Goal: Task Accomplishment & Management: Manage account settings

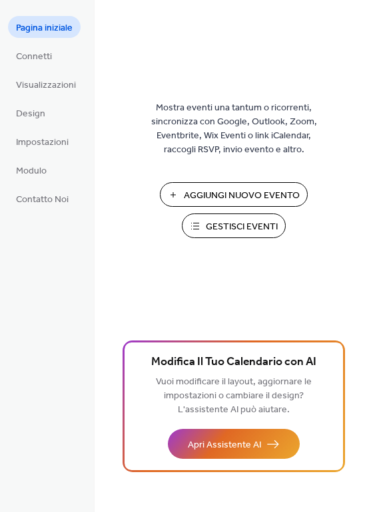
click at [262, 229] on span "Gestisci Eventi" at bounding box center [242, 227] width 72 height 14
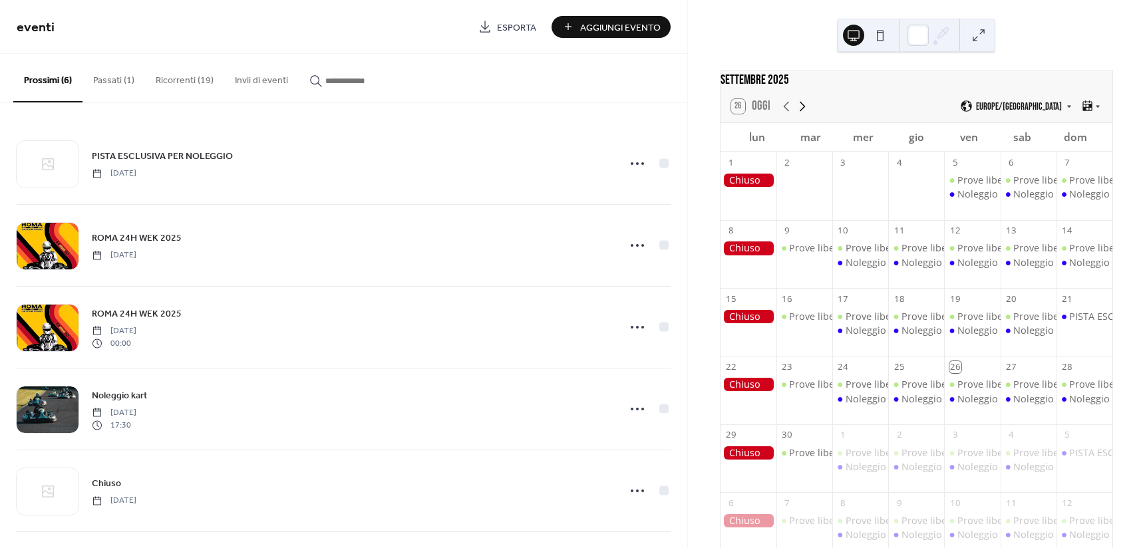
click at [806, 114] on icon at bounding box center [802, 106] width 16 height 16
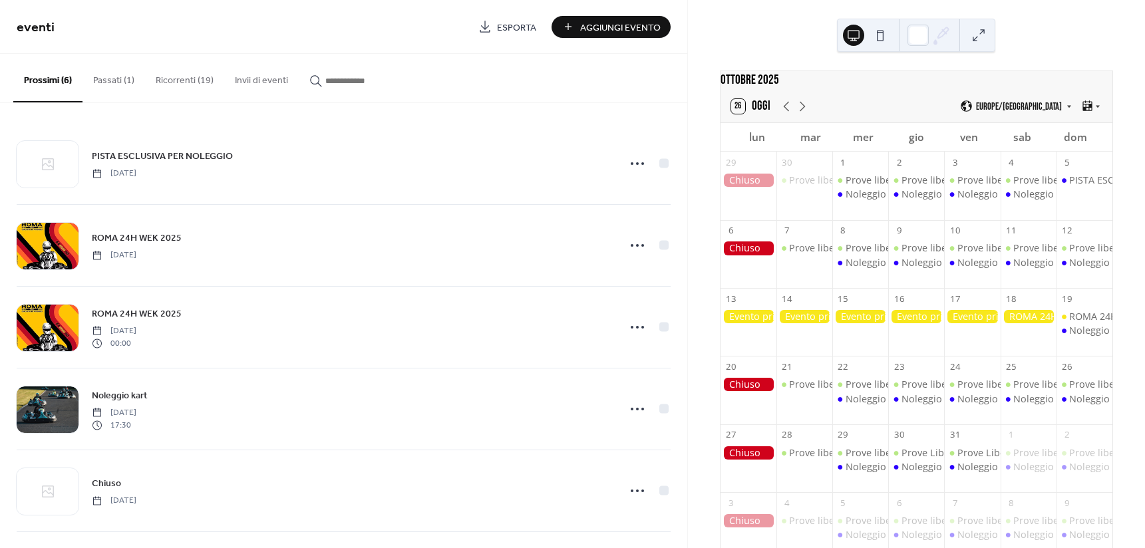
click at [186, 84] on button "Ricorrenti (19)" at bounding box center [184, 77] width 79 height 47
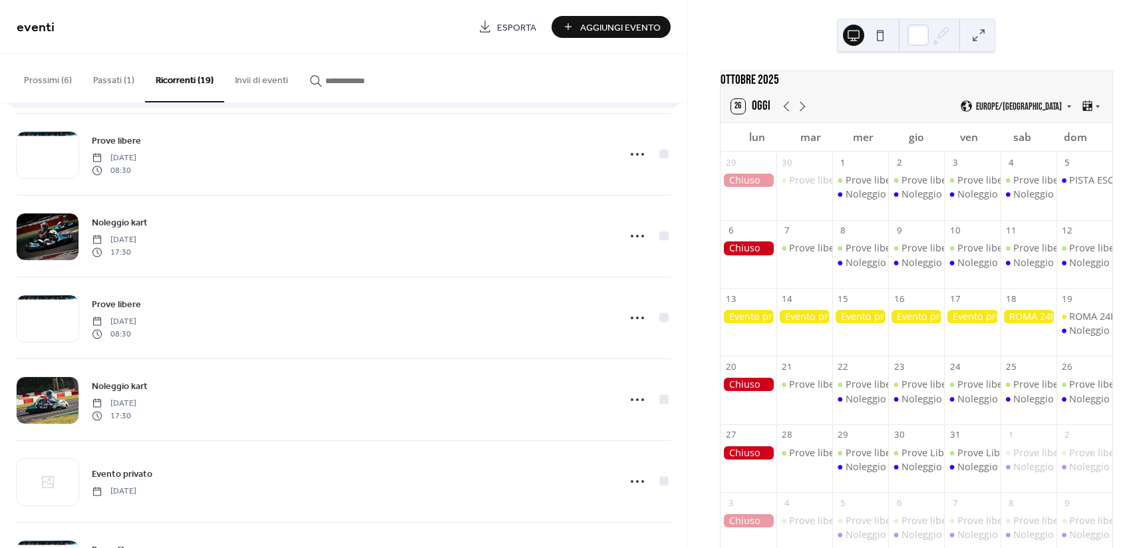
scroll to position [266, 0]
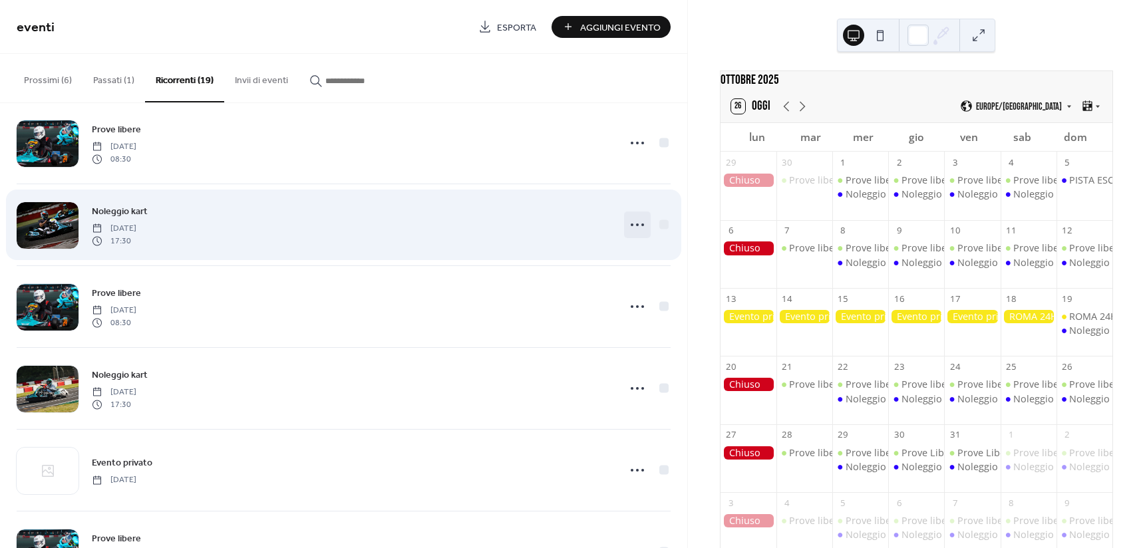
click at [627, 220] on icon at bounding box center [637, 224] width 21 height 21
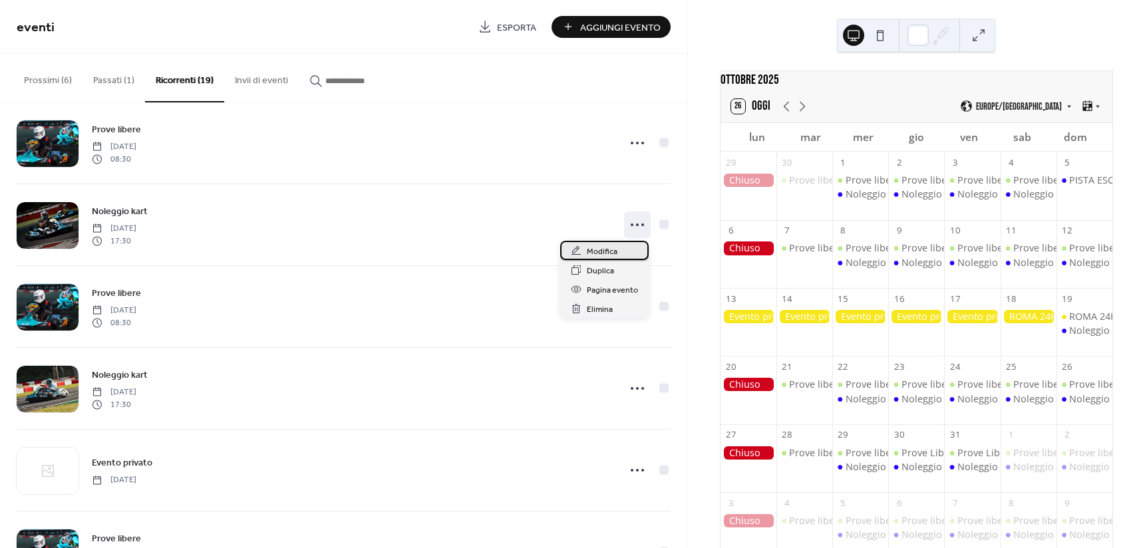
click at [604, 249] on span "Modifica" at bounding box center [602, 252] width 31 height 14
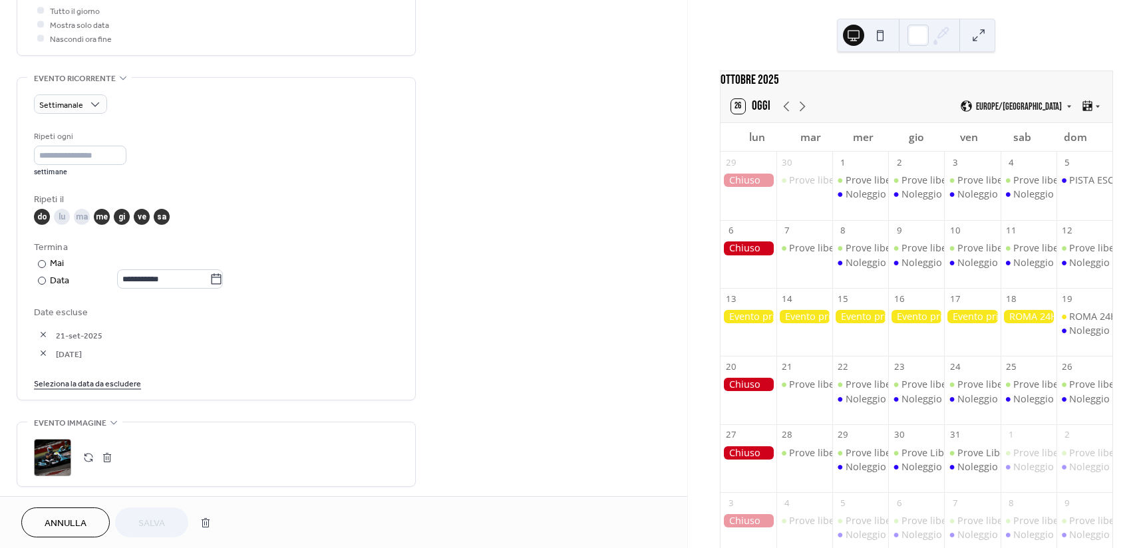
scroll to position [532, 0]
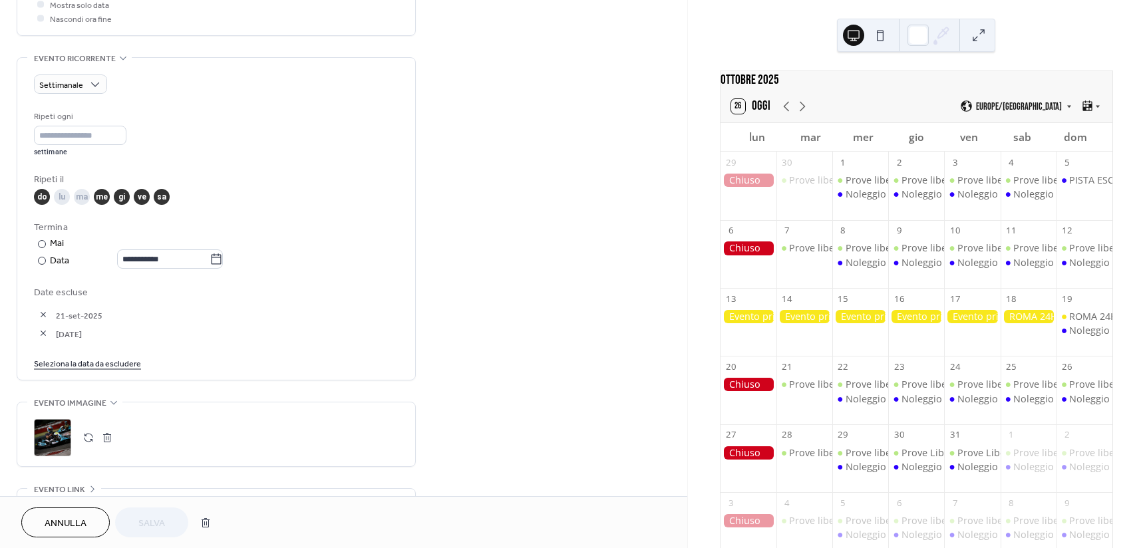
click at [42, 336] on button "button" at bounding box center [43, 333] width 19 height 19
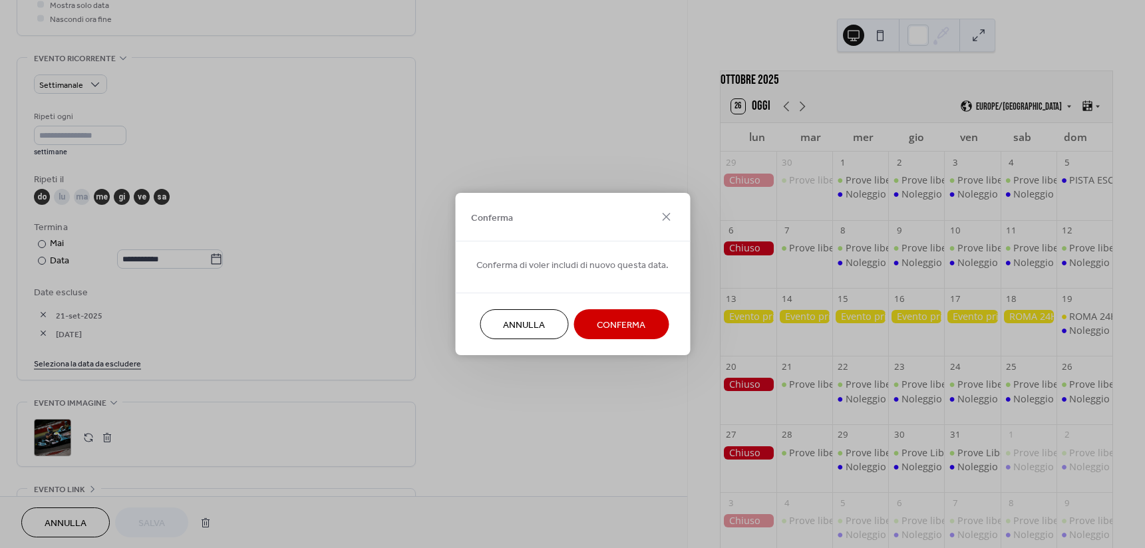
click at [610, 319] on span "Conferma" at bounding box center [621, 326] width 49 height 14
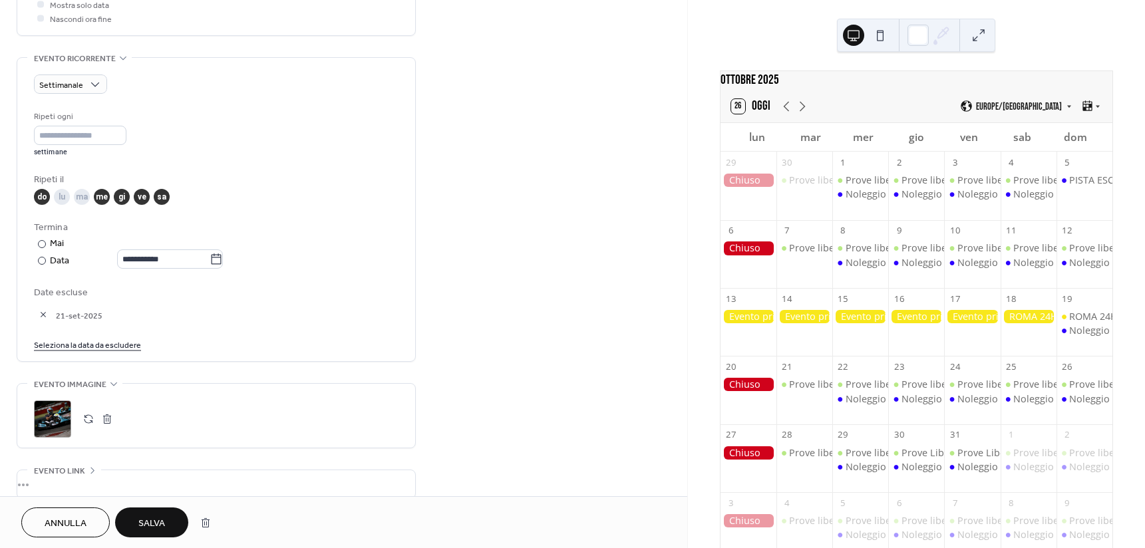
click at [155, 526] on span "Salva" at bounding box center [151, 524] width 27 height 14
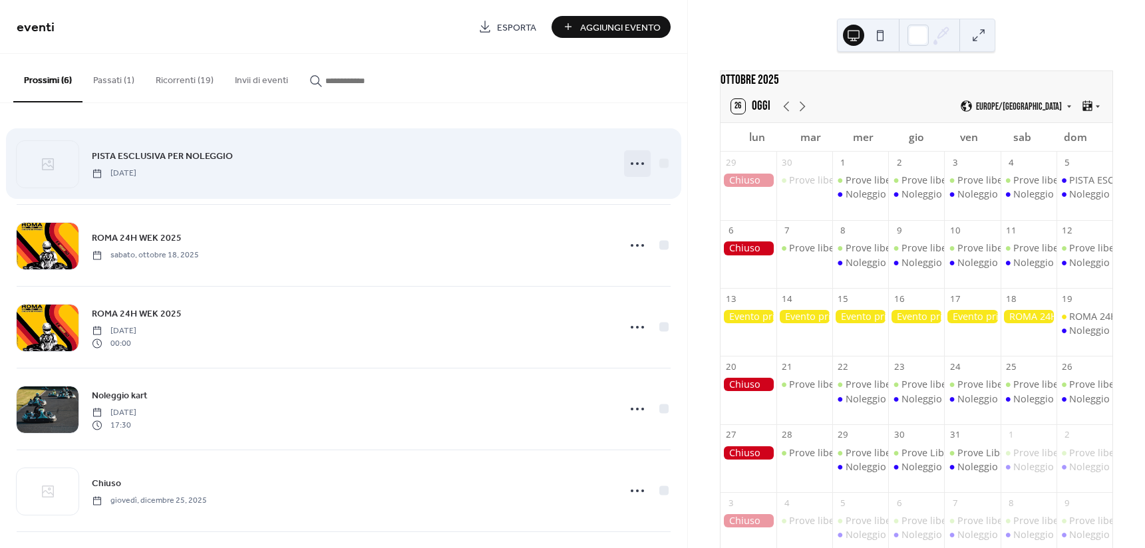
drag, startPoint x: 633, startPoint y: 162, endPoint x: 621, endPoint y: 171, distance: 15.2
click at [632, 162] on icon at bounding box center [637, 163] width 21 height 21
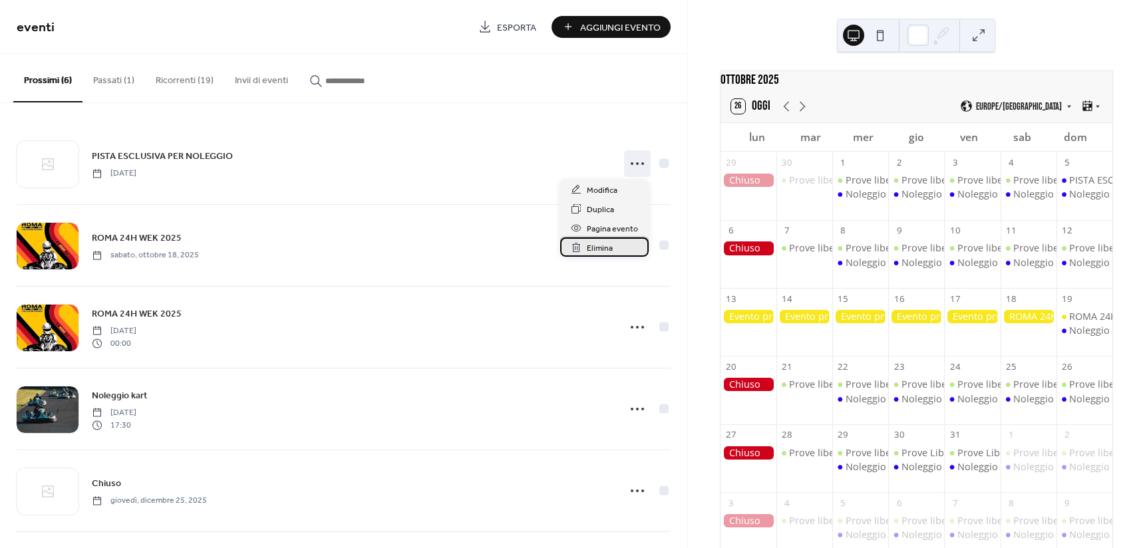
click at [592, 254] on span "Elimina" at bounding box center [600, 249] width 26 height 14
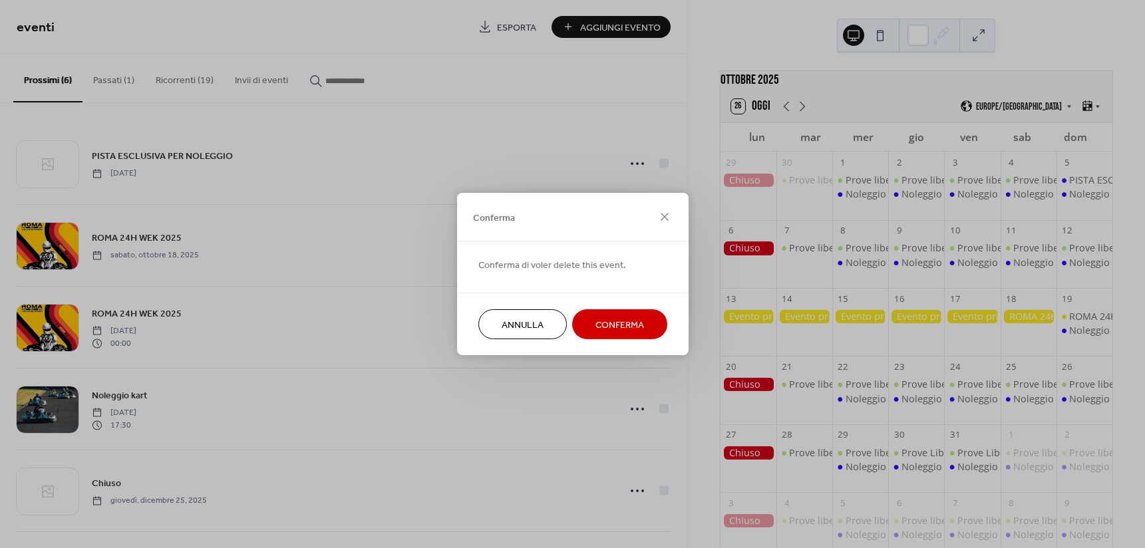
click at [604, 326] on span "Conferma" at bounding box center [620, 326] width 49 height 14
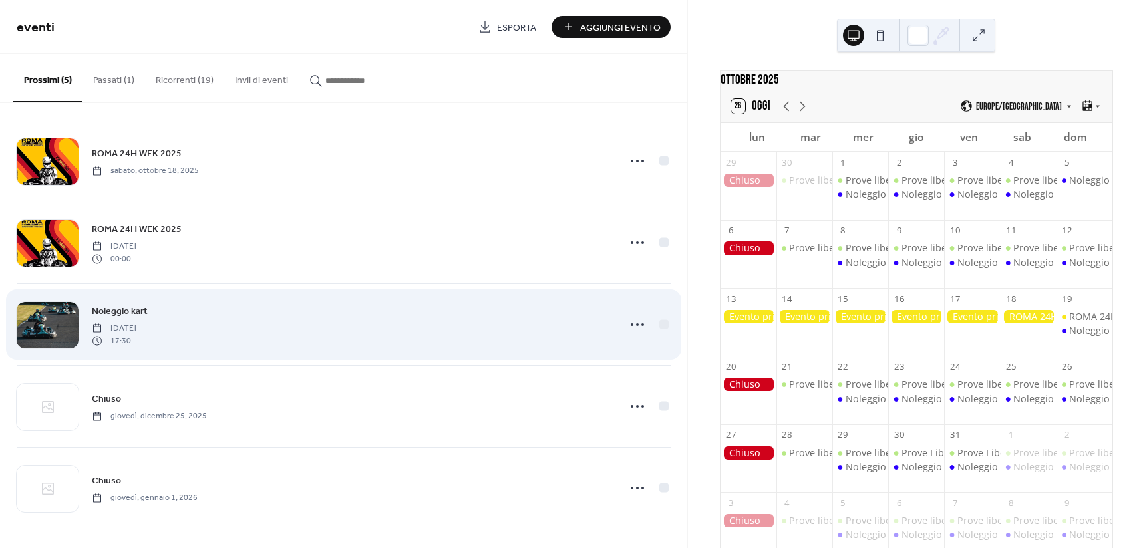
scroll to position [3, 0]
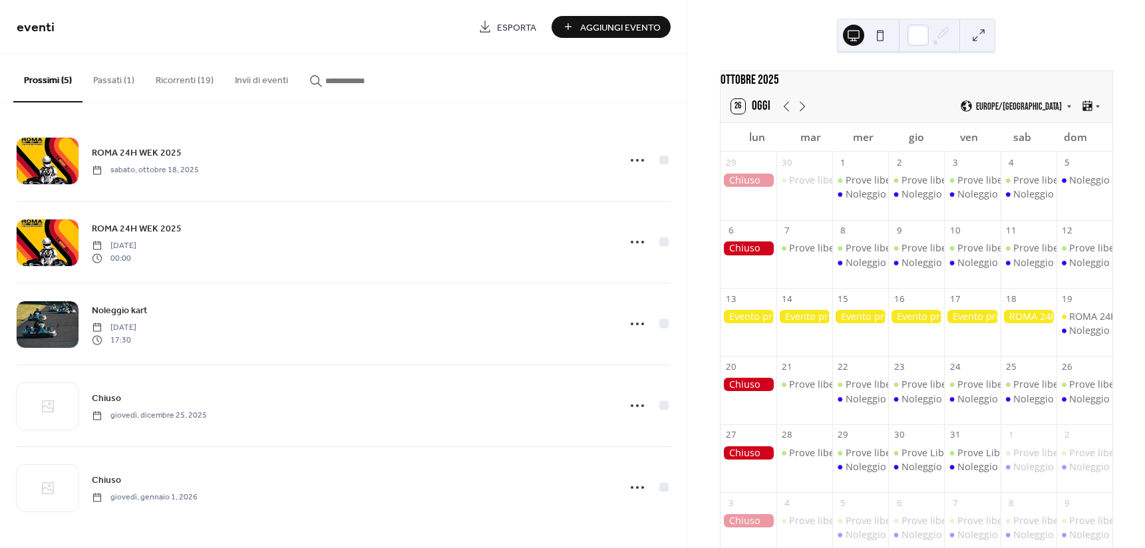
click at [206, 83] on button "Ricorrenti (19)" at bounding box center [184, 77] width 79 height 47
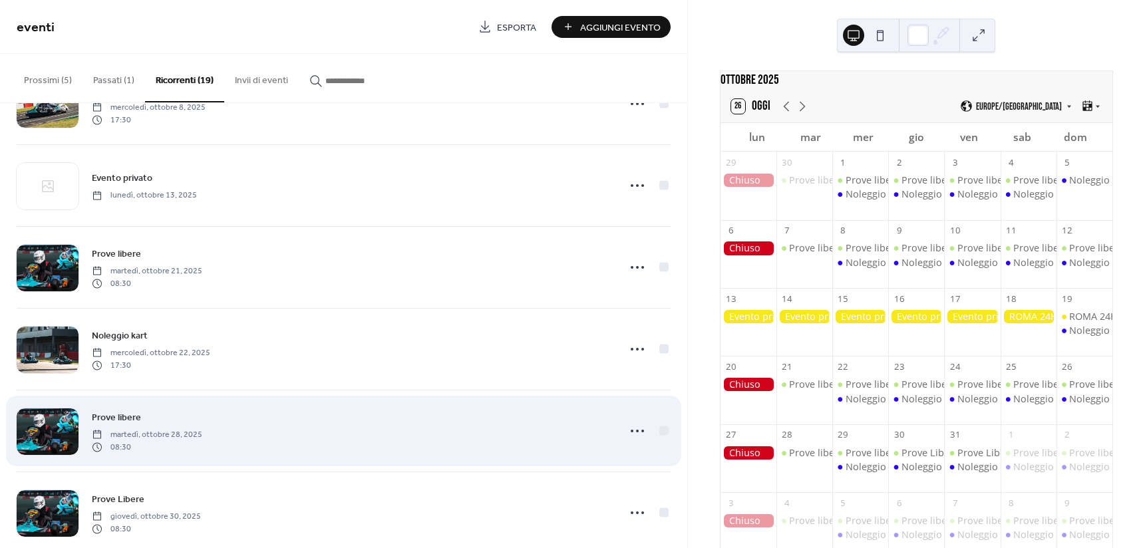
scroll to position [532, 0]
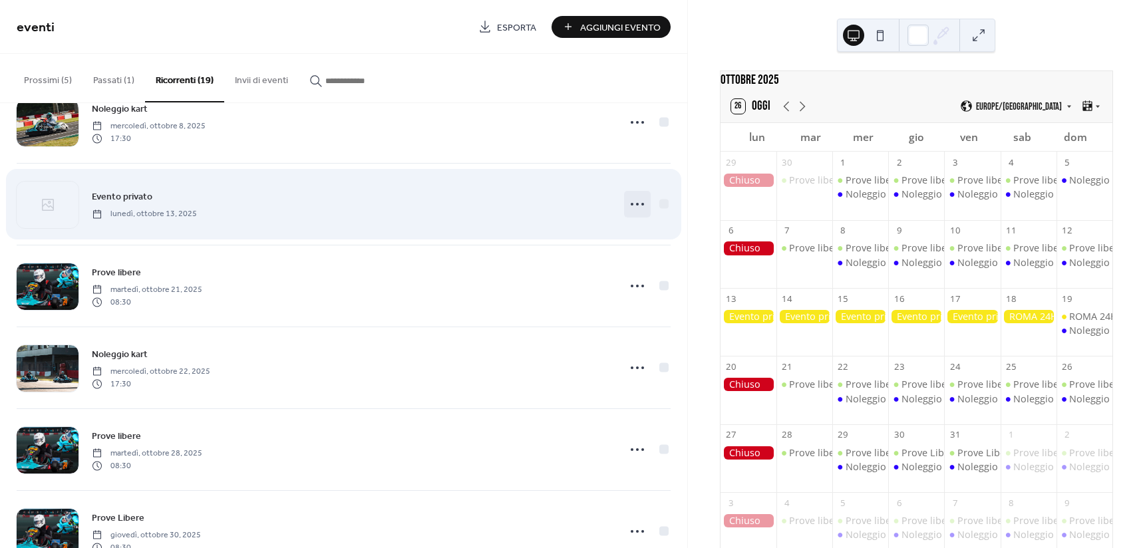
click at [637, 206] on icon at bounding box center [637, 204] width 21 height 21
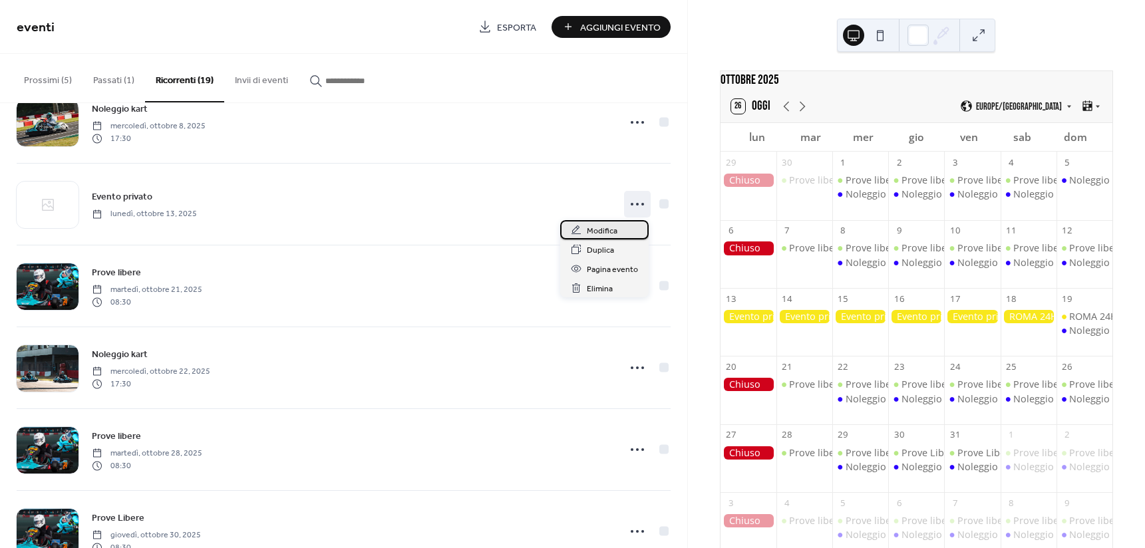
click at [615, 230] on span "Modifica" at bounding box center [602, 231] width 31 height 14
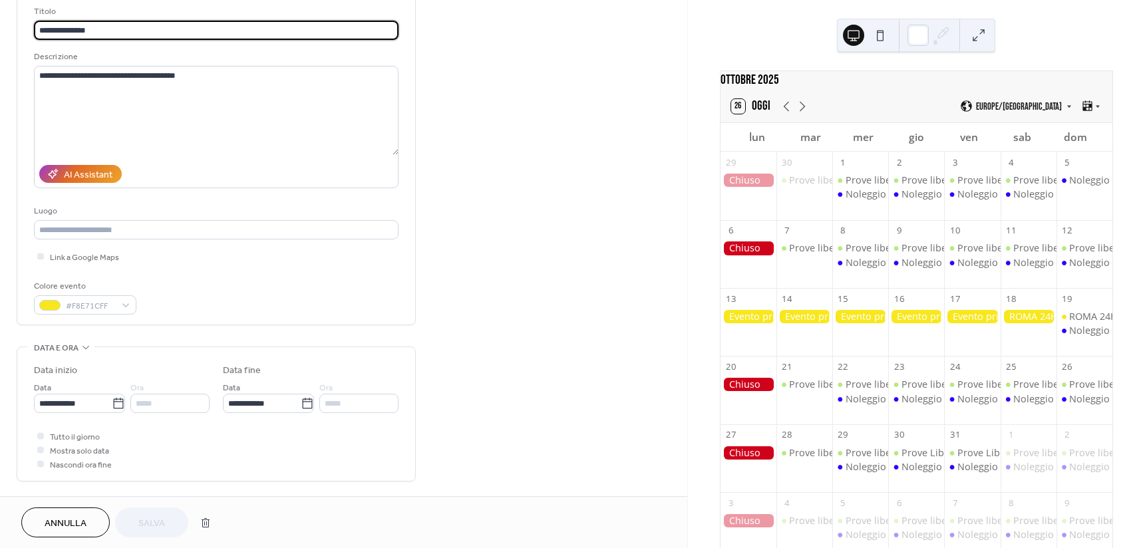
scroll to position [92, 0]
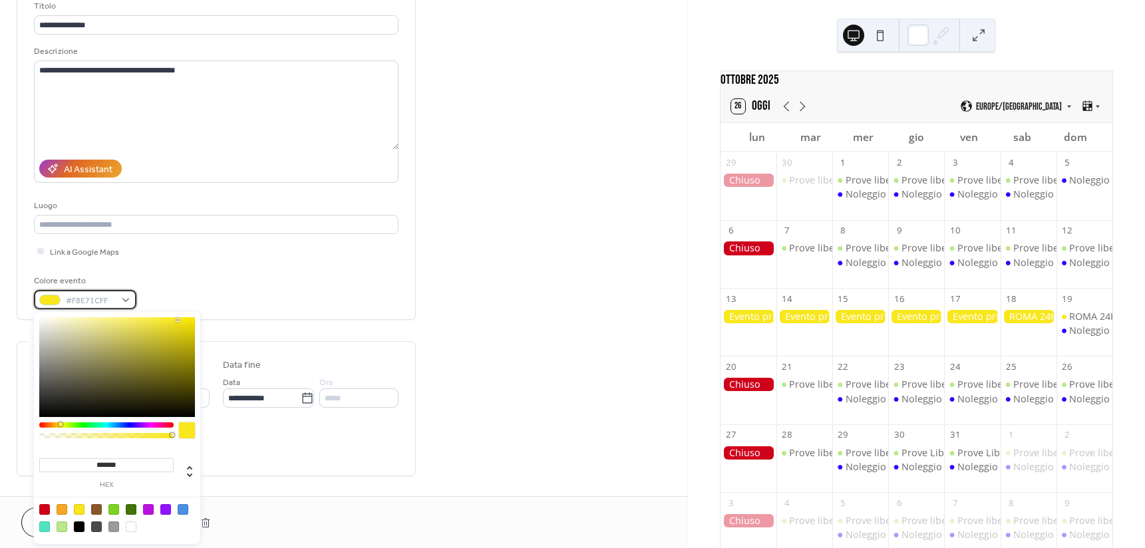
click at [81, 308] on div "#F8E71CFF" at bounding box center [85, 299] width 102 height 19
click at [101, 301] on span "#F8E71CFF" at bounding box center [90, 301] width 49 height 14
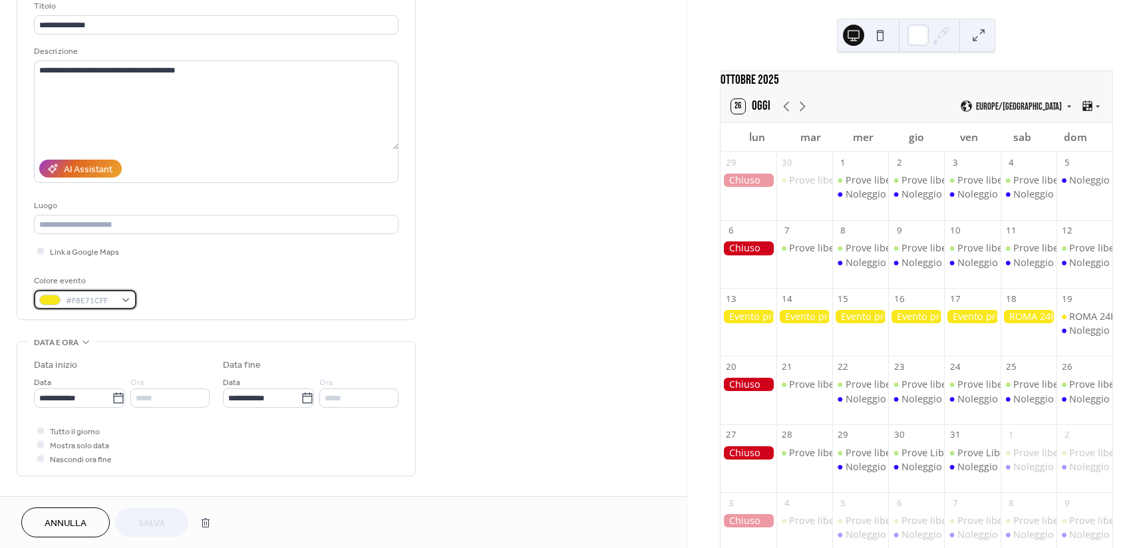
click at [100, 303] on span "#F8E71CFF" at bounding box center [90, 301] width 49 height 14
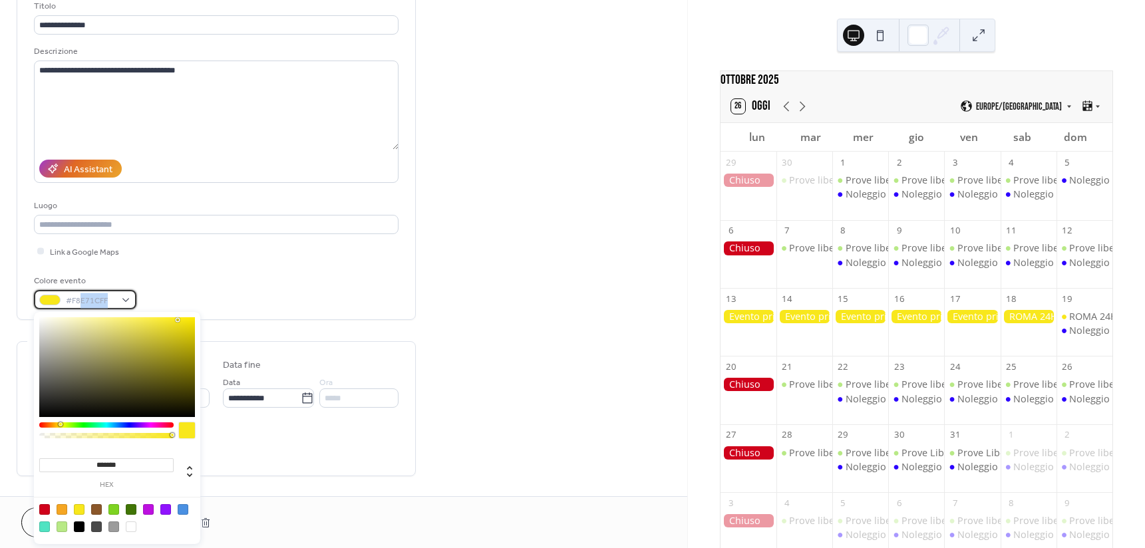
drag, startPoint x: 107, startPoint y: 301, endPoint x: 81, endPoint y: 302, distance: 26.0
click at [81, 302] on span "#F8E71CFF" at bounding box center [90, 301] width 49 height 14
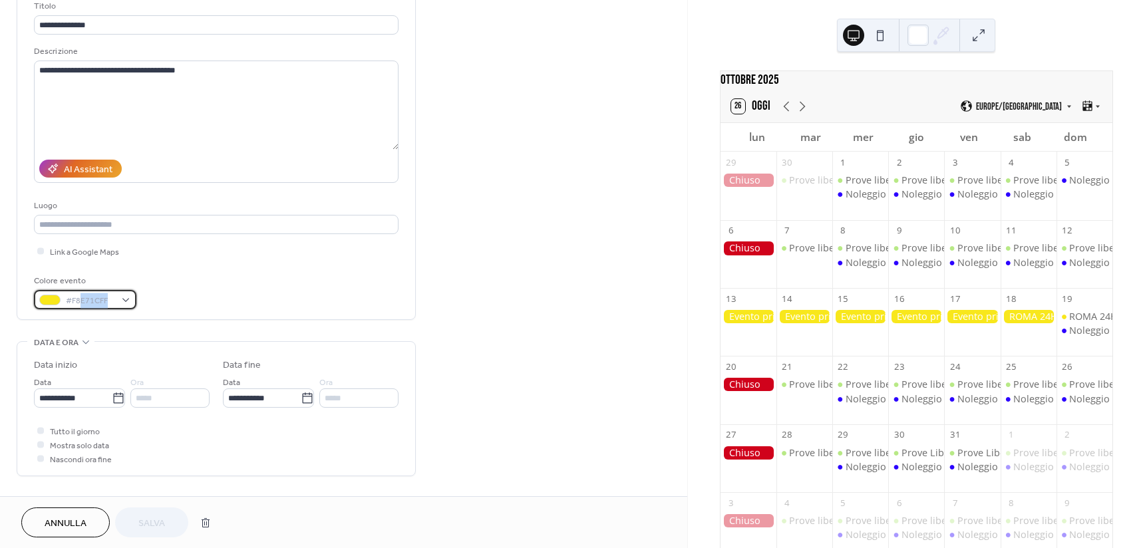
click at [95, 306] on span "#F8E71CFF" at bounding box center [90, 301] width 49 height 14
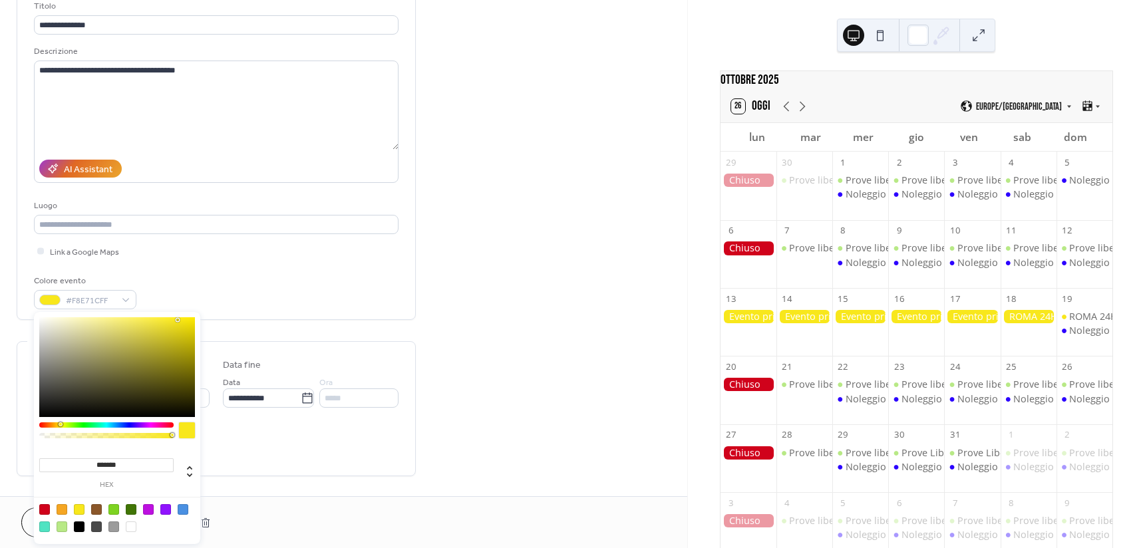
drag, startPoint x: 116, startPoint y: 466, endPoint x: 67, endPoint y: 464, distance: 49.9
click at [67, 464] on input "*******" at bounding box center [106, 465] width 134 height 14
click at [334, 258] on div "Link a Google Maps" at bounding box center [216, 251] width 365 height 14
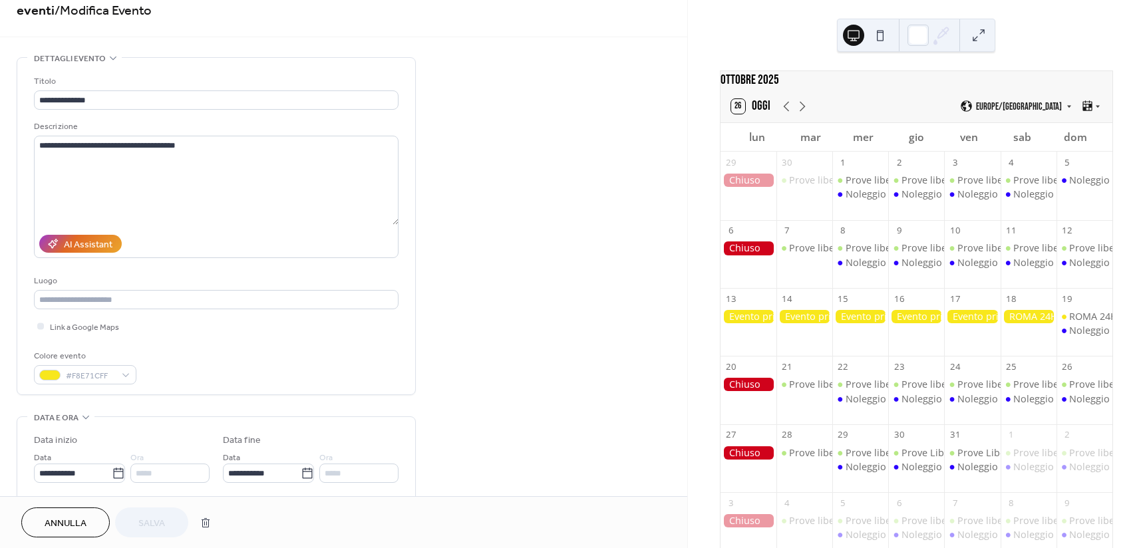
scroll to position [0, 0]
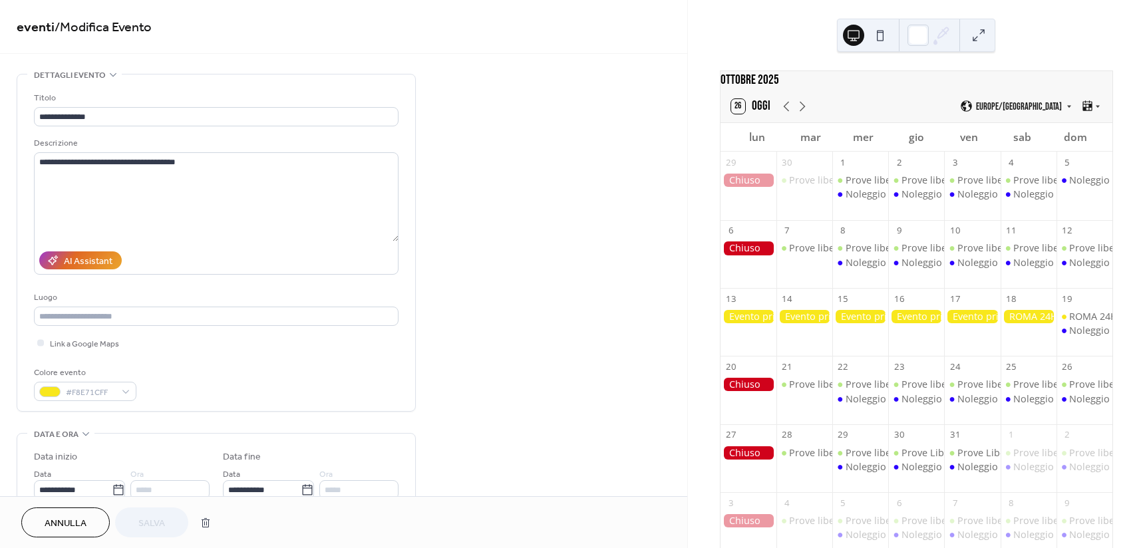
click at [92, 511] on button "Annulla" at bounding box center [65, 523] width 88 height 30
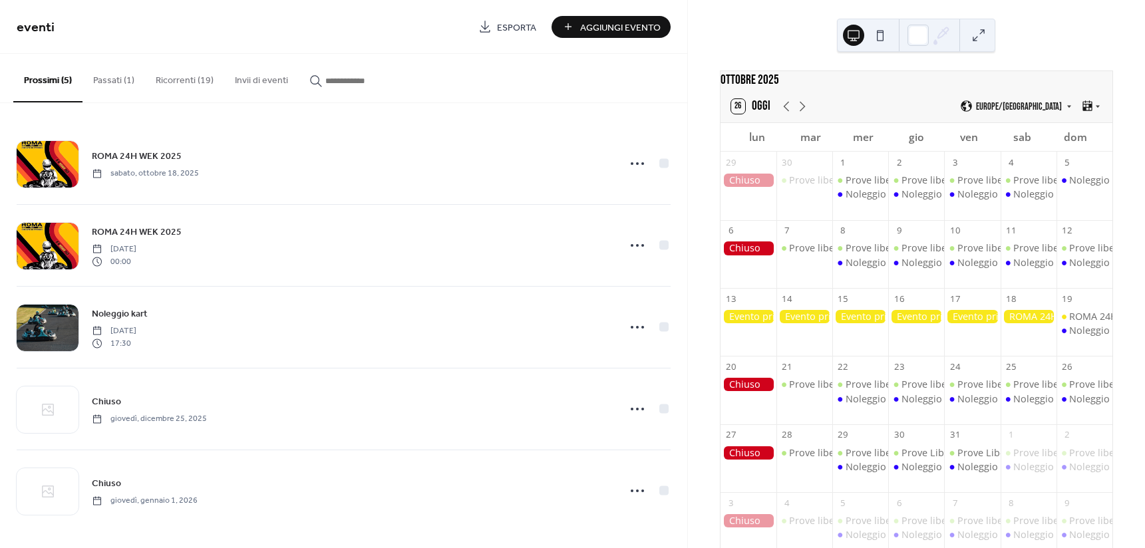
click at [621, 30] on span "Aggiungi Evento" at bounding box center [620, 28] width 81 height 14
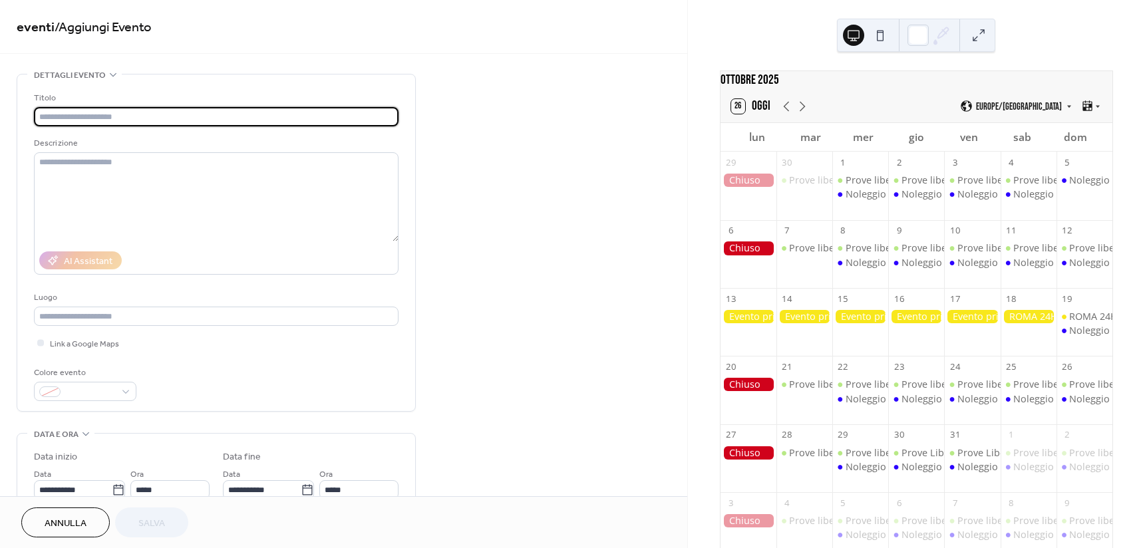
type input "*******"
drag, startPoint x: 55, startPoint y: 118, endPoint x: -15, endPoint y: 118, distance: 69.2
click at [0, 118] on html "**********" at bounding box center [572, 274] width 1145 height 548
click at [73, 396] on span at bounding box center [90, 393] width 49 height 14
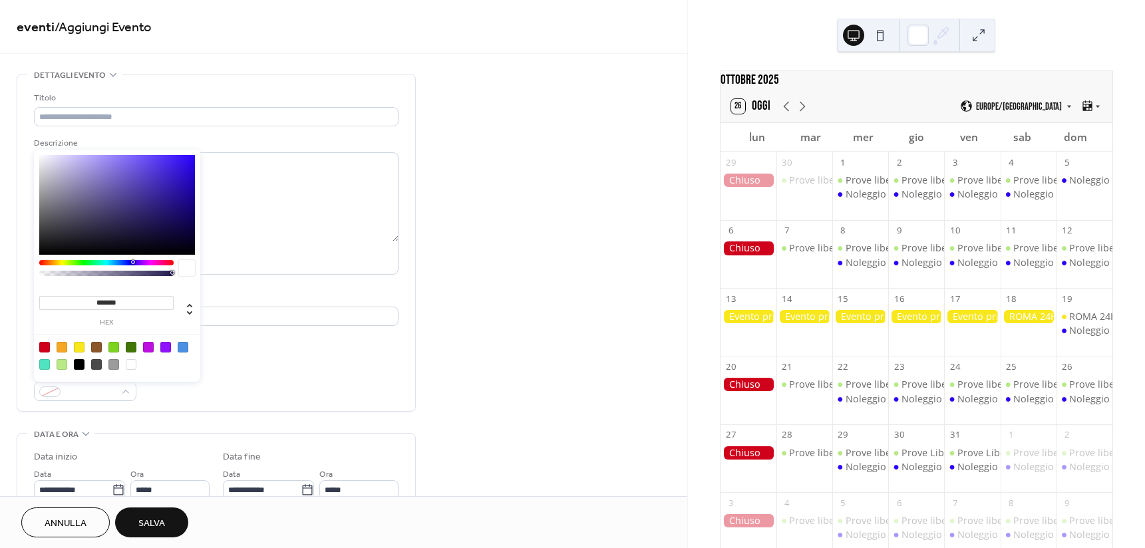
drag, startPoint x: 132, startPoint y: 307, endPoint x: 30, endPoint y: 301, distance: 101.9
click at [30, 301] on body "**********" at bounding box center [572, 274] width 1145 height 548
paste input
type input "*******"
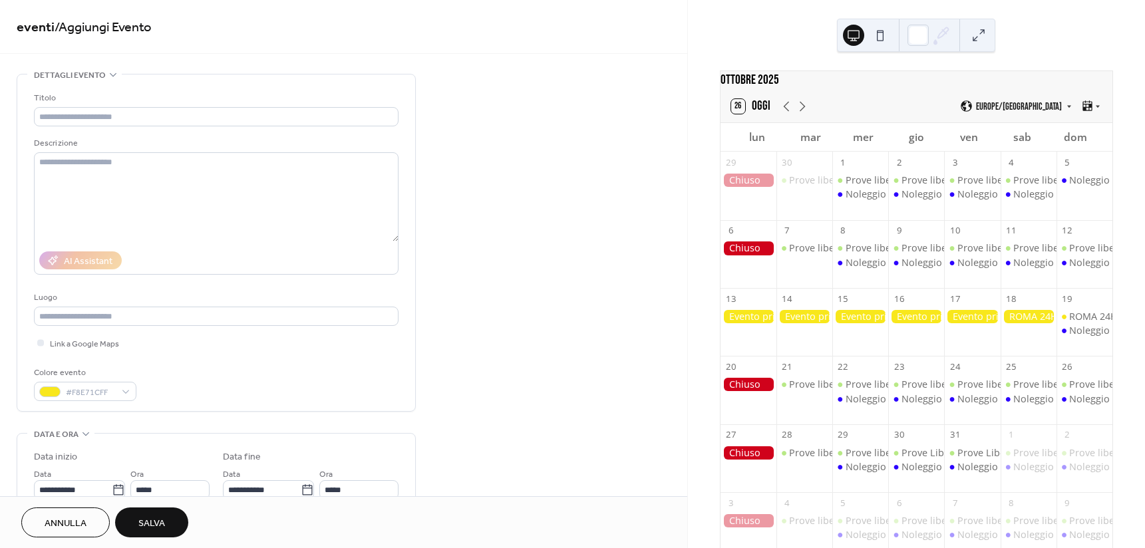
click at [317, 365] on div "Titolo Descrizione AI Assistant Luogo Link a Google Maps Colore evento #F8E71CFF" at bounding box center [216, 246] width 365 height 310
click at [817, 323] on div at bounding box center [805, 316] width 56 height 13
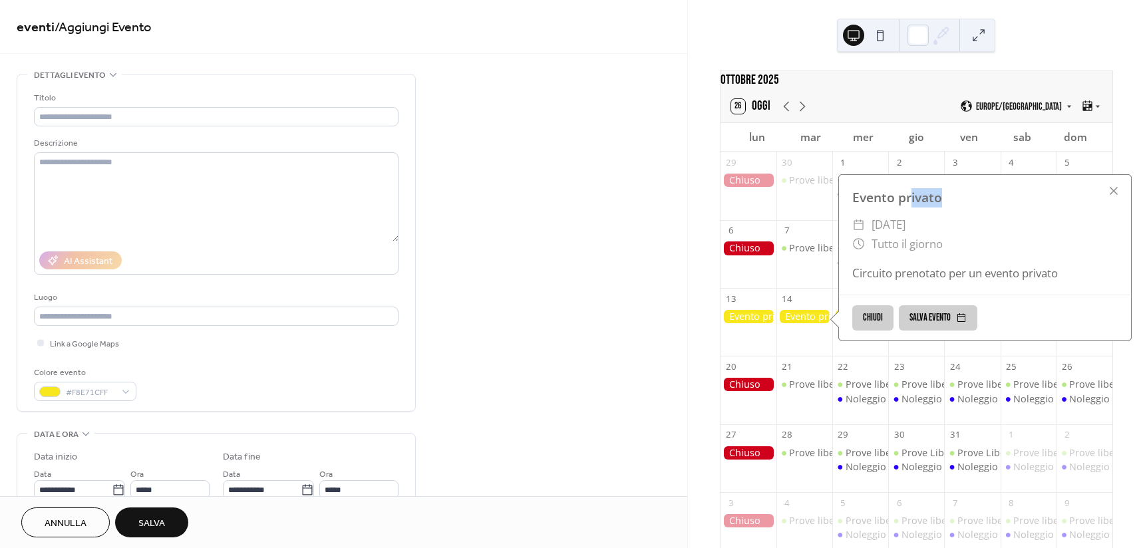
drag, startPoint x: 963, startPoint y: 202, endPoint x: 870, endPoint y: 213, distance: 93.1
click at [904, 208] on div "Evento privato" at bounding box center [985, 197] width 292 height 19
drag, startPoint x: 870, startPoint y: 213, endPoint x: 863, endPoint y: 214, distance: 7.3
click at [863, 208] on div "Evento privato" at bounding box center [985, 197] width 292 height 19
click at [851, 208] on div "Evento privato" at bounding box center [985, 197] width 292 height 19
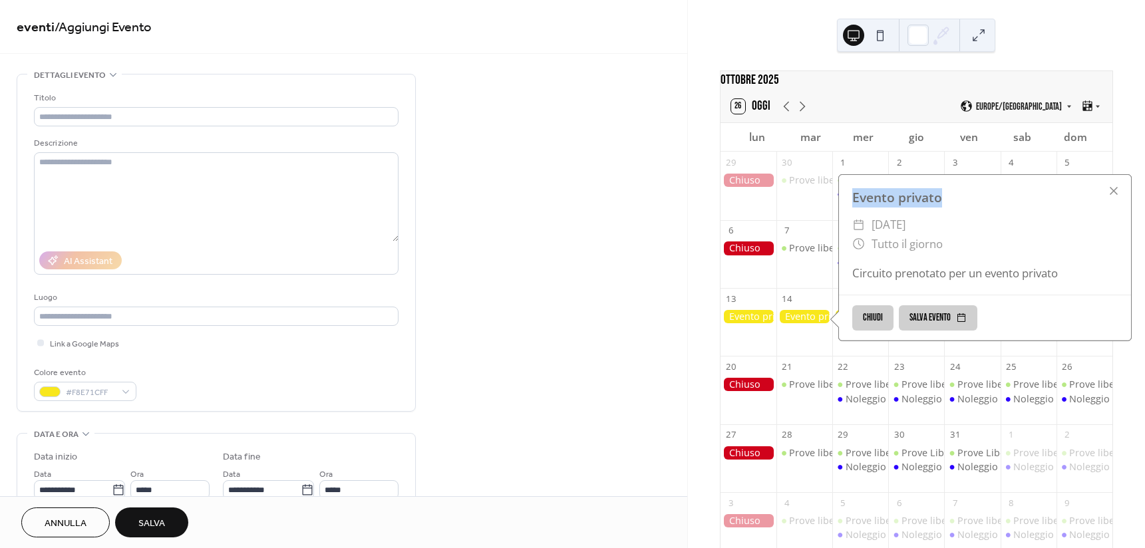
drag, startPoint x: 853, startPoint y: 206, endPoint x: 954, endPoint y: 202, distance: 101.2
click at [954, 202] on div "Evento privato" at bounding box center [985, 197] width 292 height 19
copy div "Evento privato"
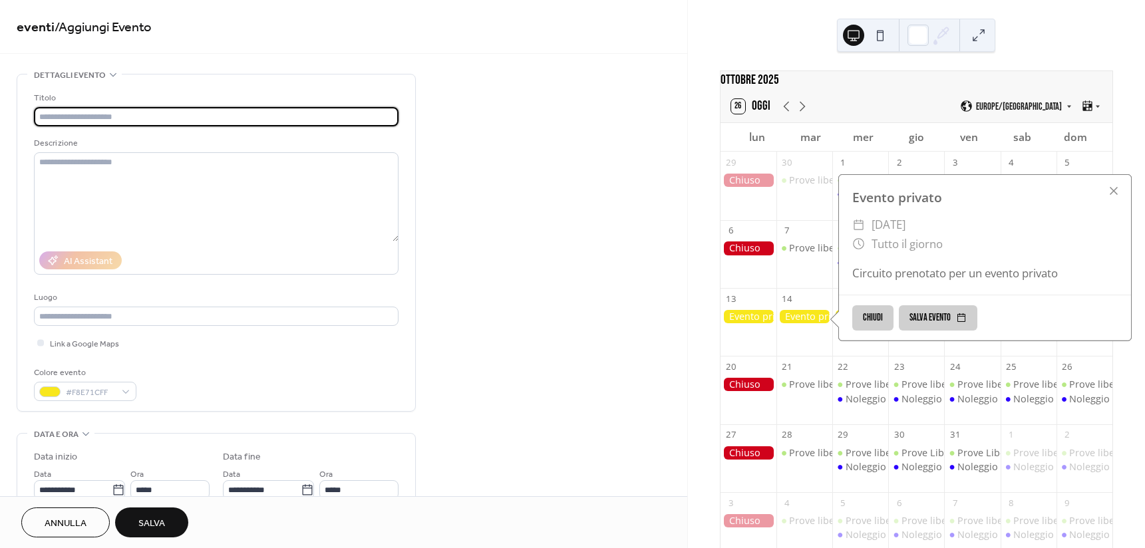
click at [193, 122] on input "text" at bounding box center [216, 116] width 365 height 19
paste input "**********"
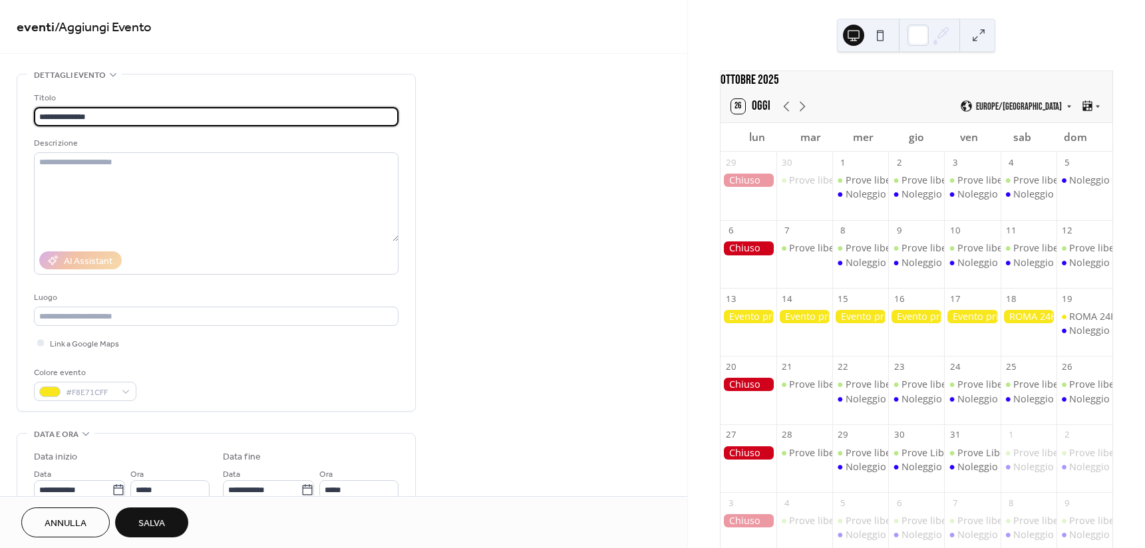
type input "**********"
click at [819, 321] on div at bounding box center [805, 316] width 56 height 13
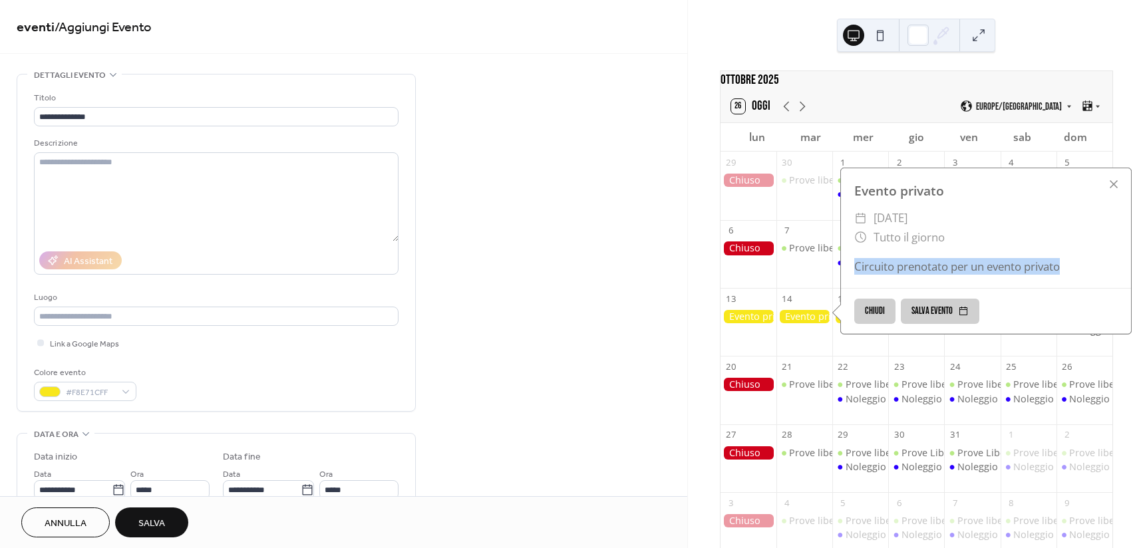
drag, startPoint x: 856, startPoint y: 273, endPoint x: 1067, endPoint y: 267, distance: 210.3
click at [1067, 267] on div "Circuito prenotato per un evento privato" at bounding box center [986, 266] width 290 height 17
copy div "Circuito prenotato per un evento privato"
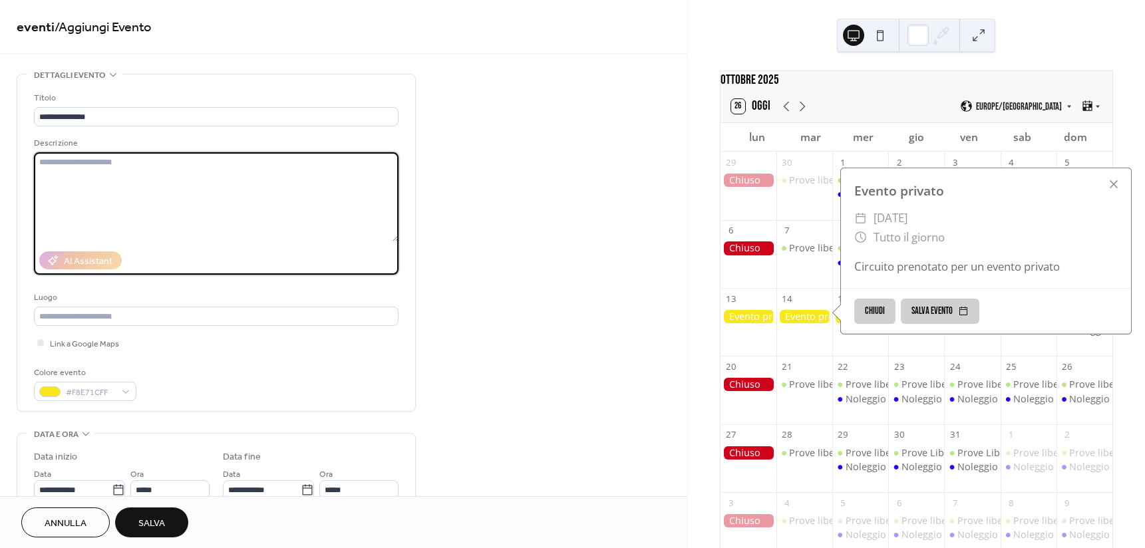
click at [81, 166] on textarea at bounding box center [216, 196] width 365 height 89
paste textarea "**********"
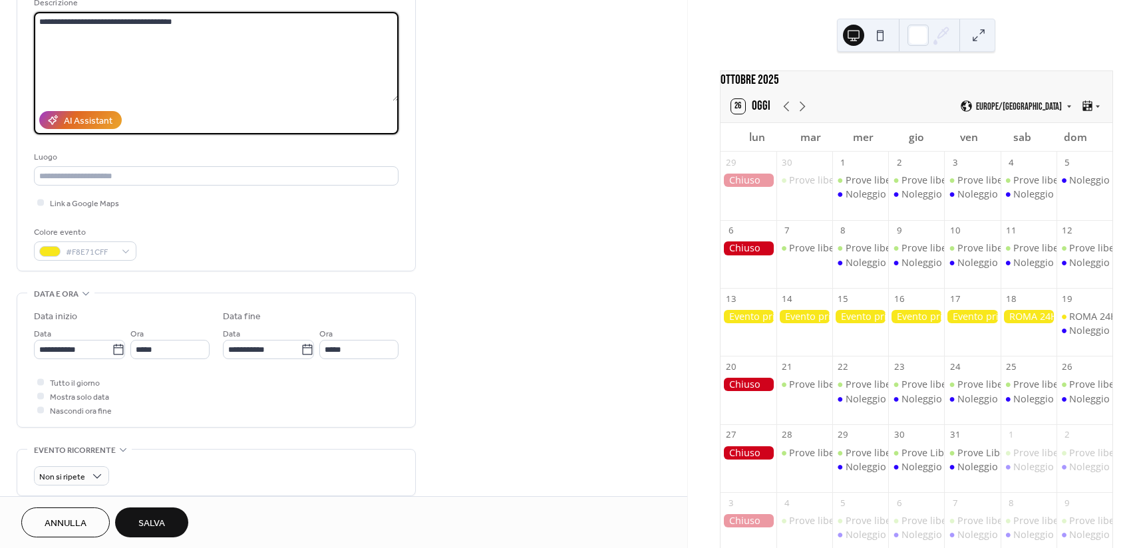
scroll to position [200, 0]
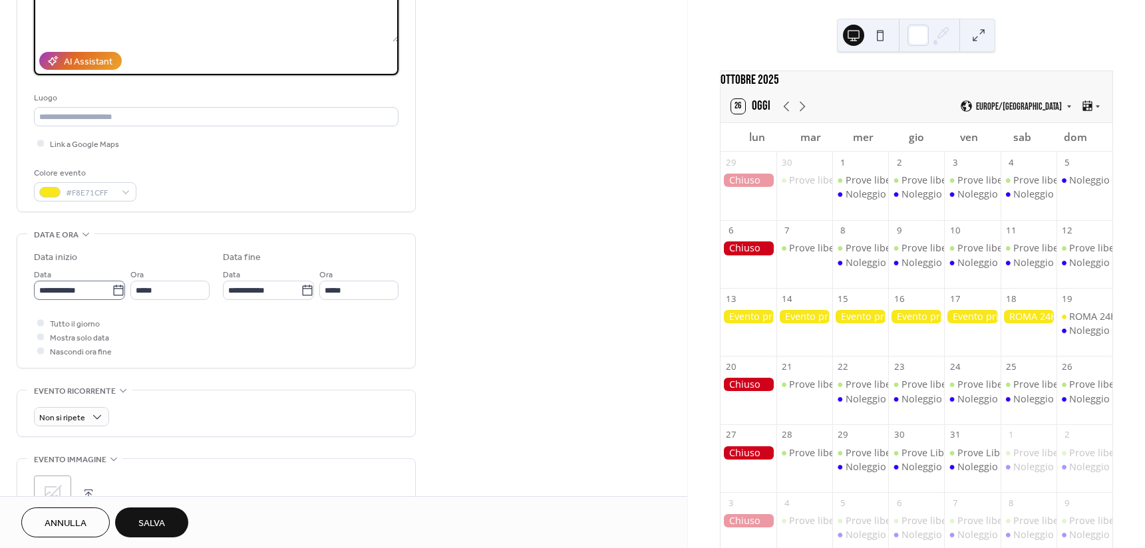
type textarea "**********"
click at [113, 295] on icon at bounding box center [118, 290] width 10 height 11
click at [112, 295] on input "**********" at bounding box center [73, 290] width 78 height 19
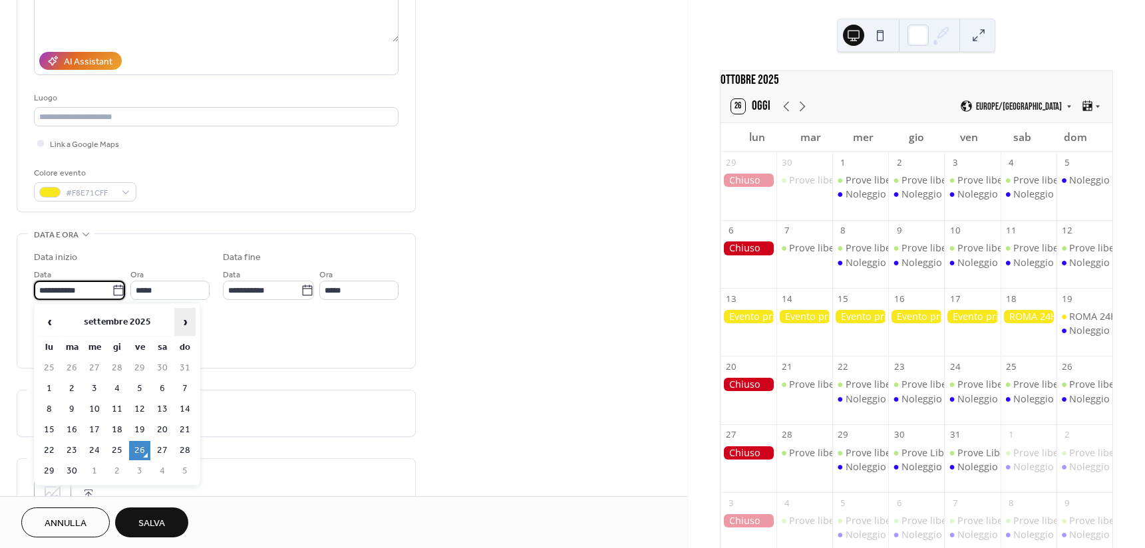
click at [193, 323] on span "›" at bounding box center [185, 322] width 20 height 27
click at [190, 361] on td "5" at bounding box center [184, 368] width 21 height 19
type input "**********"
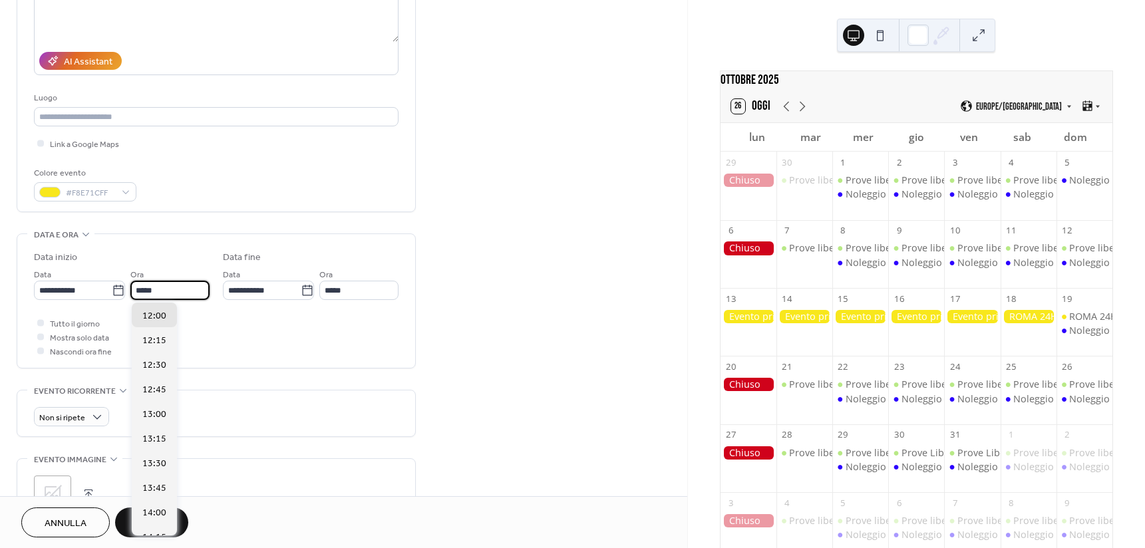
drag, startPoint x: 180, startPoint y: 291, endPoint x: 140, endPoint y: 291, distance: 39.9
click at [140, 291] on input "*****" at bounding box center [169, 290] width 79 height 19
click at [159, 350] on span "09:00" at bounding box center [154, 354] width 24 height 14
type input "*****"
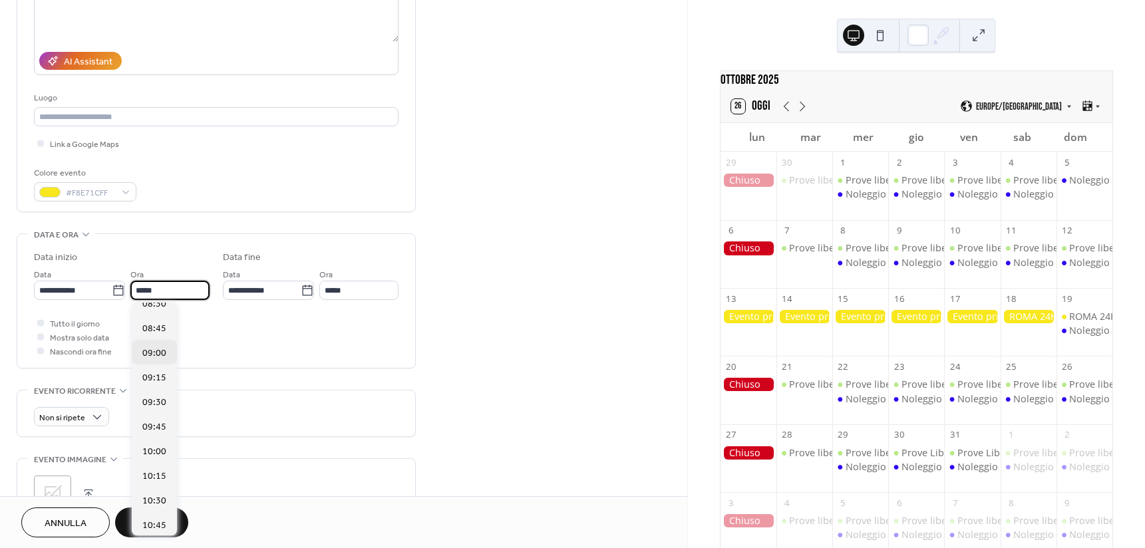
type input "*****"
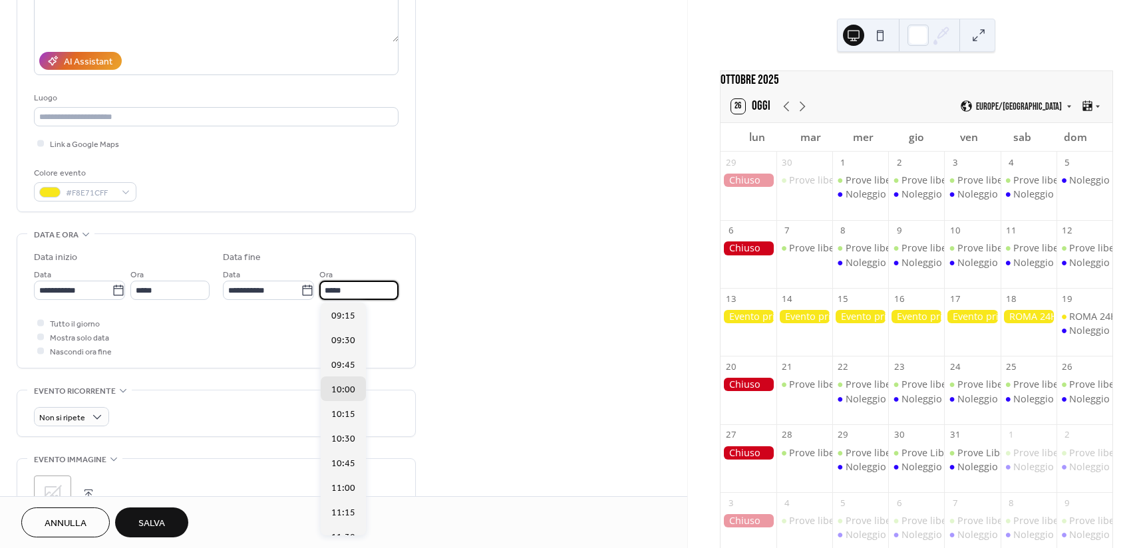
click at [355, 289] on input "*****" at bounding box center [358, 290] width 79 height 19
click at [90, 353] on span "Nascondi ora fine" at bounding box center [81, 352] width 62 height 14
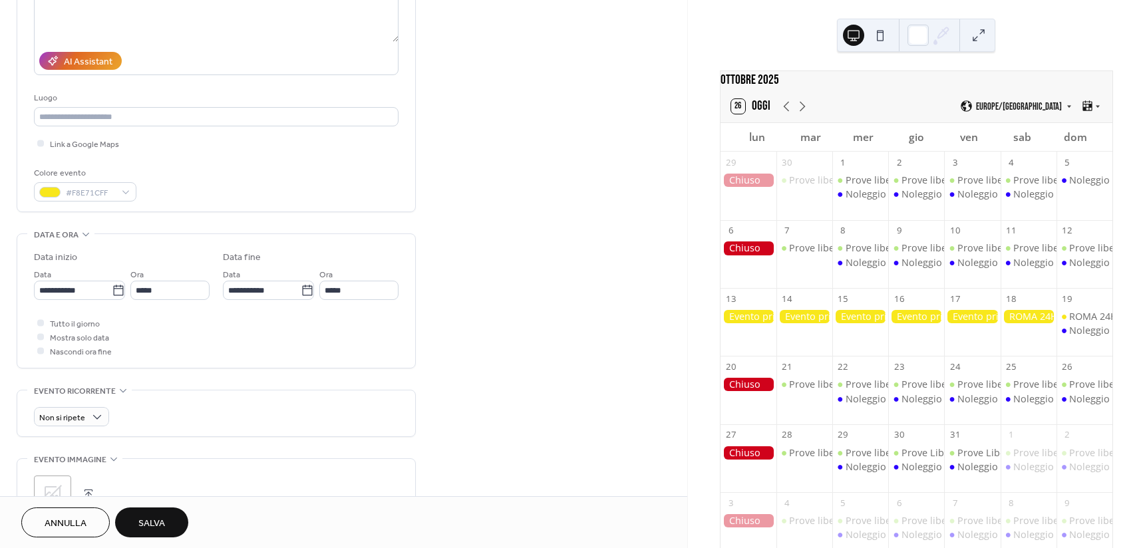
click at [72, 338] on span "Mostra solo data" at bounding box center [79, 338] width 59 height 14
click at [47, 338] on div at bounding box center [40, 336] width 13 height 13
click at [43, 338] on div at bounding box center [40, 336] width 7 height 7
drag, startPoint x: 39, startPoint y: 339, endPoint x: 56, endPoint y: 353, distance: 22.2
click at [43, 343] on div at bounding box center [40, 336] width 13 height 13
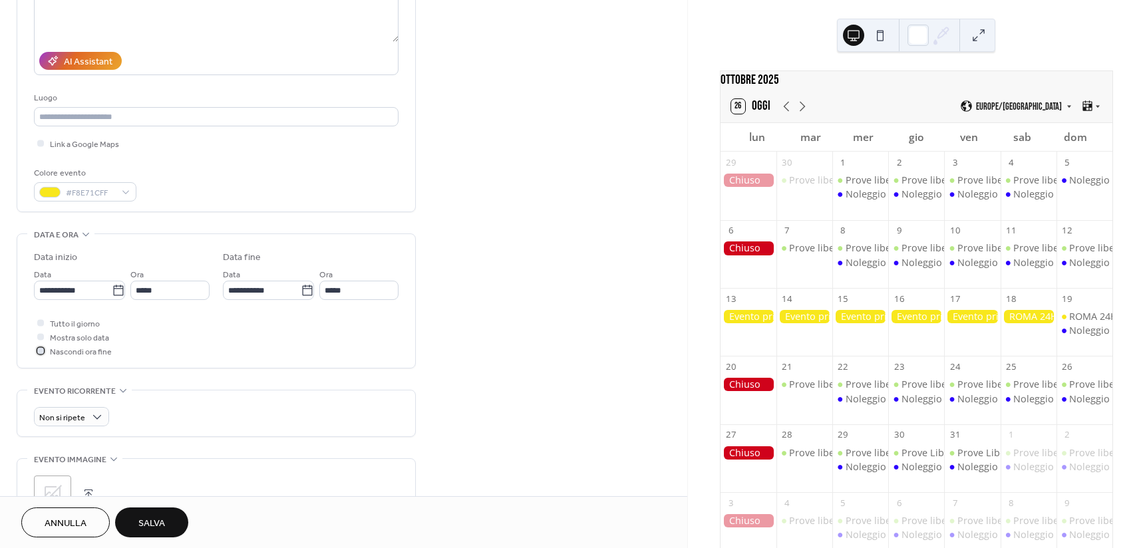
click at [44, 355] on div at bounding box center [40, 350] width 13 height 13
click at [42, 337] on div at bounding box center [40, 336] width 7 height 7
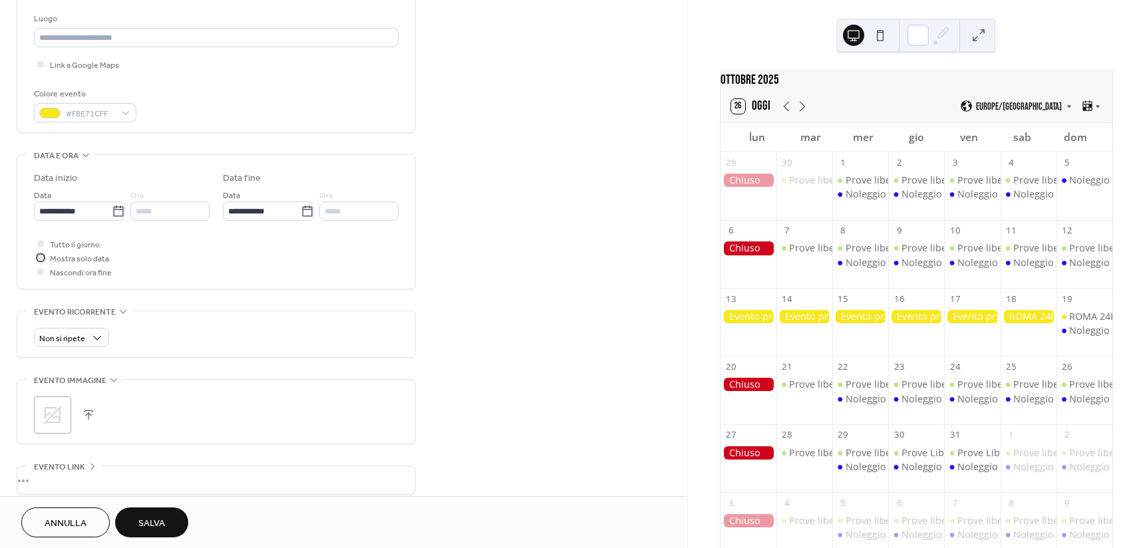
scroll to position [333, 0]
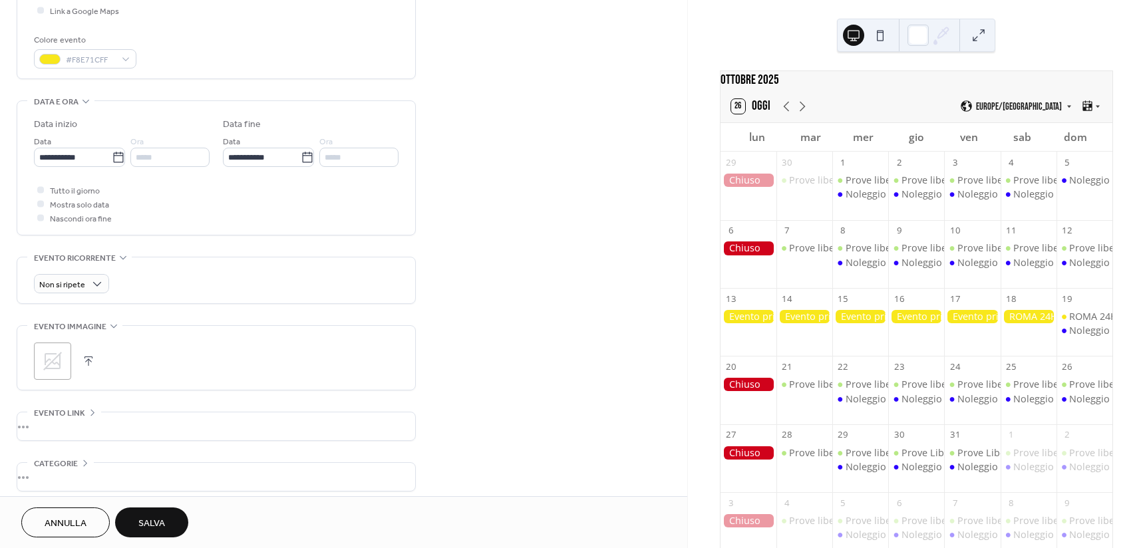
click at [803, 323] on div at bounding box center [805, 316] width 56 height 13
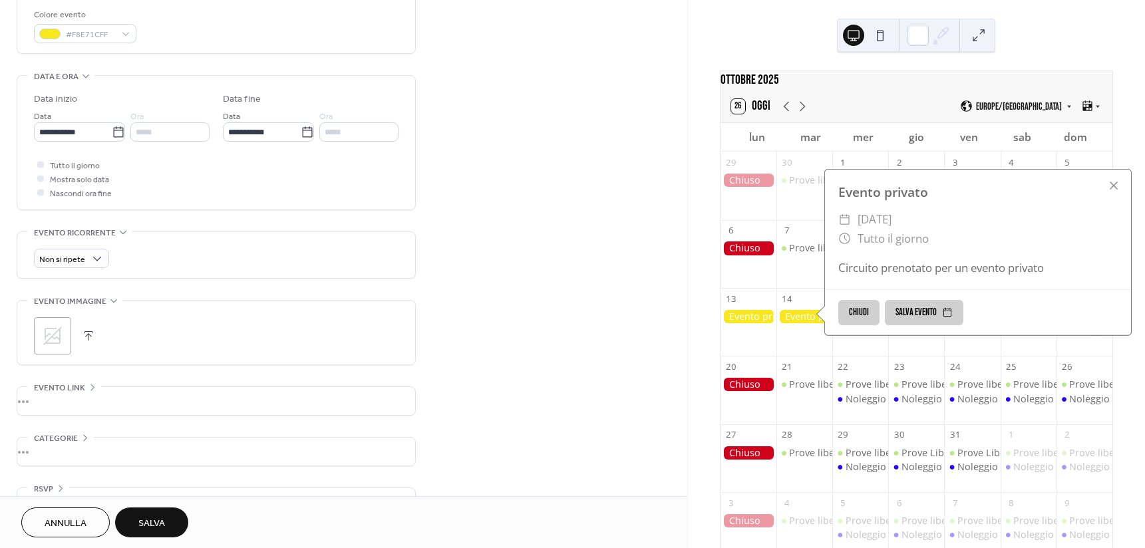
scroll to position [392, 0]
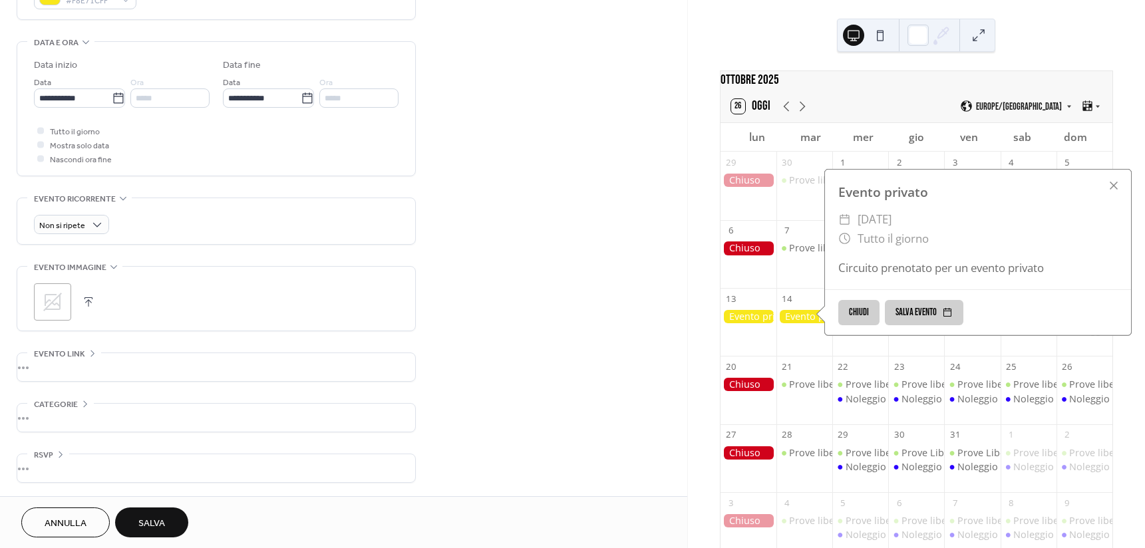
click at [169, 516] on button "Salva" at bounding box center [151, 523] width 73 height 30
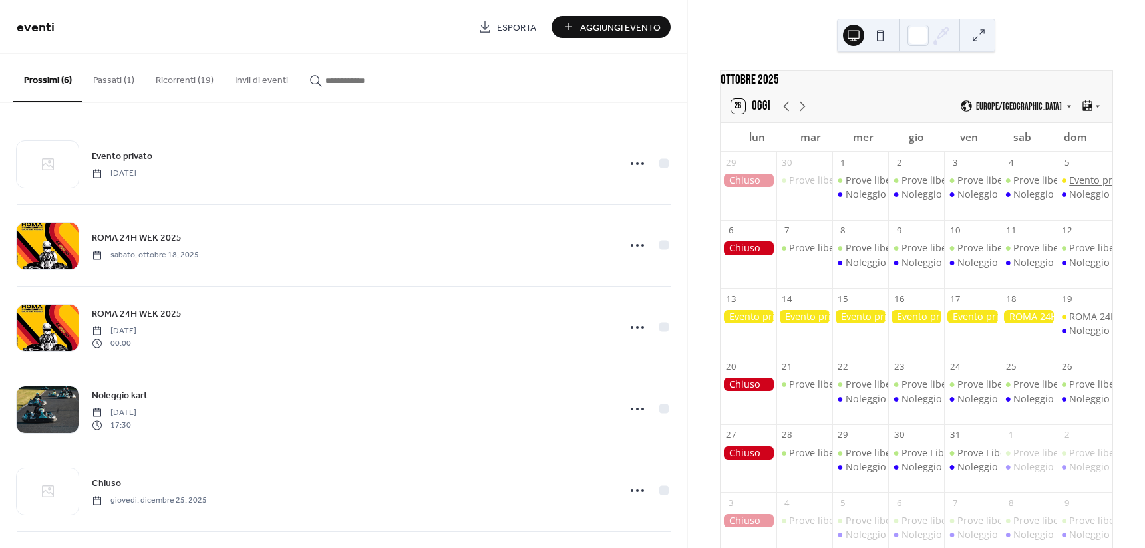
click at [1070, 185] on div "Evento privato" at bounding box center [1101, 180] width 65 height 13
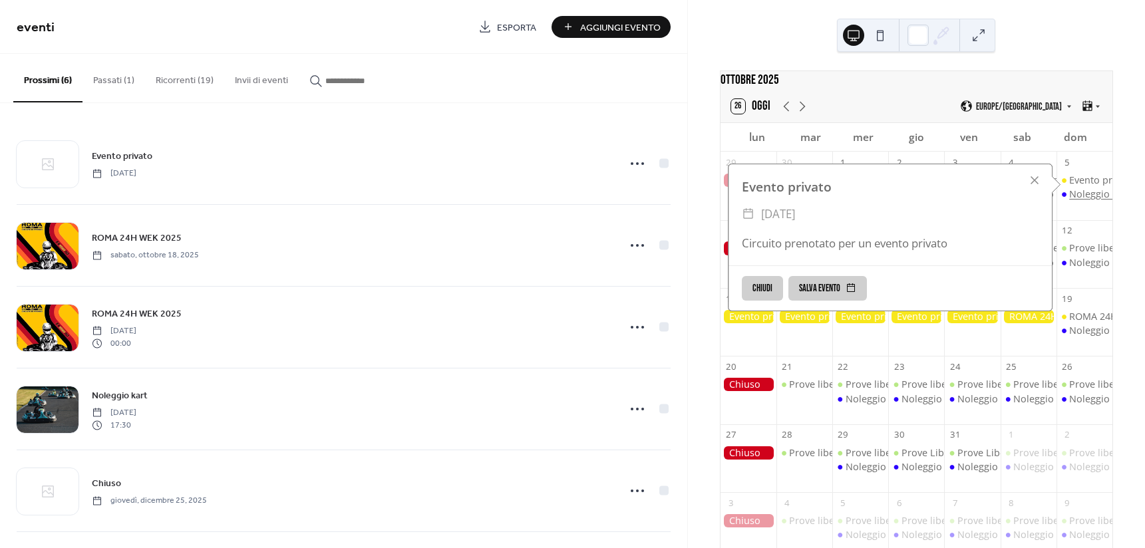
click at [1083, 201] on div "Noleggio kart" at bounding box center [1099, 194] width 61 height 13
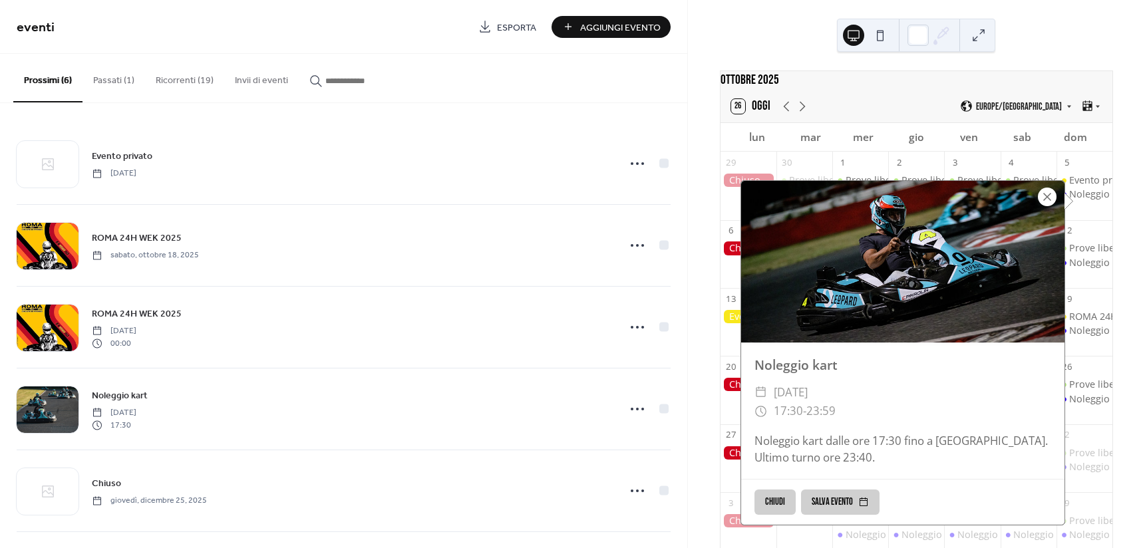
click at [1050, 196] on div at bounding box center [1047, 197] width 19 height 19
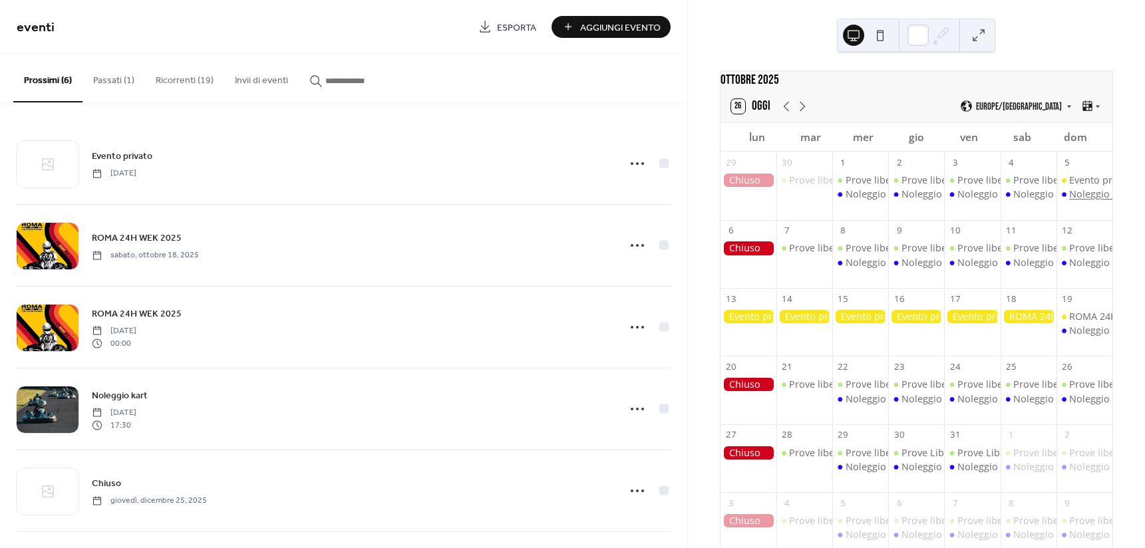
click at [1085, 200] on div "Noleggio kart" at bounding box center [1099, 194] width 61 height 13
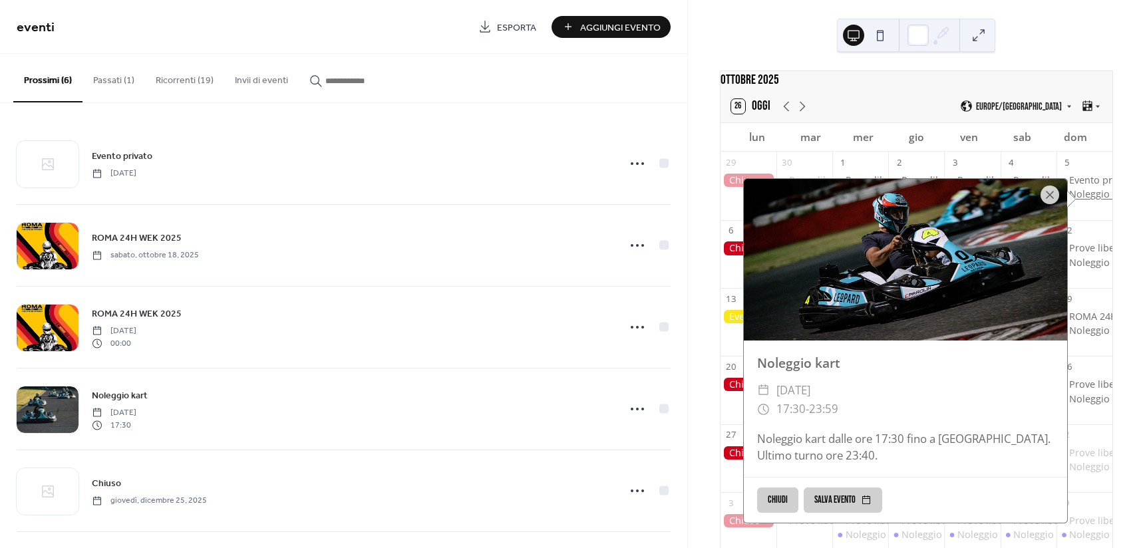
click at [1085, 200] on div "Noleggio kart" at bounding box center [1099, 194] width 61 height 13
click at [1119, 181] on div "ottobre 2025 26 Oggi Europe/Rome lun mar mer gio ven sab dom 29 30 Prove libere…" at bounding box center [916, 321] width 415 height 501
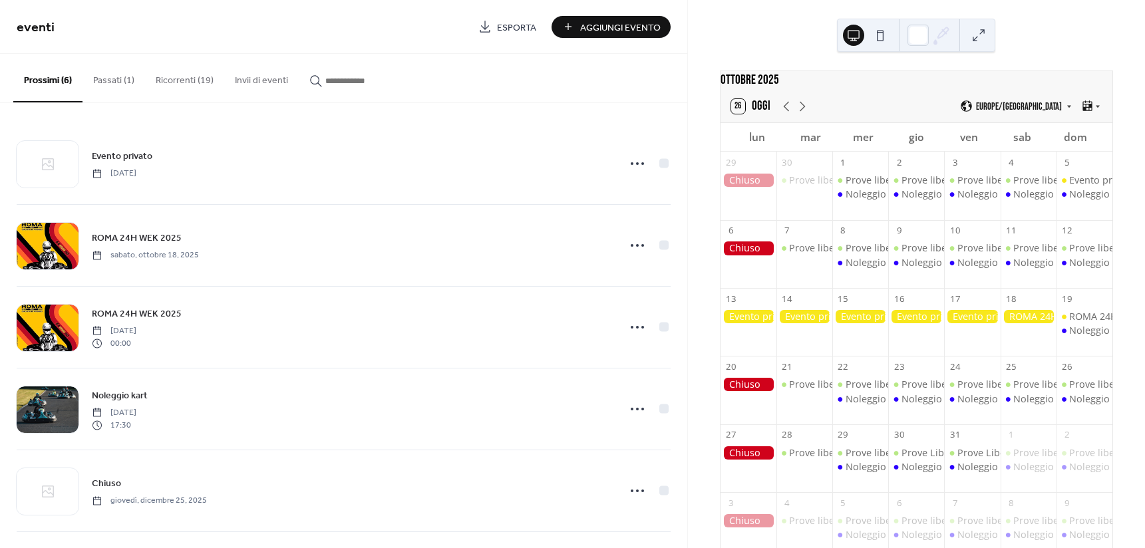
click at [765, 323] on div at bounding box center [749, 316] width 56 height 13
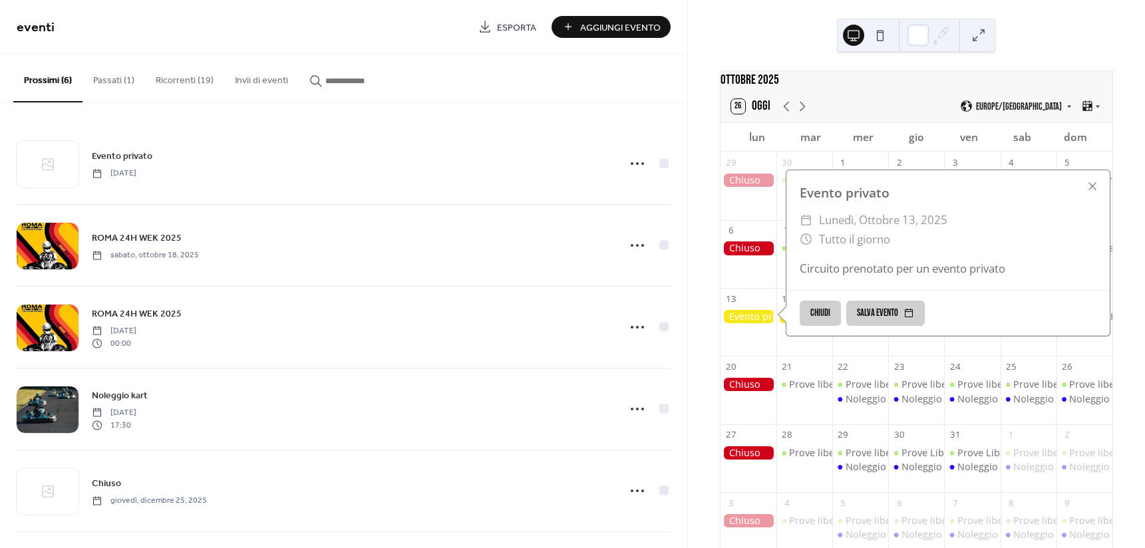
click at [765, 323] on div at bounding box center [749, 316] width 56 height 13
click at [1095, 194] on div at bounding box center [1092, 186] width 19 height 19
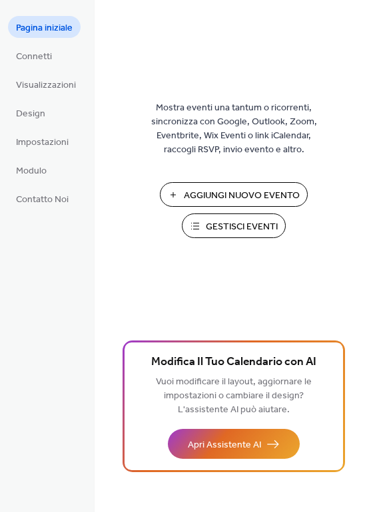
click at [226, 233] on span "Gestisci Eventi" at bounding box center [242, 227] width 72 height 14
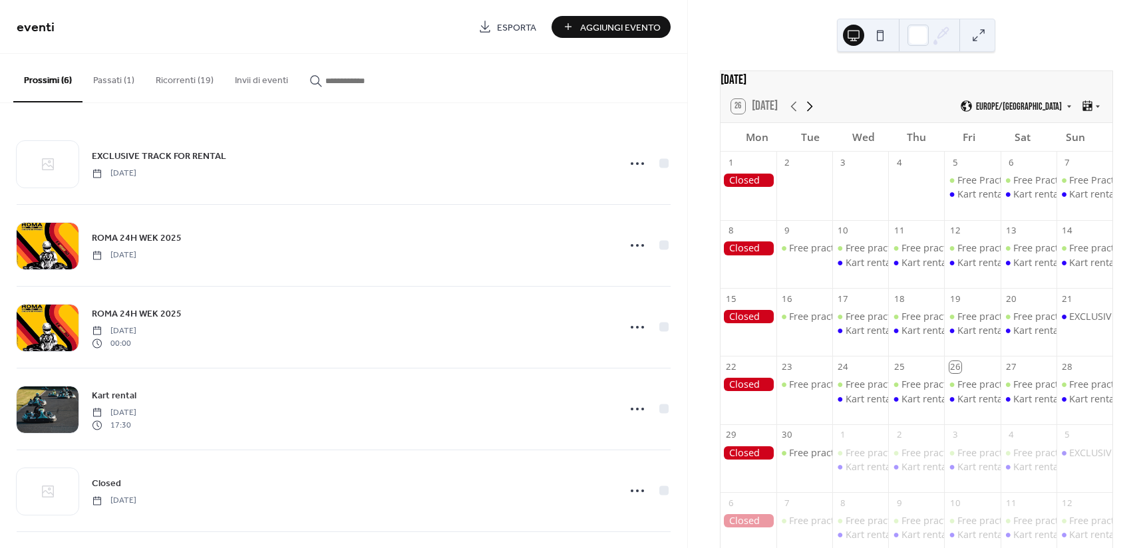
click at [808, 110] on icon at bounding box center [810, 106] width 6 height 10
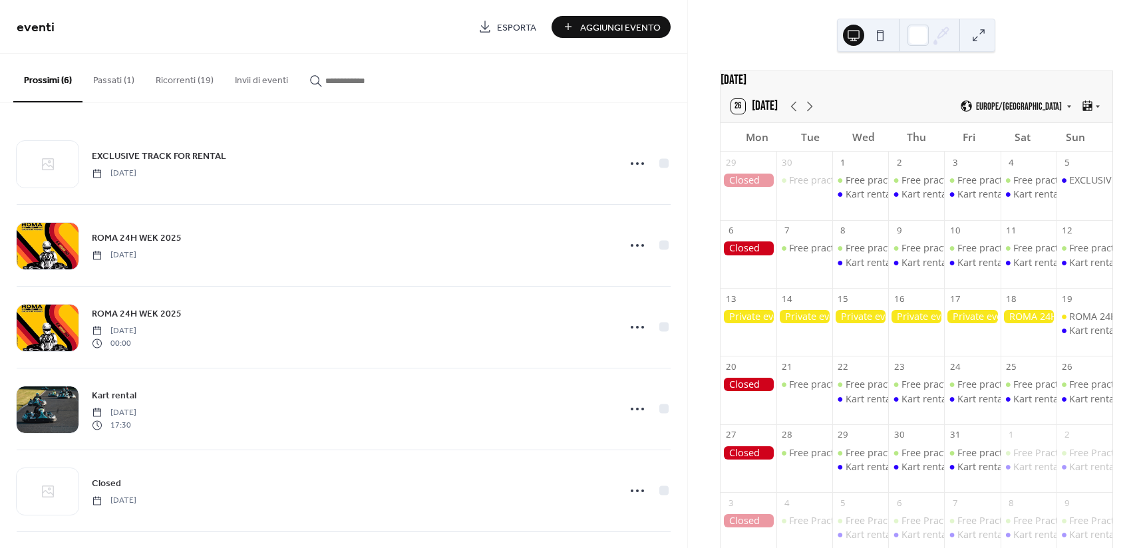
click at [178, 81] on button "Ricorrenti (19)" at bounding box center [184, 77] width 79 height 47
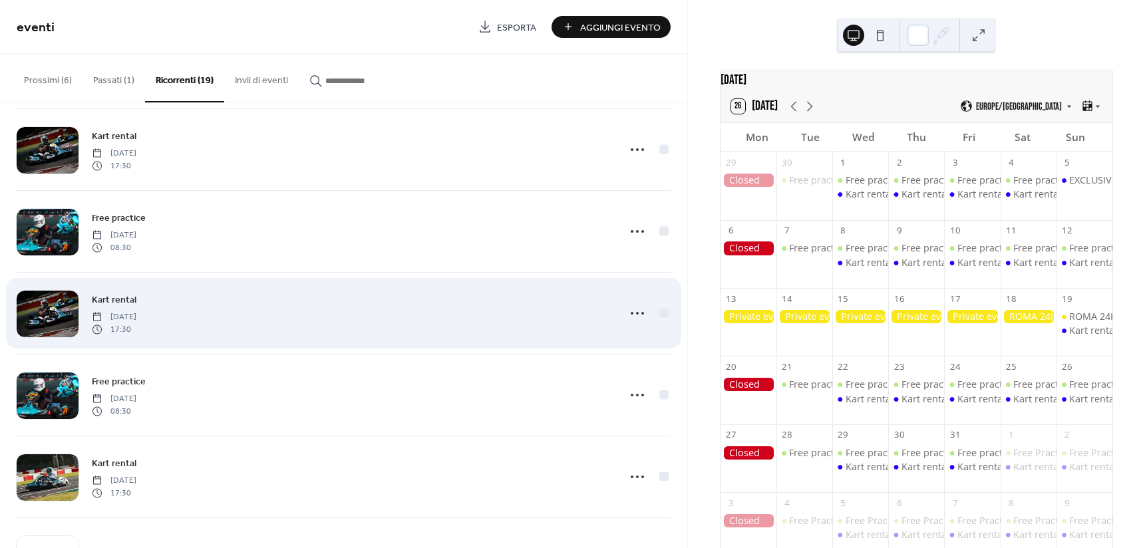
scroll to position [200, 0]
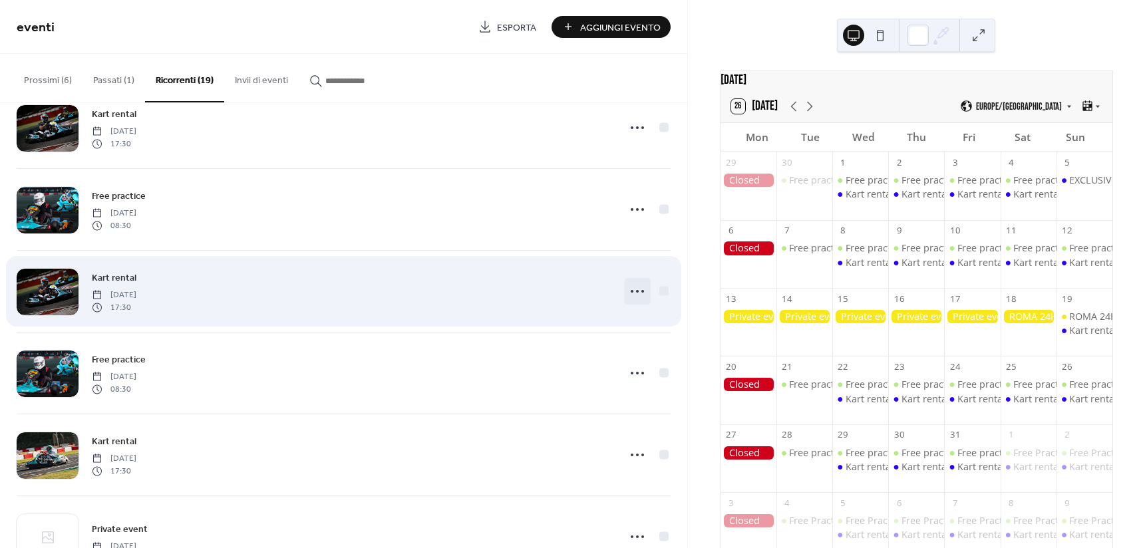
click at [630, 287] on icon at bounding box center [637, 291] width 21 height 21
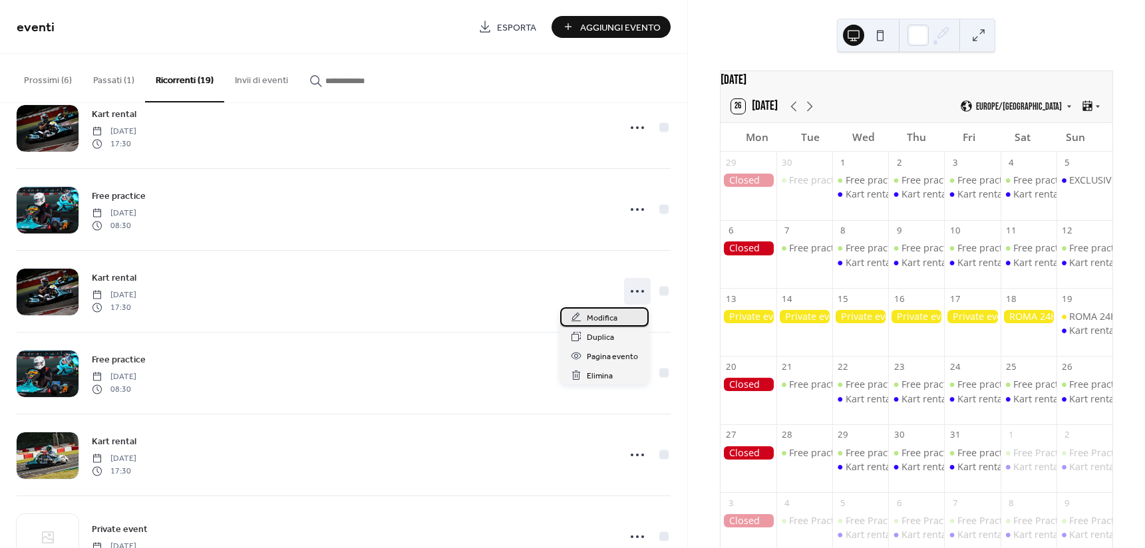
click at [616, 313] on span "Modifica" at bounding box center [602, 318] width 31 height 14
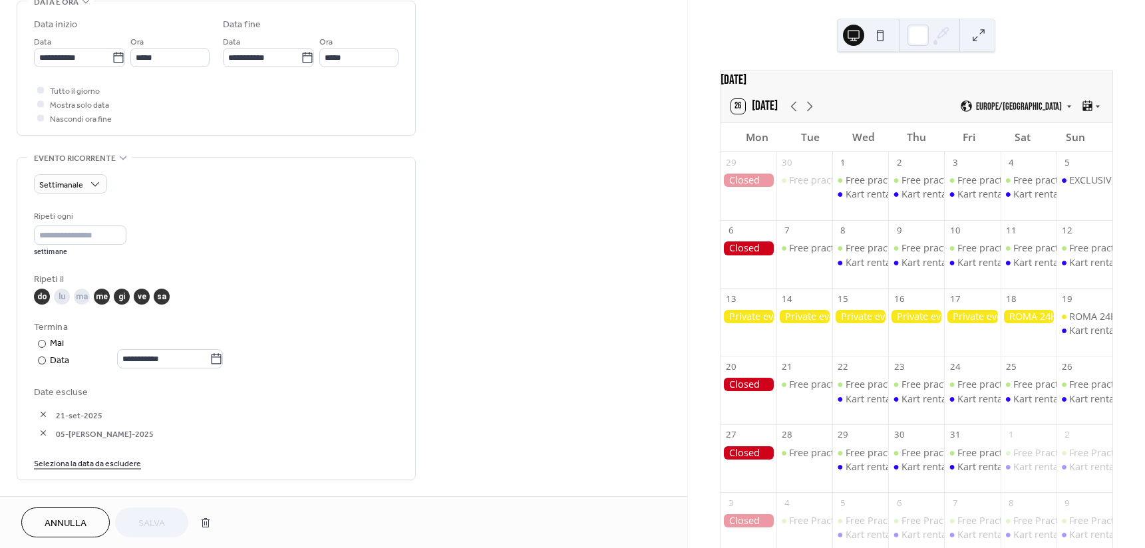
scroll to position [532, 0]
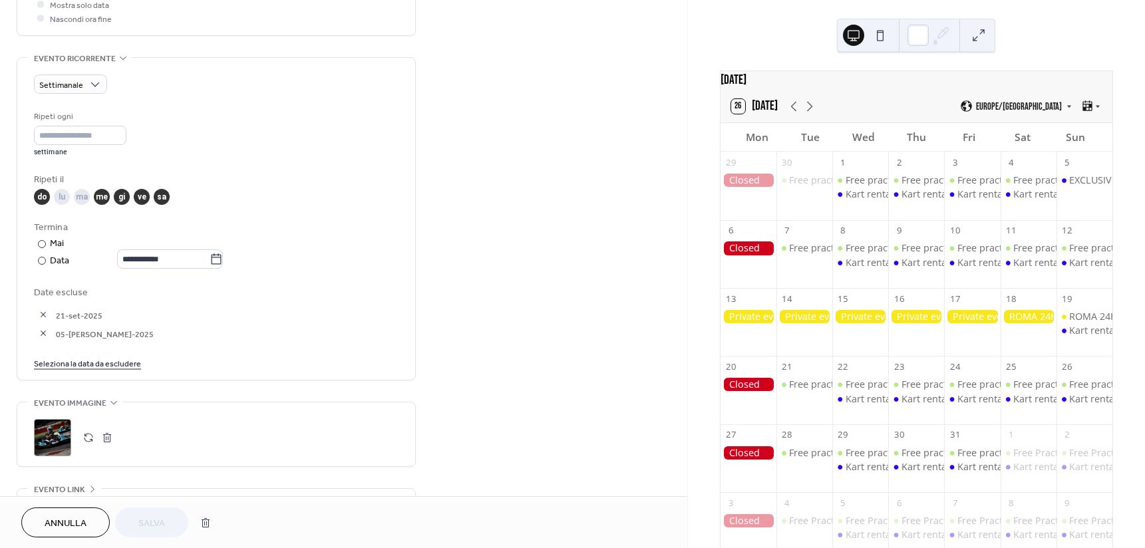
click at [40, 333] on button "button" at bounding box center [43, 333] width 19 height 19
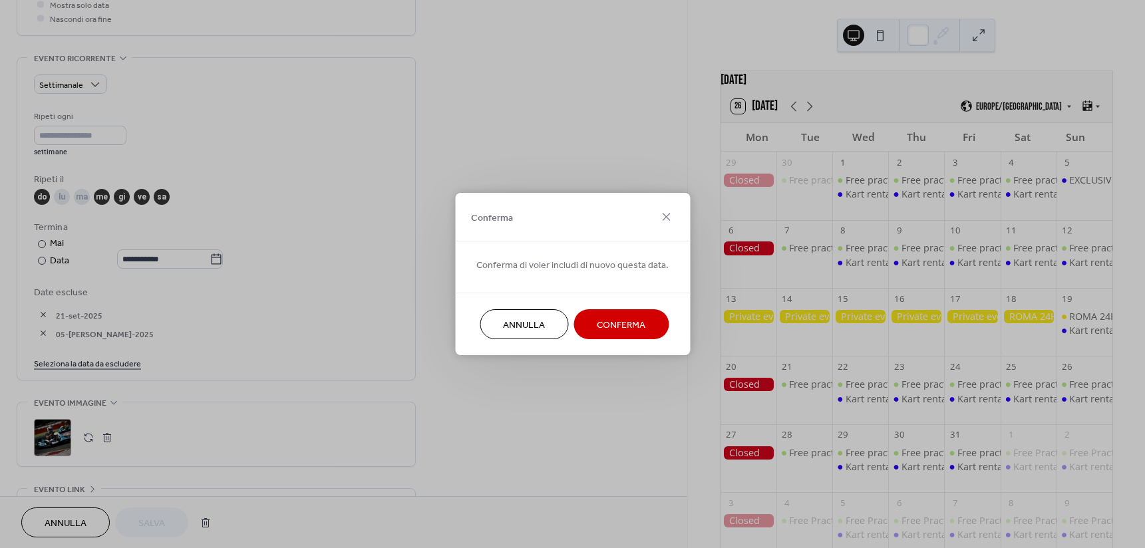
click at [601, 323] on span "Conferma" at bounding box center [621, 326] width 49 height 14
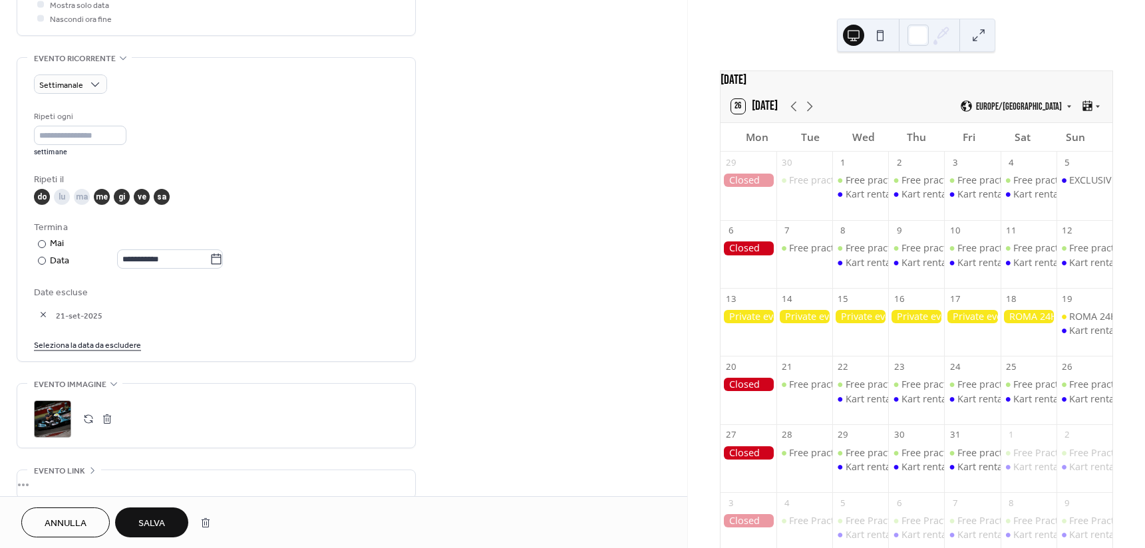
click at [164, 521] on span "Salva" at bounding box center [151, 524] width 27 height 14
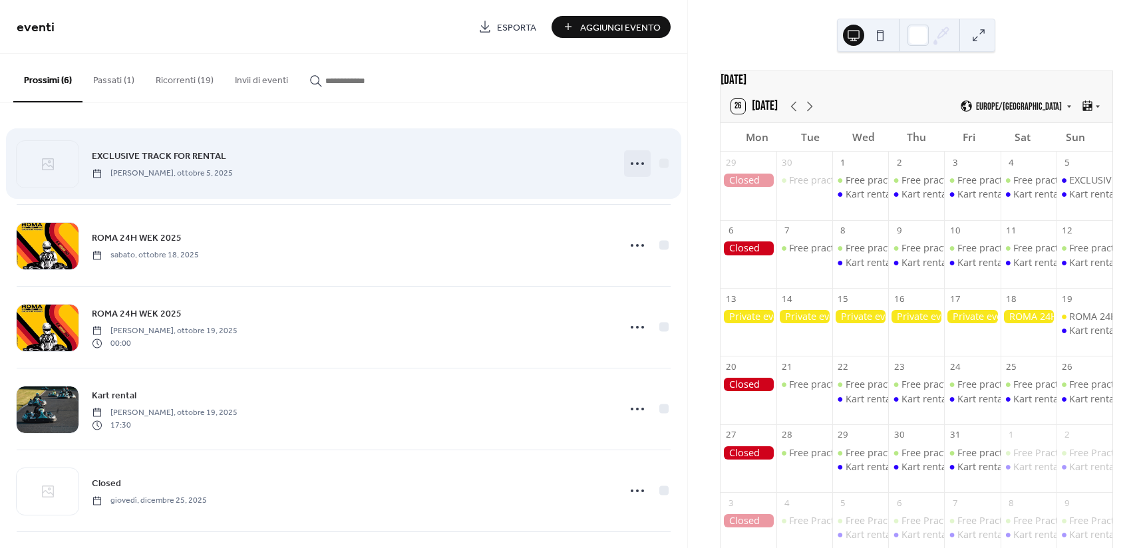
click at [636, 162] on circle at bounding box center [637, 163] width 3 height 3
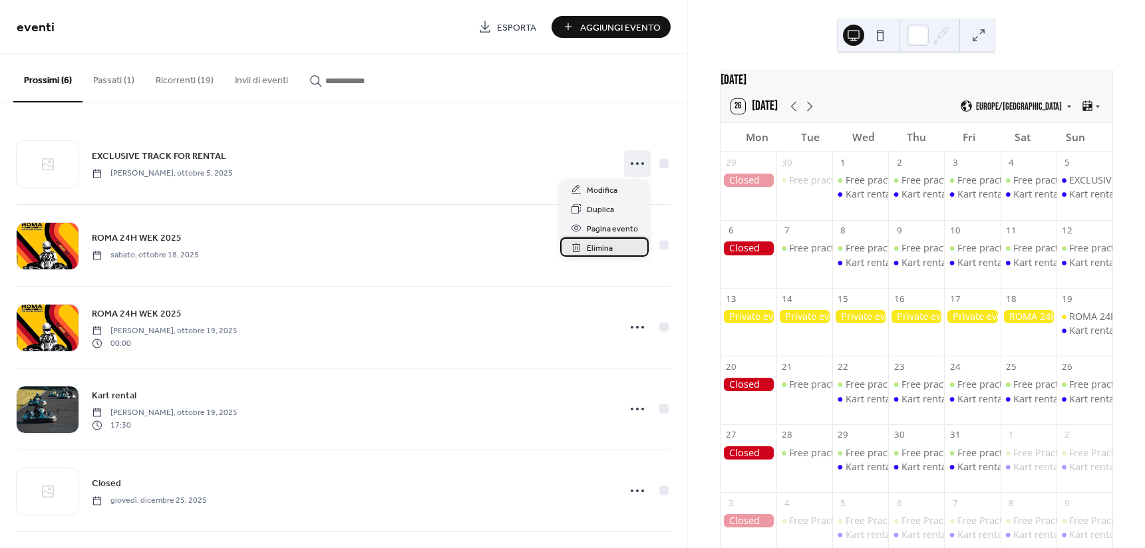
click at [598, 245] on span "Elimina" at bounding box center [600, 249] width 26 height 14
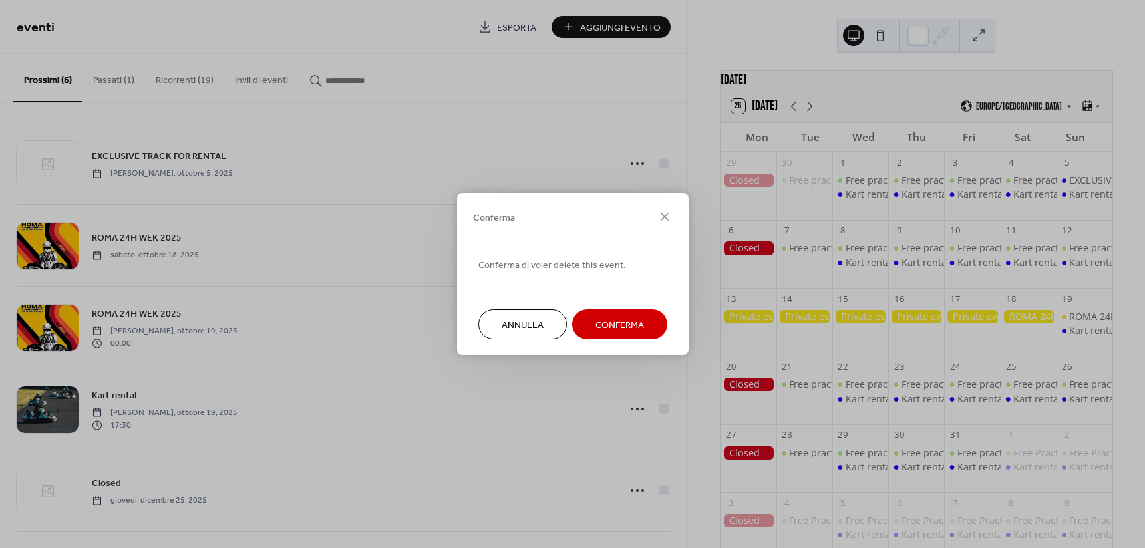
click at [630, 315] on button "Conferma" at bounding box center [619, 324] width 95 height 30
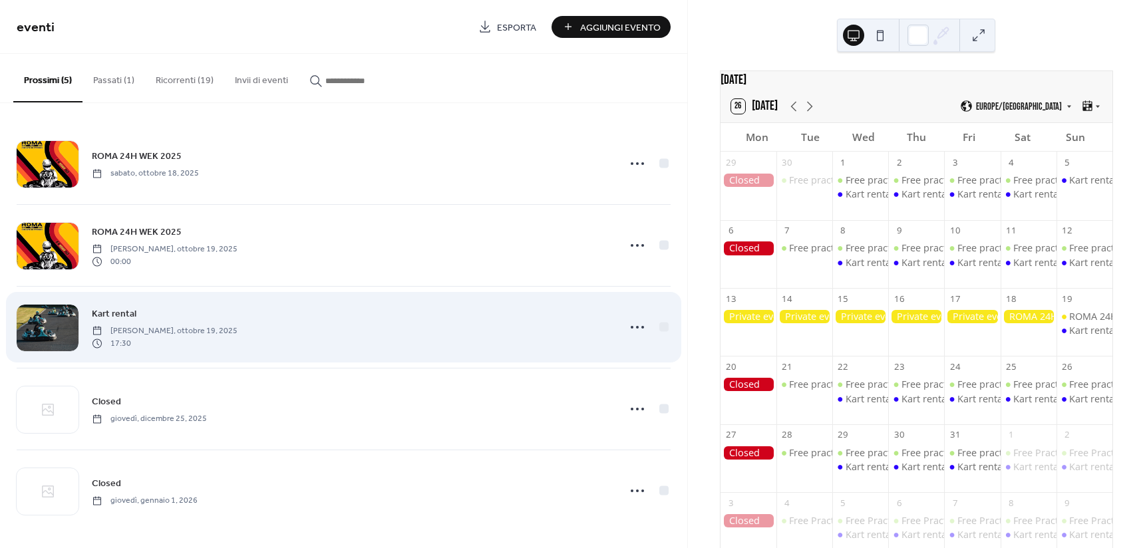
scroll to position [3, 0]
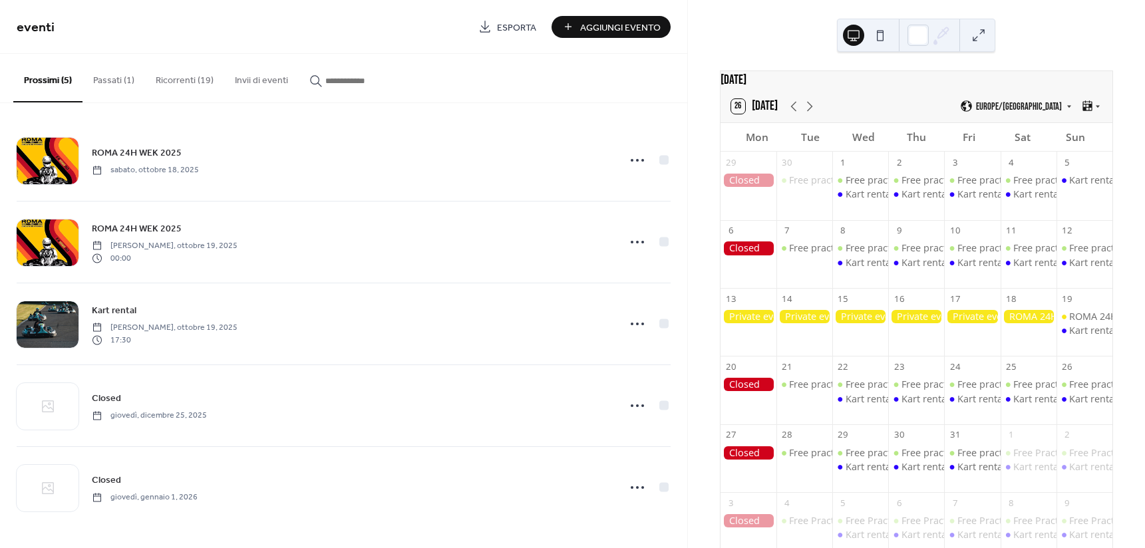
click at [188, 84] on button "Ricorrenti (19)" at bounding box center [184, 77] width 79 height 47
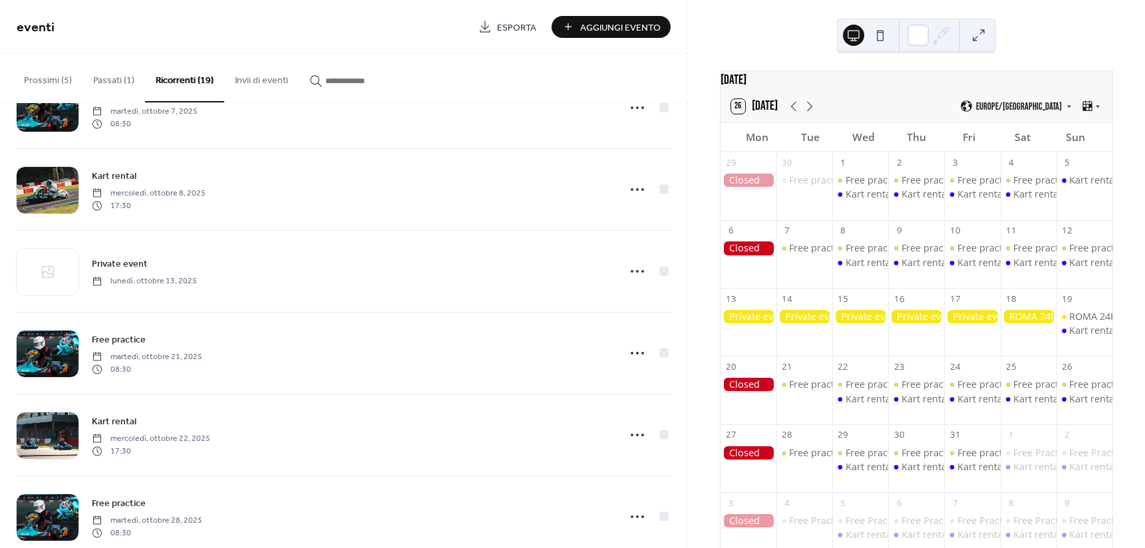
scroll to position [466, 0]
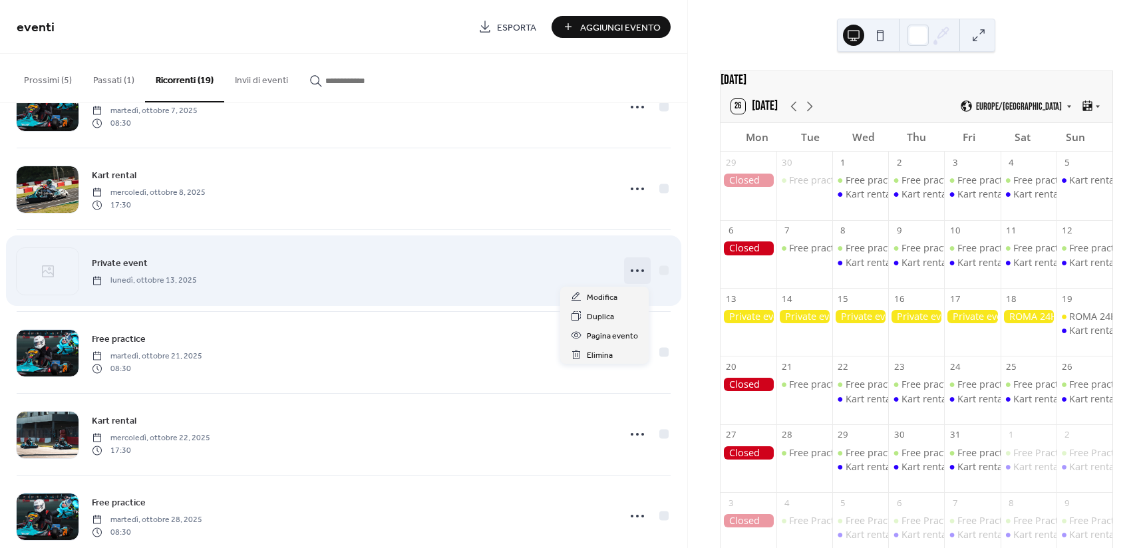
click at [635, 264] on icon at bounding box center [637, 270] width 21 height 21
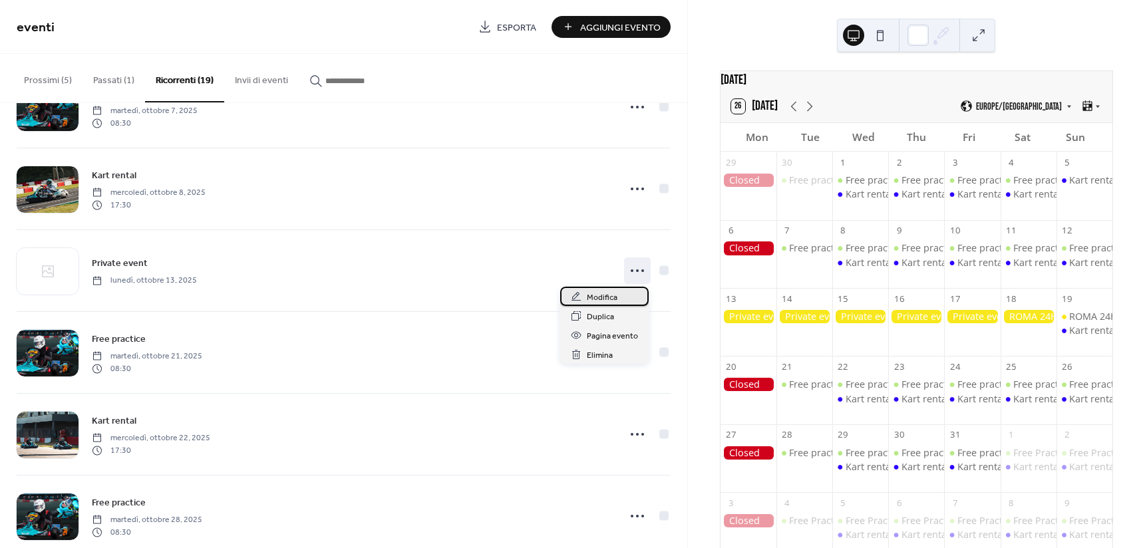
click at [617, 289] on div "Modifica" at bounding box center [604, 296] width 88 height 19
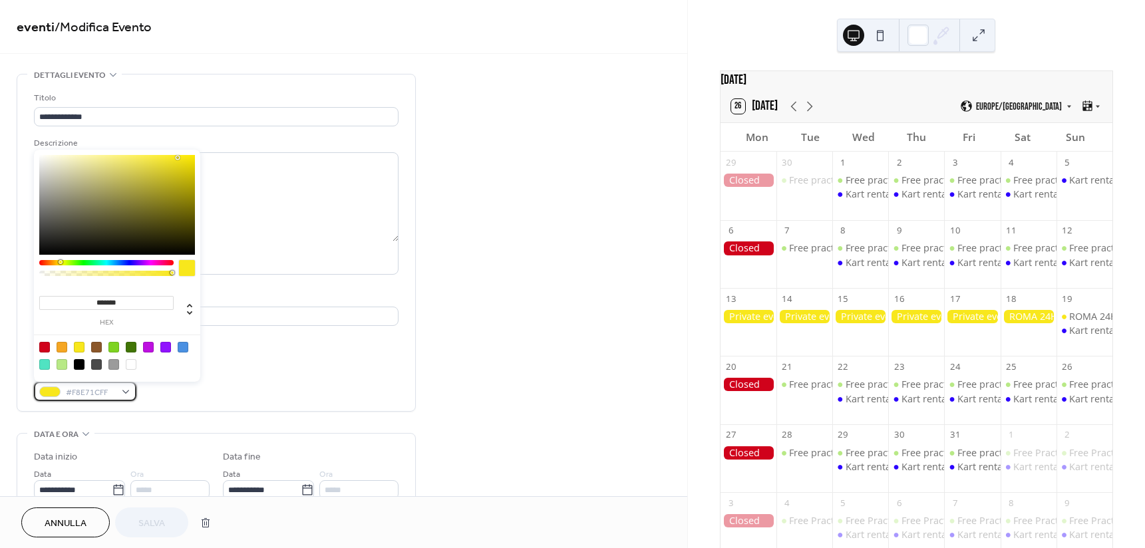
click at [120, 395] on div "#F8E71CFF" at bounding box center [85, 391] width 102 height 19
drag, startPoint x: 141, startPoint y: 300, endPoint x: 62, endPoint y: 295, distance: 79.3
click at [62, 296] on input "*******" at bounding box center [106, 303] width 134 height 14
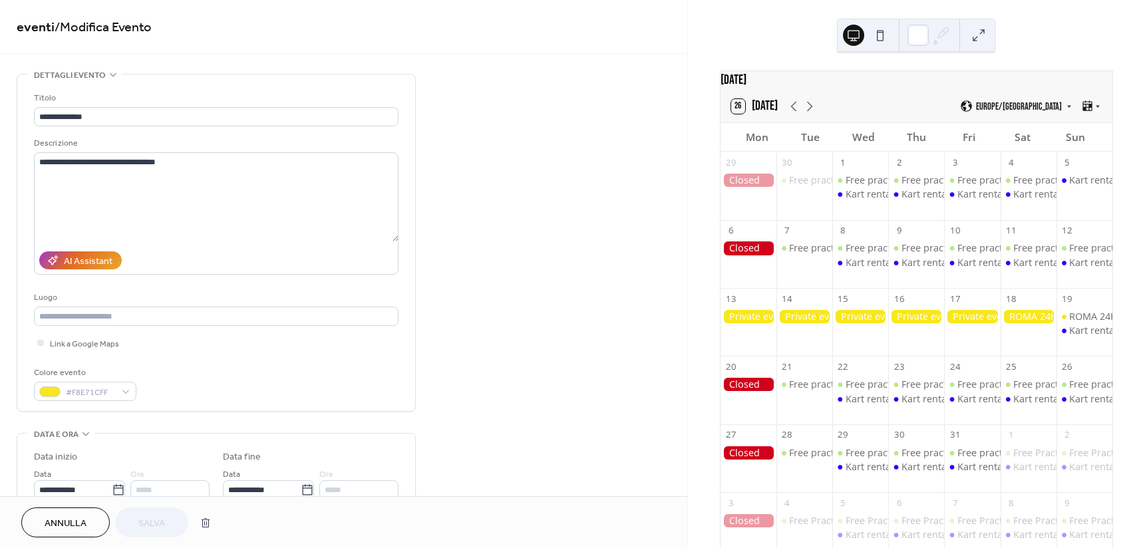
click at [73, 517] on span "Annulla" at bounding box center [66, 524] width 42 height 14
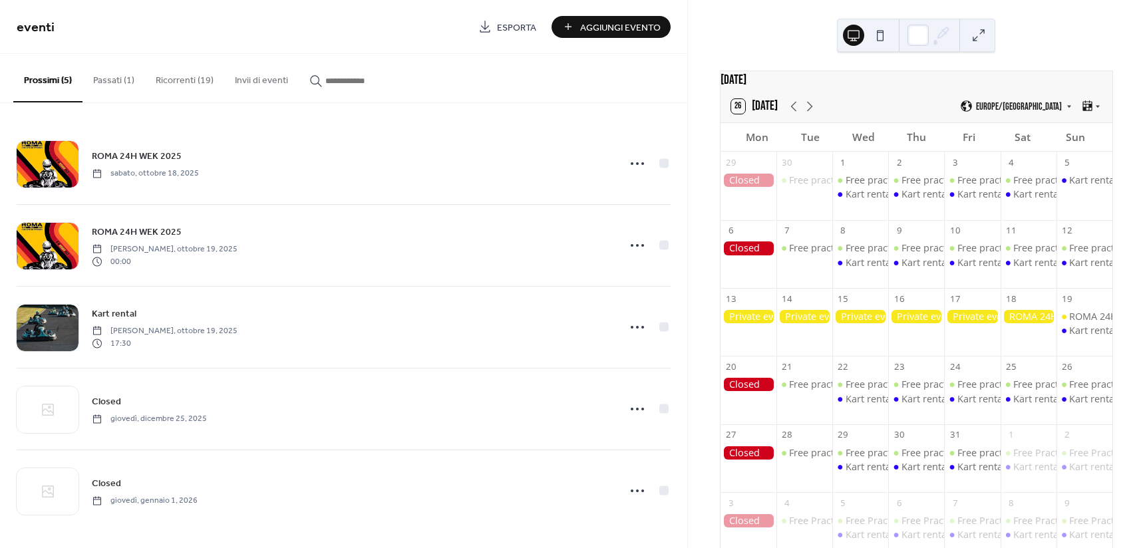
click at [609, 30] on span "Aggiungi Evento" at bounding box center [620, 28] width 81 height 14
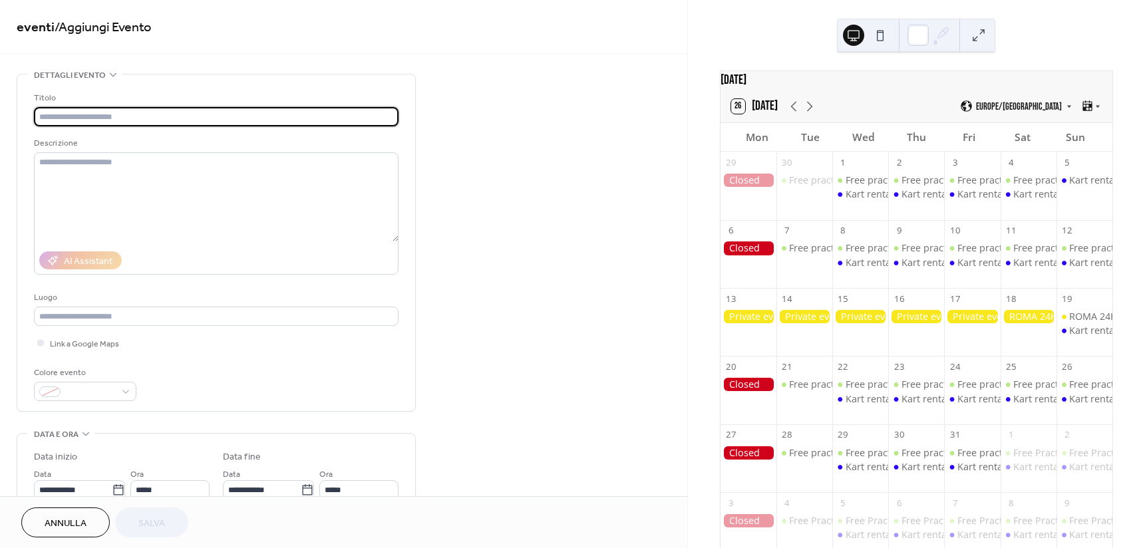
paste input "*******"
type input "*******"
drag, startPoint x: 140, startPoint y: 110, endPoint x: -13, endPoint y: 124, distance: 154.3
click at [0, 124] on html "**********" at bounding box center [572, 274] width 1145 height 548
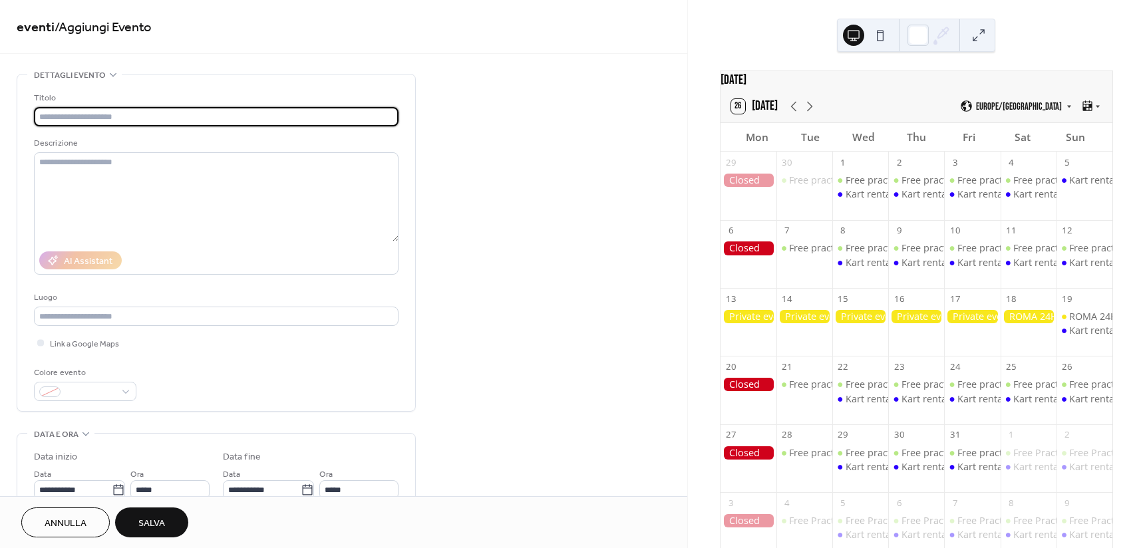
scroll to position [0, 0]
click at [71, 380] on div "Colore evento" at bounding box center [84, 373] width 100 height 14
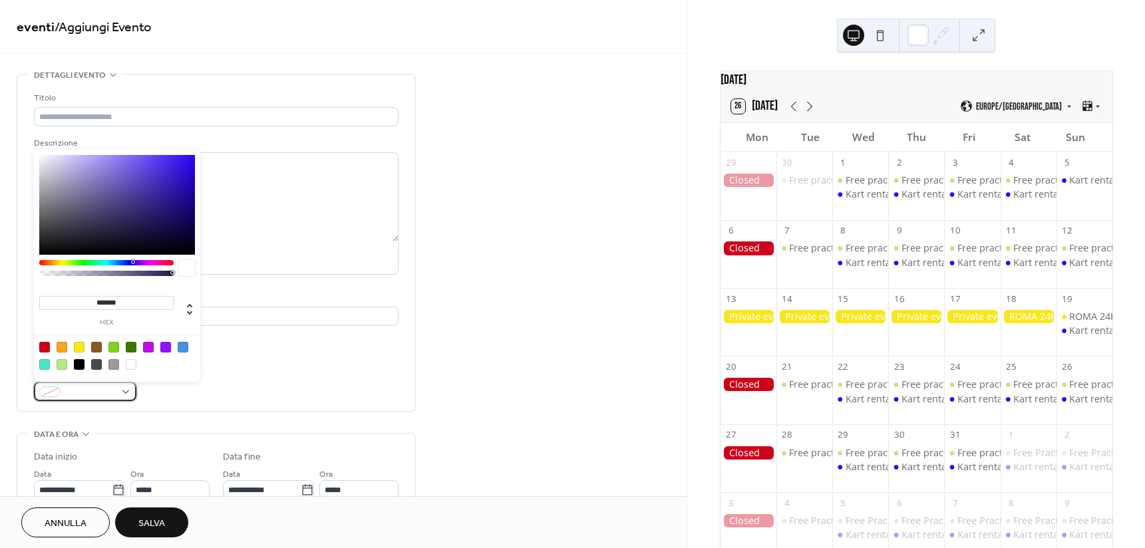
click at [74, 389] on span at bounding box center [90, 393] width 49 height 14
drag, startPoint x: 140, startPoint y: 295, endPoint x: 57, endPoint y: 291, distance: 83.3
click at [57, 291] on div "******* hex" at bounding box center [117, 305] width 156 height 44
paste input
type input "*******"
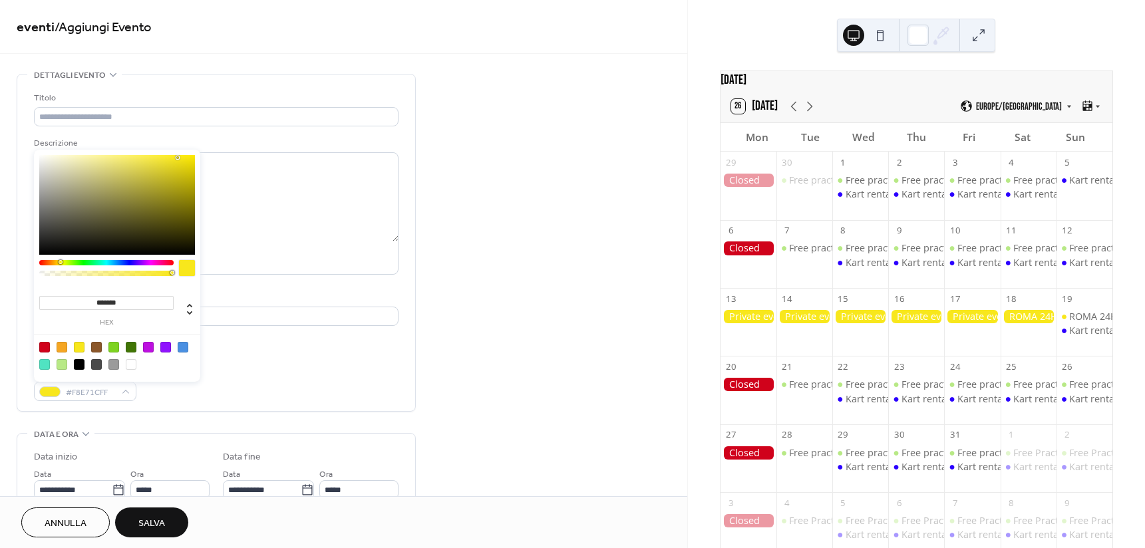
click at [757, 321] on div at bounding box center [749, 316] width 56 height 13
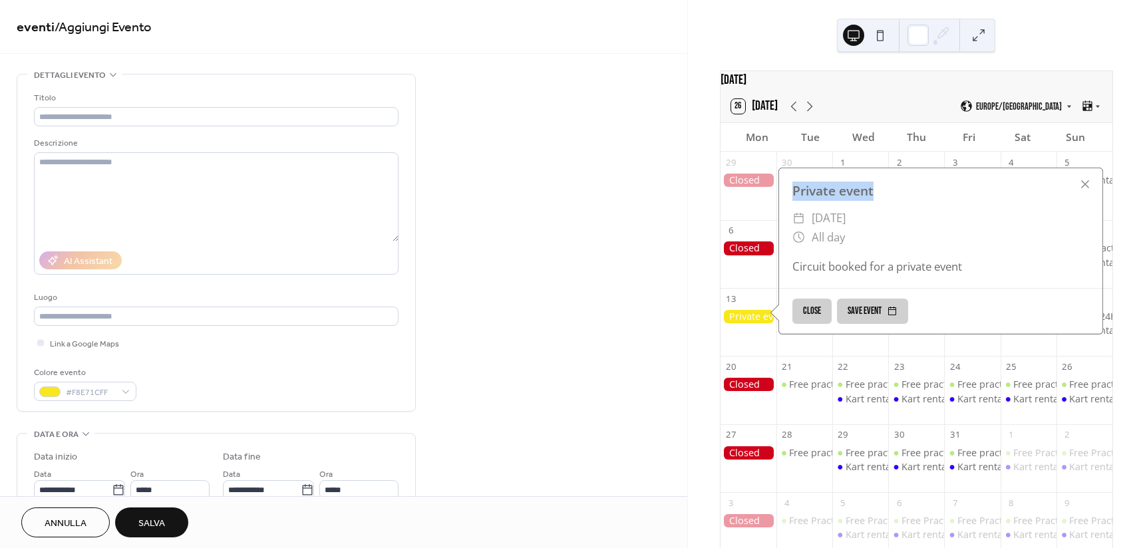
drag, startPoint x: 874, startPoint y: 200, endPoint x: 785, endPoint y: 204, distance: 89.9
click at [785, 201] on div "Private event" at bounding box center [940, 191] width 323 height 19
copy div "Private event"
click at [143, 109] on input "text" at bounding box center [216, 116] width 365 height 19
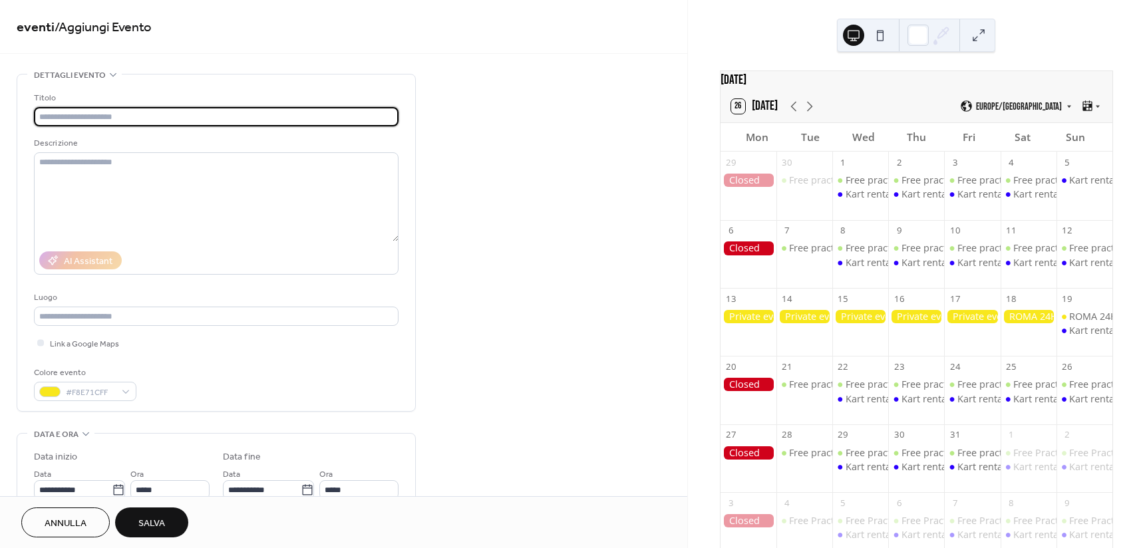
paste input "**********"
type input "**********"
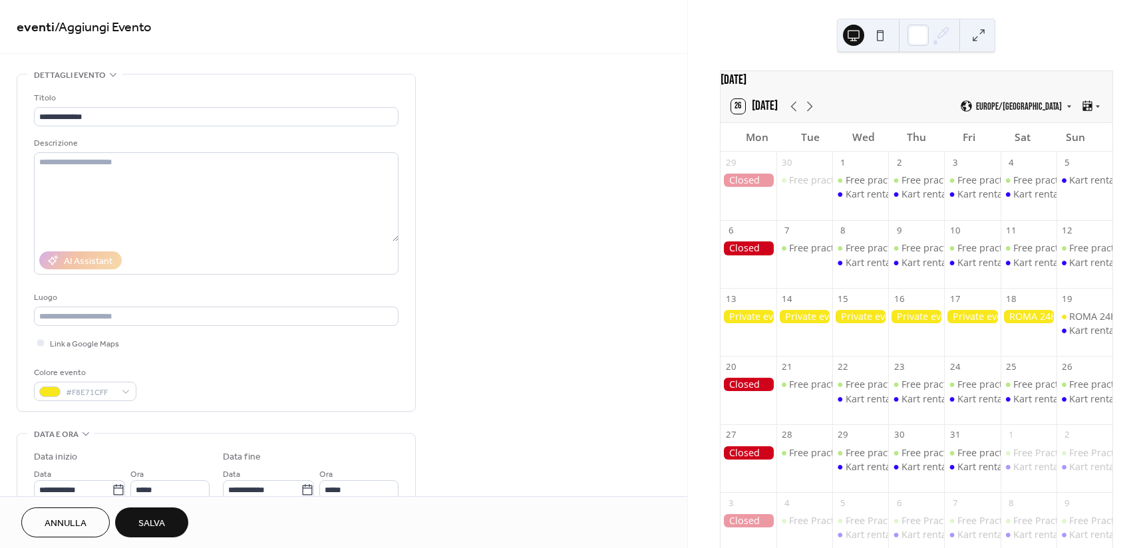
click at [769, 323] on div at bounding box center [749, 316] width 56 height 13
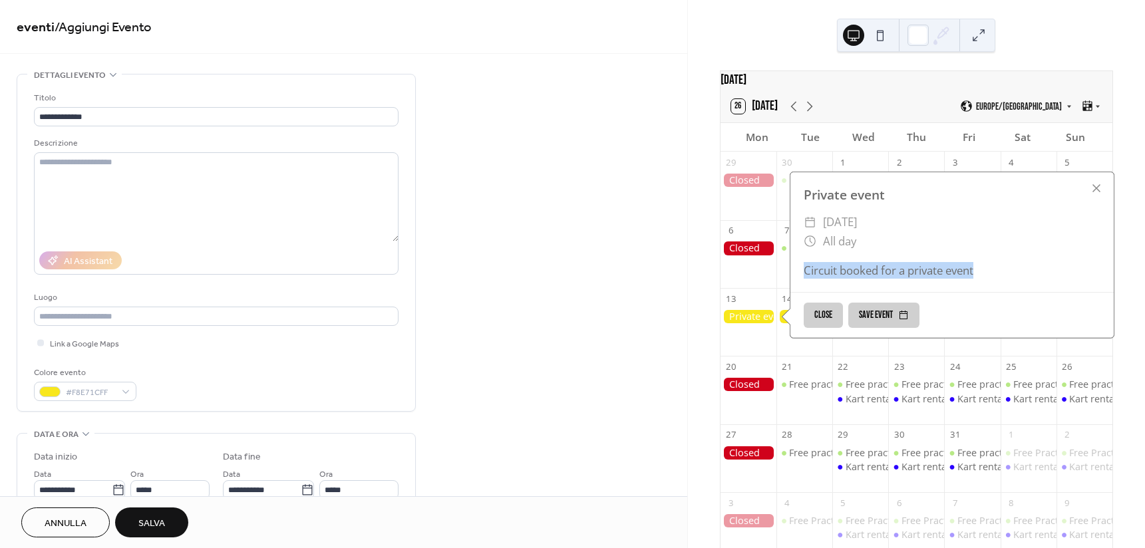
drag, startPoint x: 806, startPoint y: 275, endPoint x: 987, endPoint y: 267, distance: 180.5
click at [987, 267] on div "Private event ​ Monday, October 13, 2025 ​ All day Circuit booked for a private…" at bounding box center [952, 232] width 323 height 120
copy div "Circuit booked for a private event"
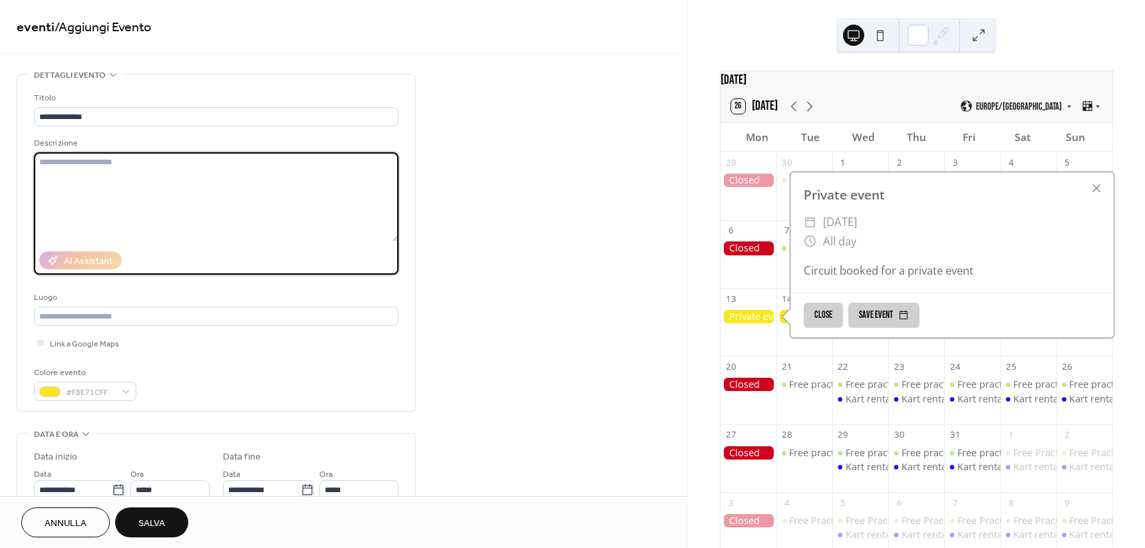
click at [50, 166] on textarea at bounding box center [216, 196] width 365 height 89
paste textarea "**********"
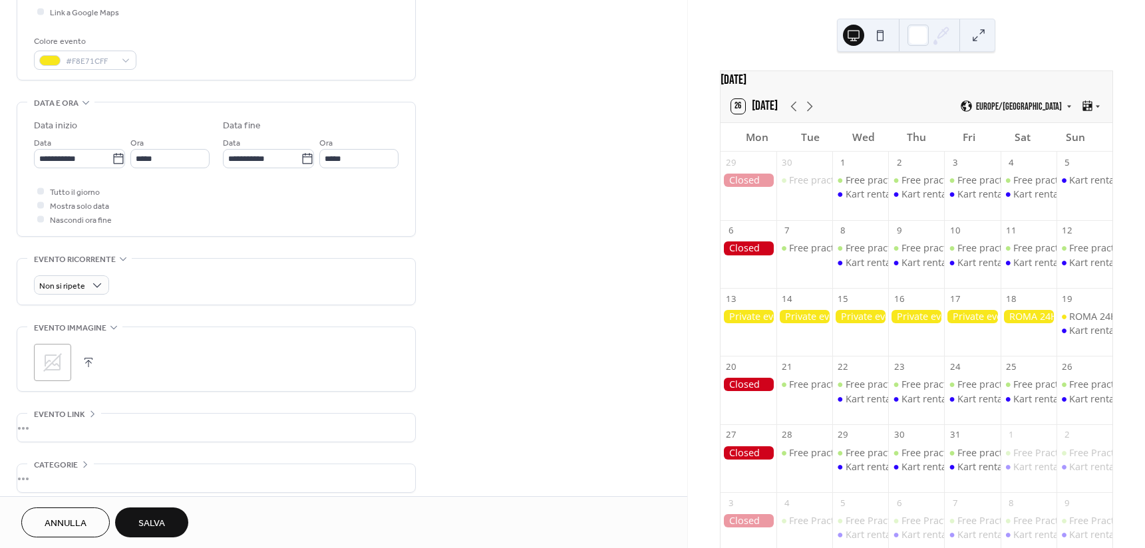
scroll to position [333, 0]
type textarea "**********"
click at [69, 205] on span "Mostra solo data" at bounding box center [79, 205] width 59 height 14
click at [116, 158] on icon at bounding box center [118, 157] width 13 height 13
click at [112, 158] on input "**********" at bounding box center [73, 157] width 78 height 19
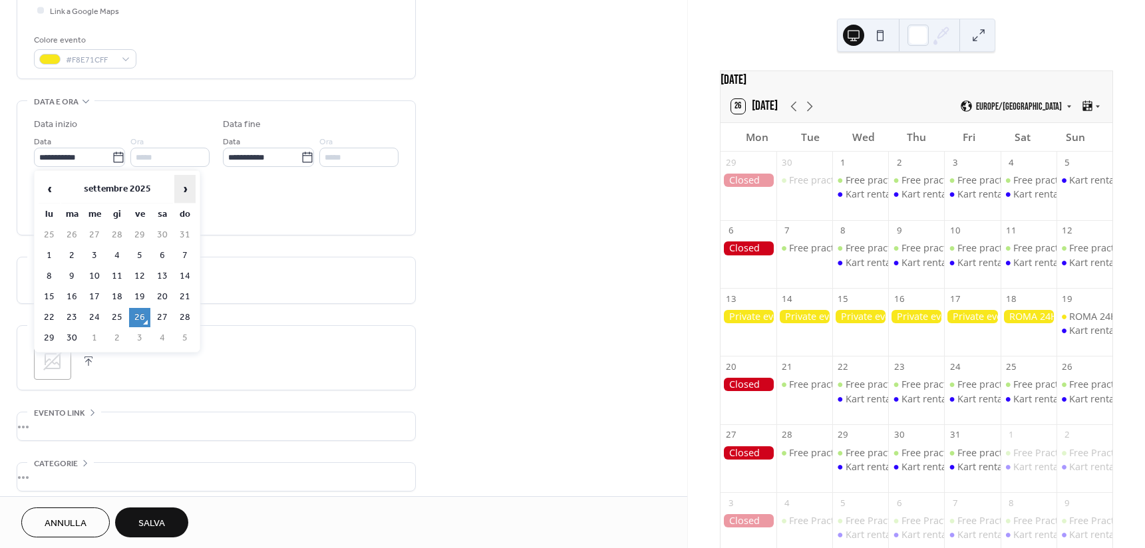
click at [188, 189] on span "›" at bounding box center [185, 189] width 20 height 27
click at [190, 236] on td "5" at bounding box center [184, 235] width 21 height 19
type input "**********"
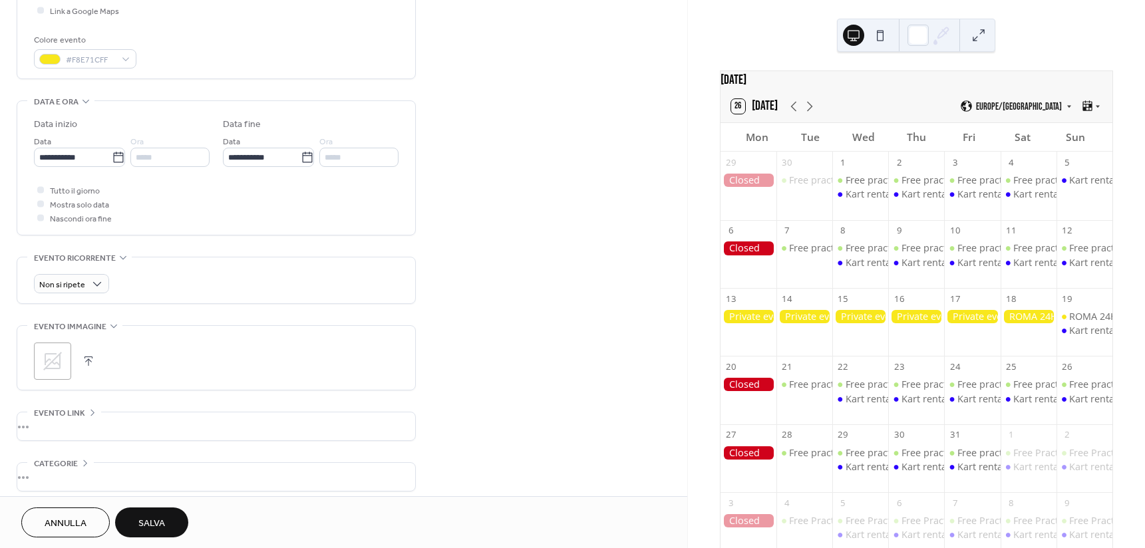
click at [160, 530] on span "Salva" at bounding box center [151, 524] width 27 height 14
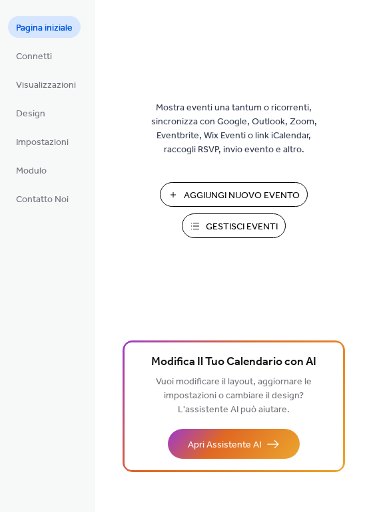
click at [238, 228] on span "Gestisci Eventi" at bounding box center [242, 227] width 72 height 14
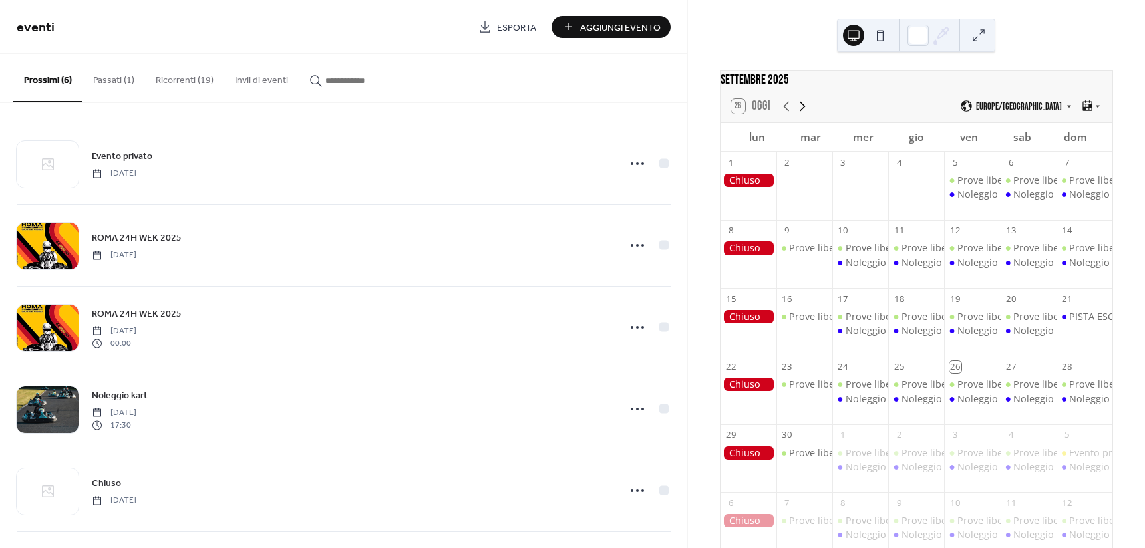
click at [798, 114] on icon at bounding box center [802, 106] width 16 height 16
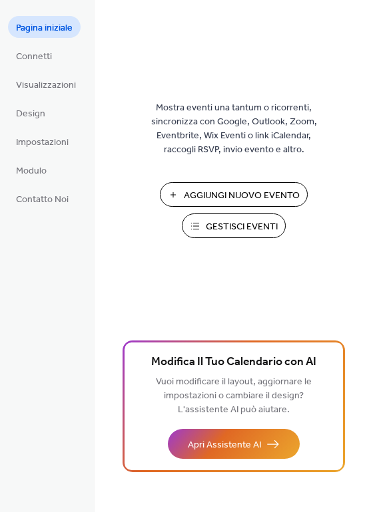
click at [237, 233] on span "Gestisci Eventi" at bounding box center [242, 227] width 72 height 14
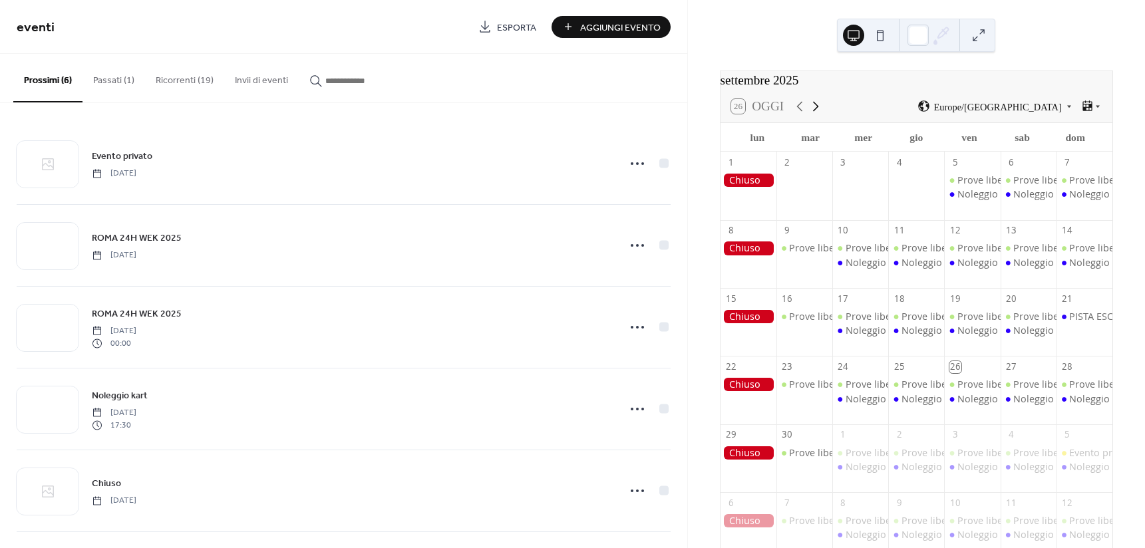
click at [808, 114] on icon at bounding box center [816, 106] width 16 height 16
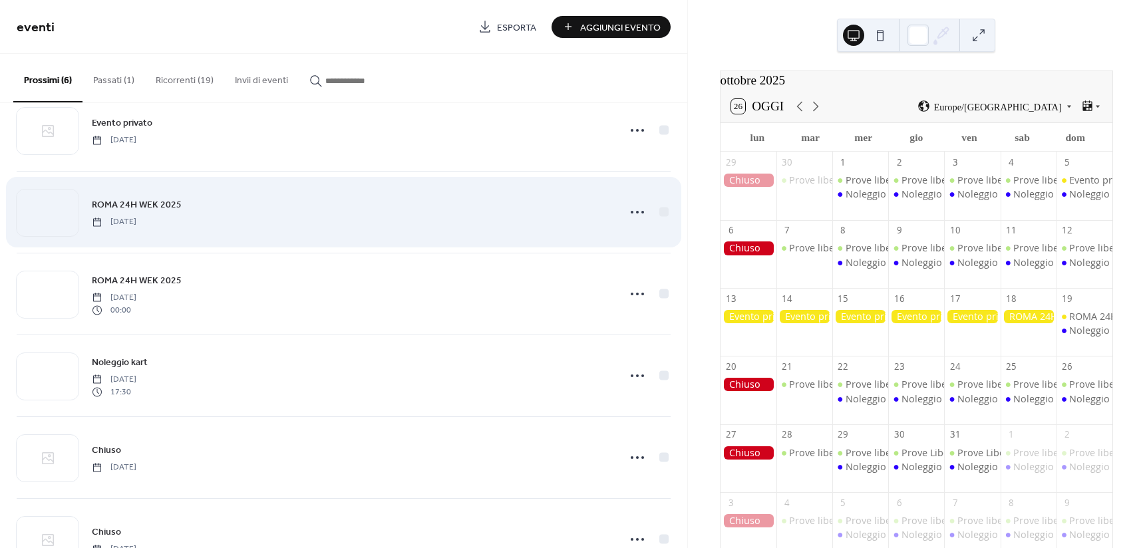
scroll to position [85, 0]
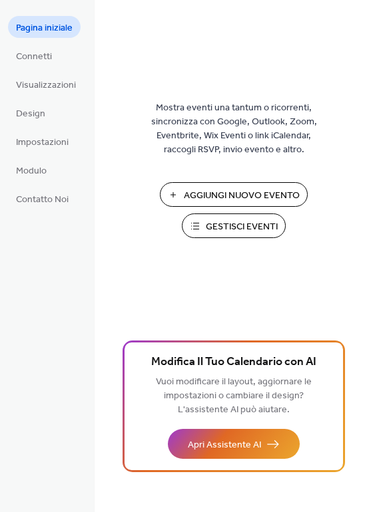
click at [212, 242] on div "Aggiungi Nuovo Evento Gestisci Eventi 🚀 Aggiorna" at bounding box center [233, 214] width 133 height 65
click at [223, 229] on span "Gestisci Eventi" at bounding box center [242, 227] width 72 height 14
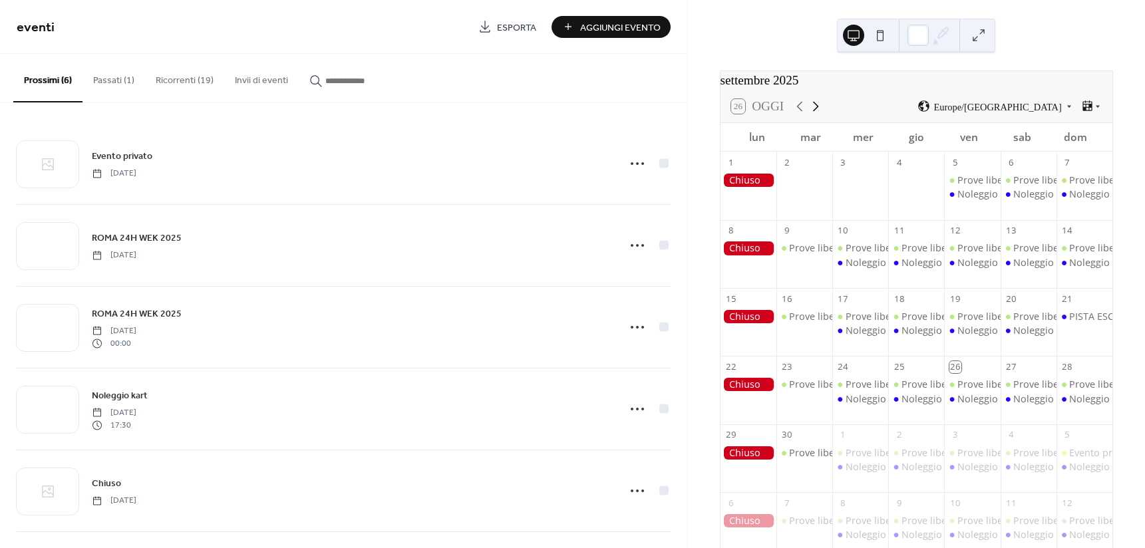
click at [808, 114] on icon at bounding box center [816, 106] width 16 height 16
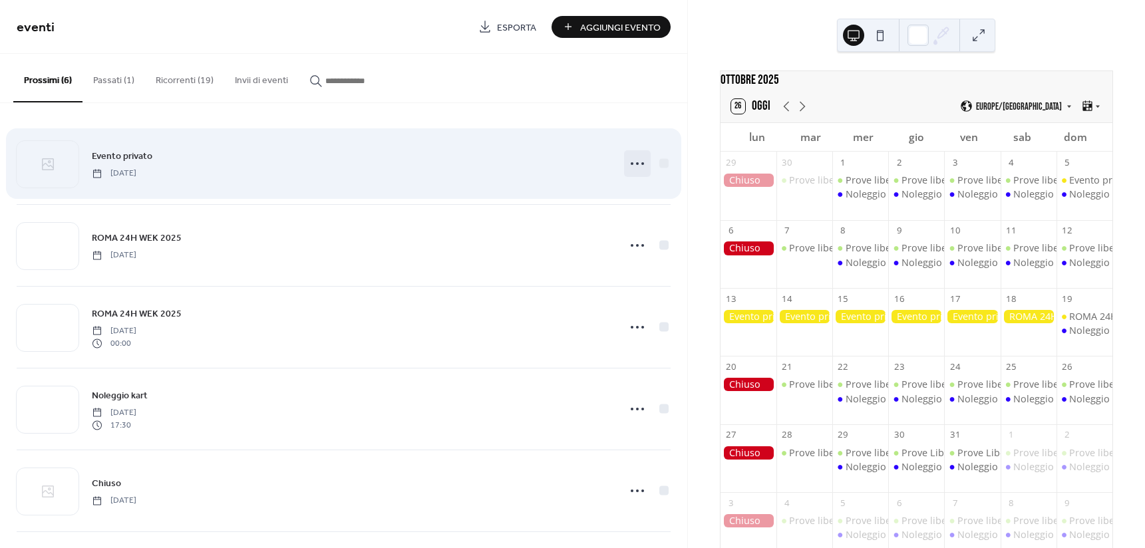
click at [631, 162] on circle at bounding box center [632, 163] width 3 height 3
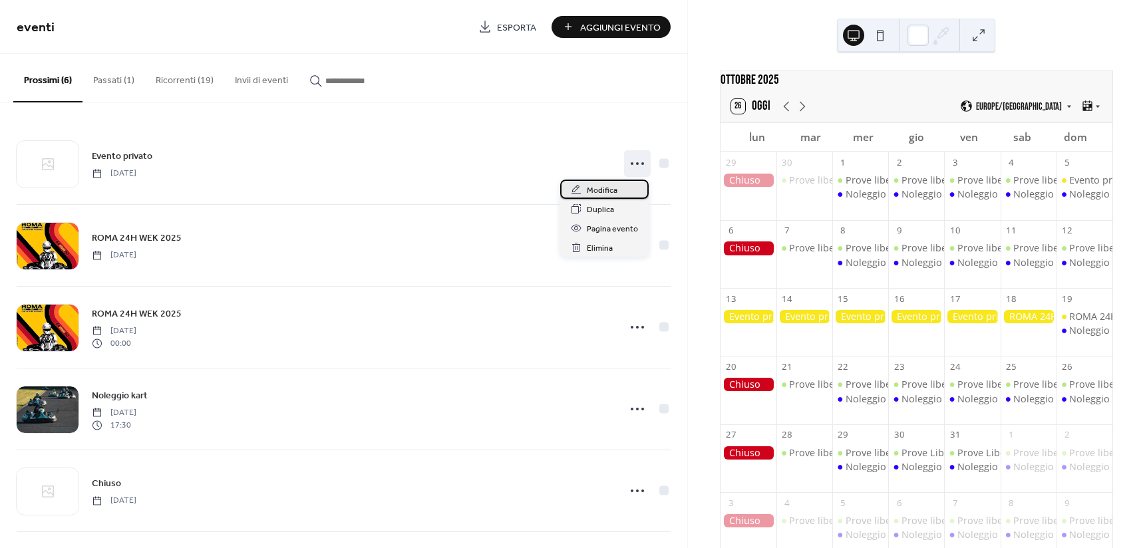
click at [612, 185] on span "Modifica" at bounding box center [602, 191] width 31 height 14
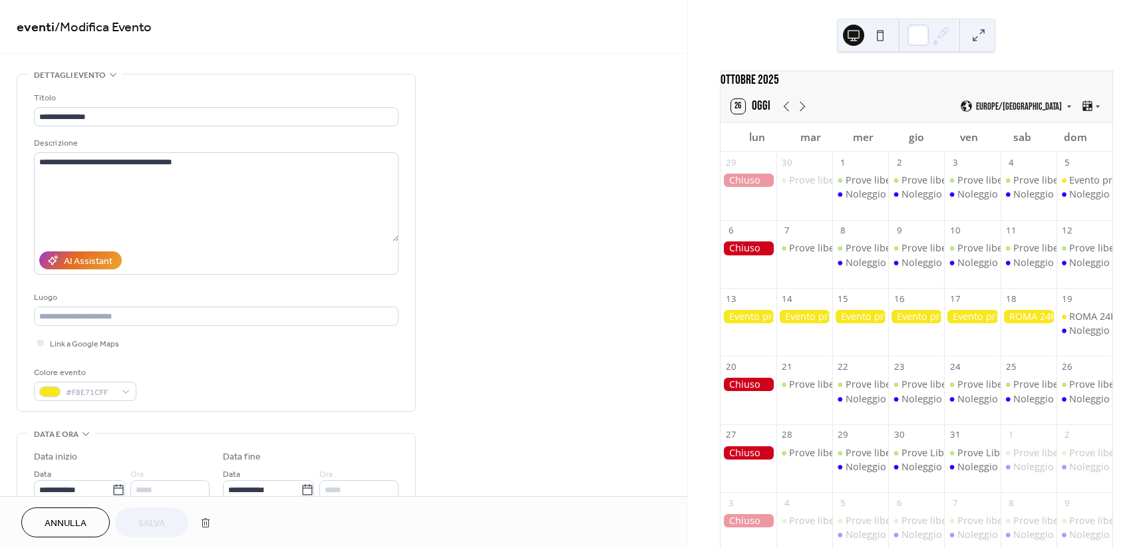
click at [74, 521] on span "Annulla" at bounding box center [66, 524] width 42 height 14
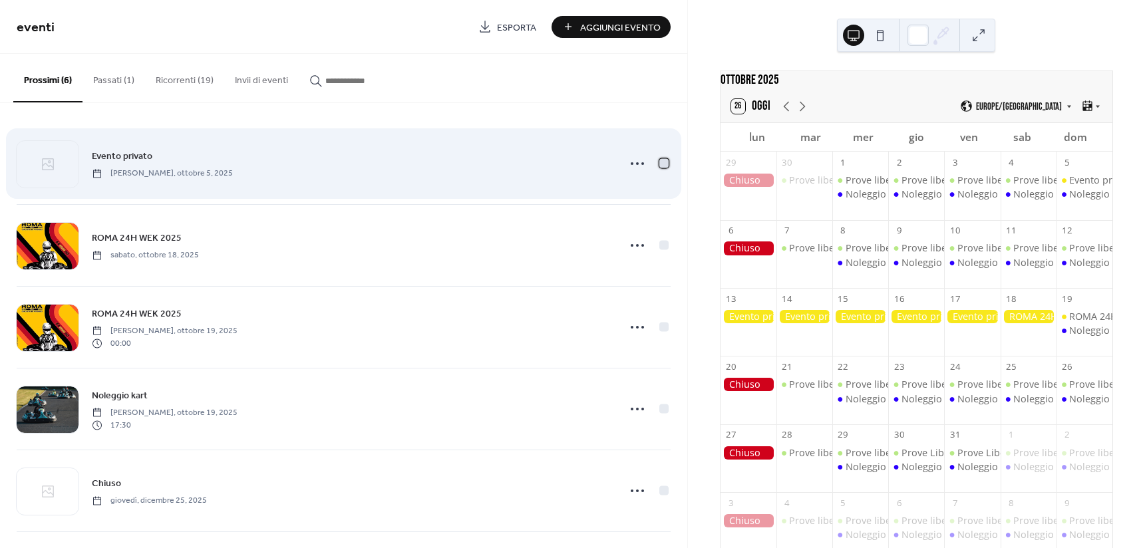
click at [661, 164] on div at bounding box center [663, 162] width 9 height 9
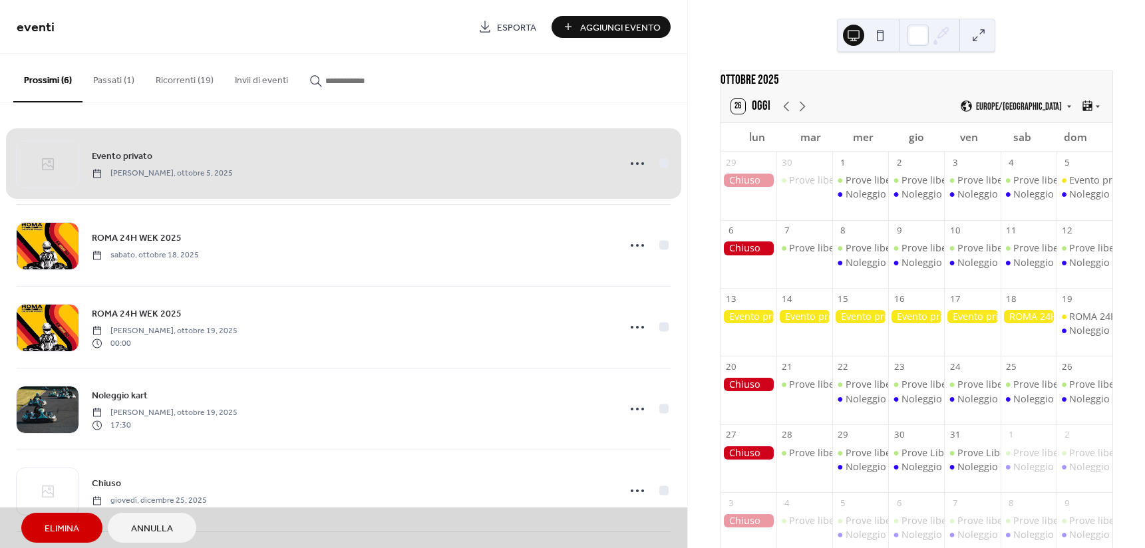
click at [661, 164] on div "Evento privato domenica, ottobre 5, 2025" at bounding box center [344, 163] width 654 height 81
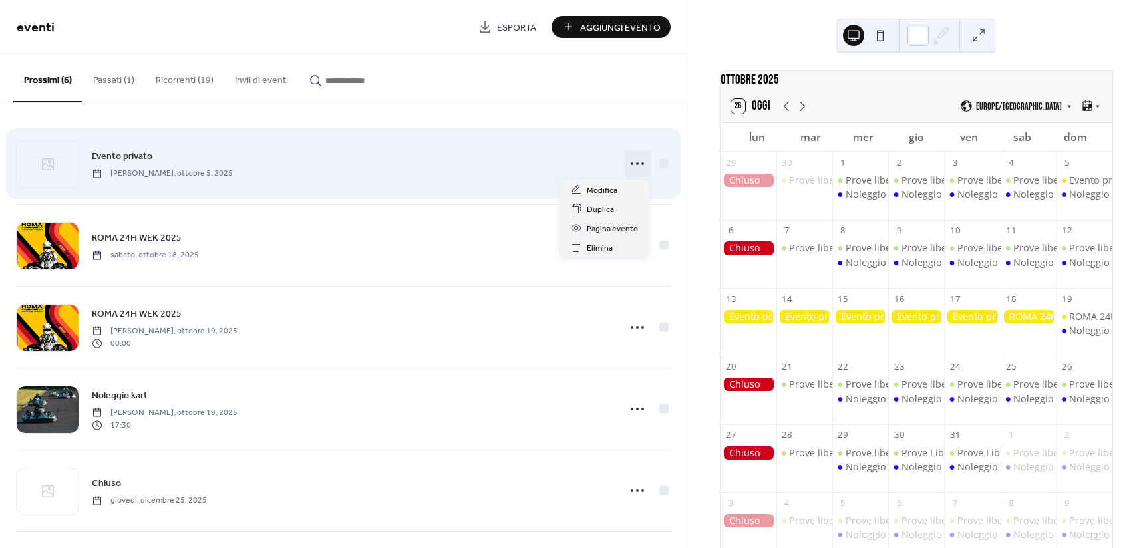
click at [637, 164] on icon at bounding box center [637, 163] width 21 height 21
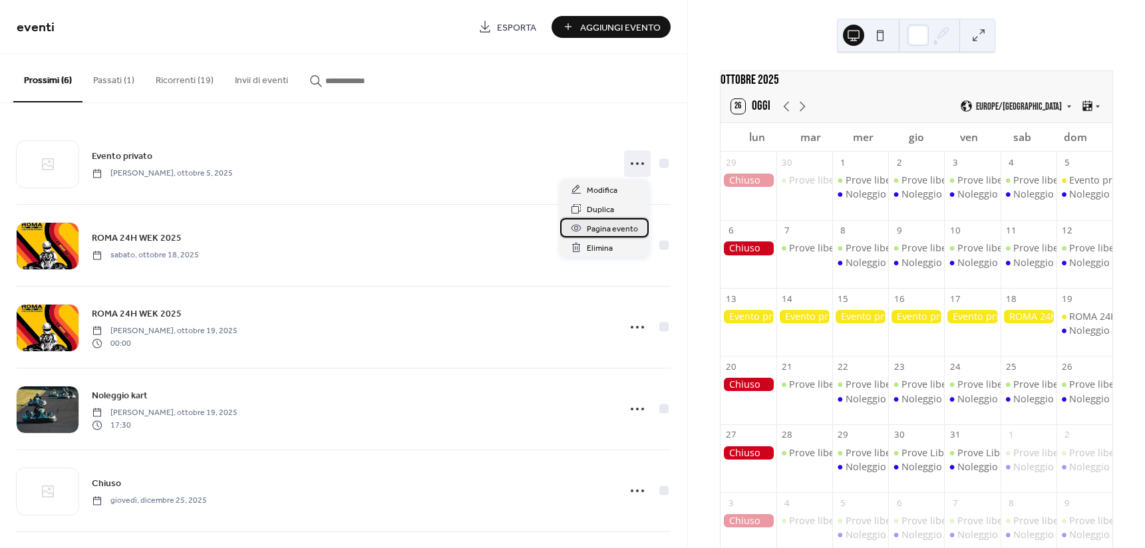
click at [621, 228] on span "Pagina evento" at bounding box center [612, 229] width 51 height 14
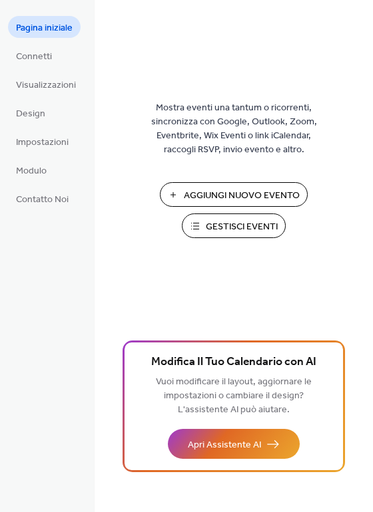
click at [230, 225] on span "Gestisci Eventi" at bounding box center [242, 227] width 72 height 14
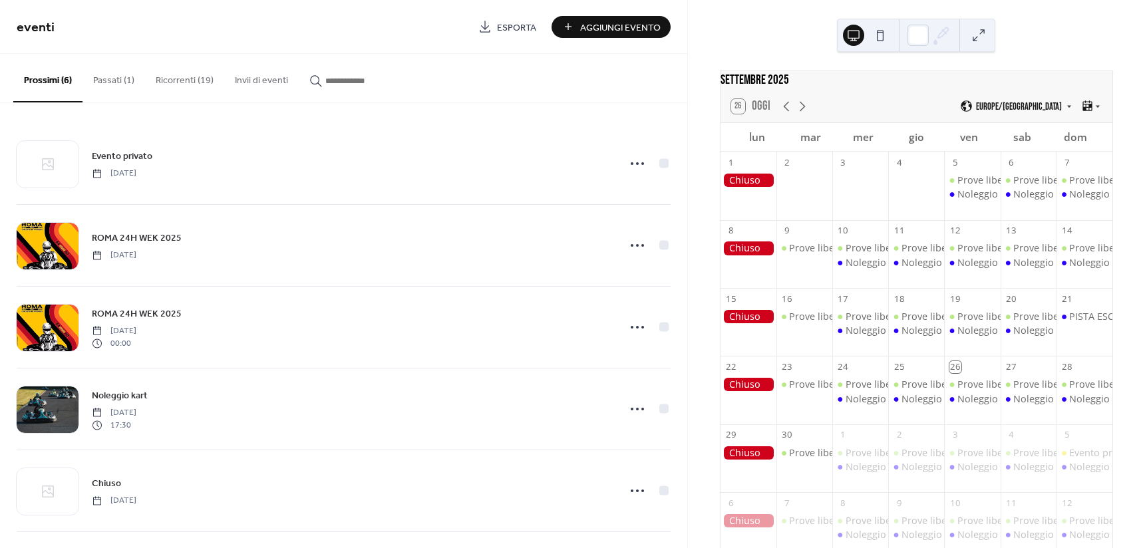
click at [166, 83] on button "Ricorrenti (19)" at bounding box center [184, 77] width 79 height 47
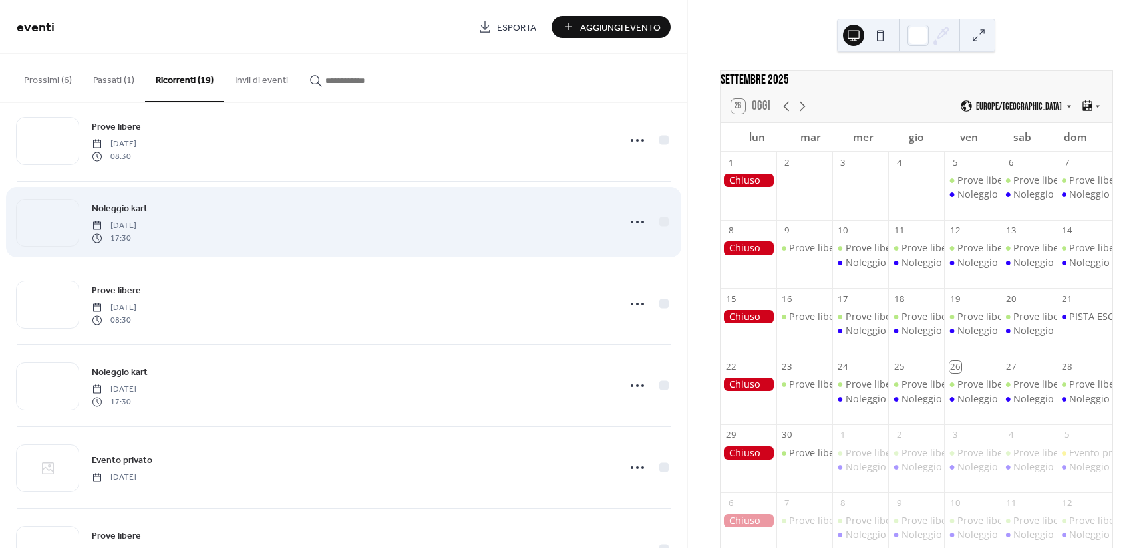
scroll to position [266, 0]
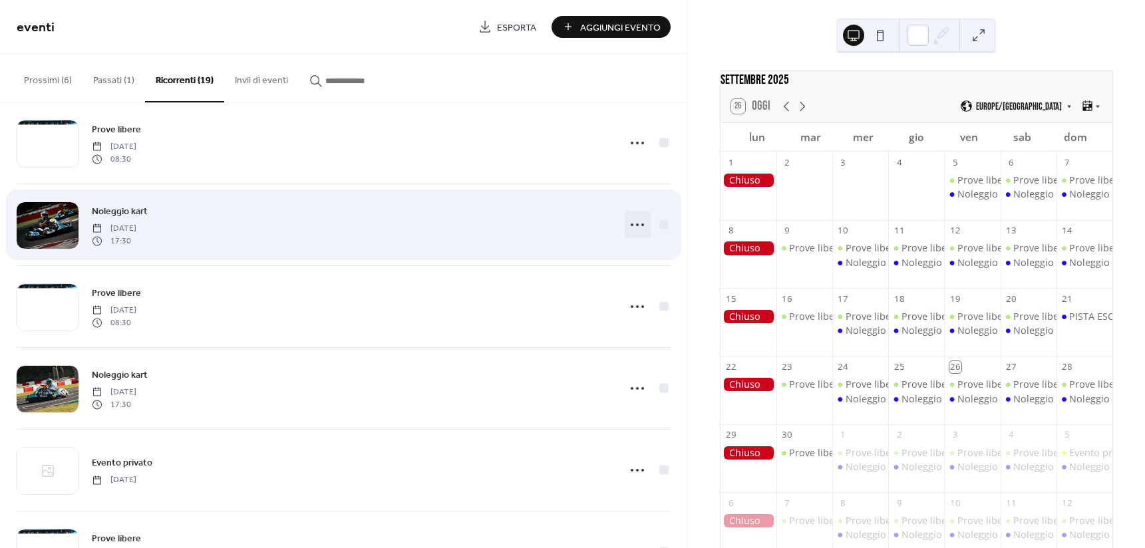
click at [630, 222] on icon at bounding box center [637, 224] width 21 height 21
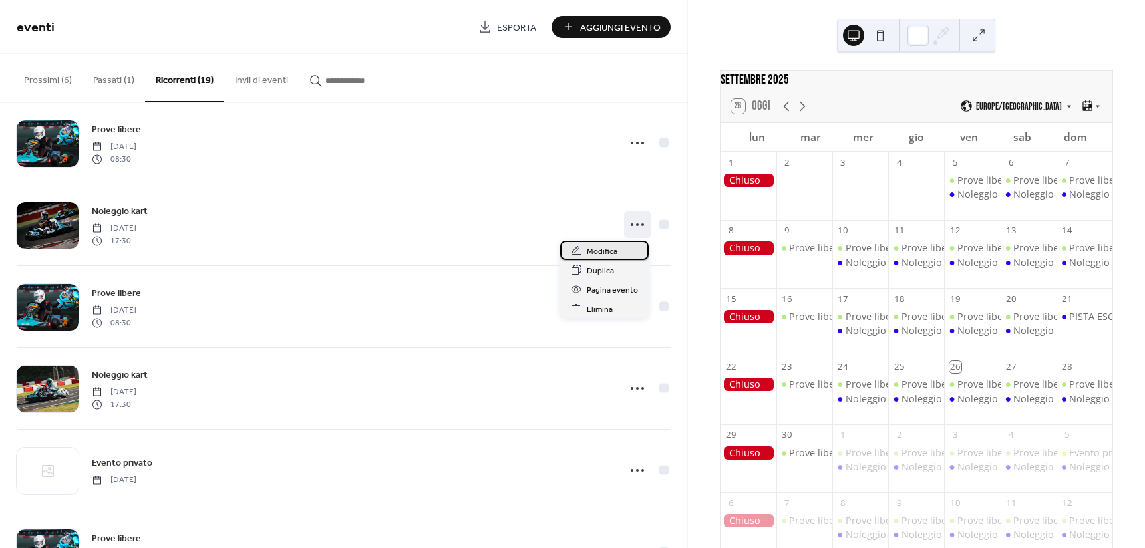
click at [623, 250] on div "Modifica" at bounding box center [604, 250] width 88 height 19
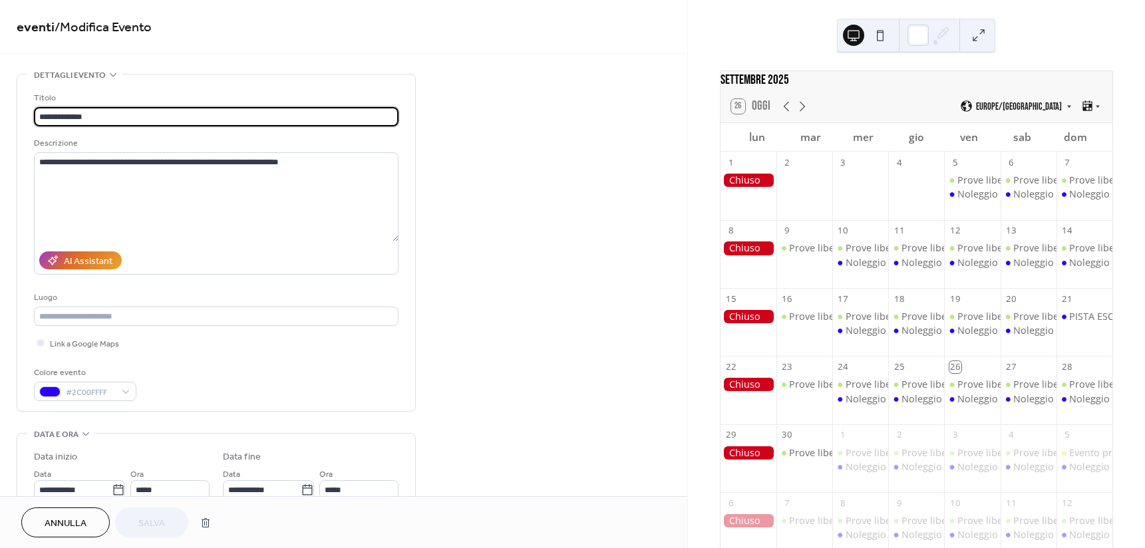
type input "**********"
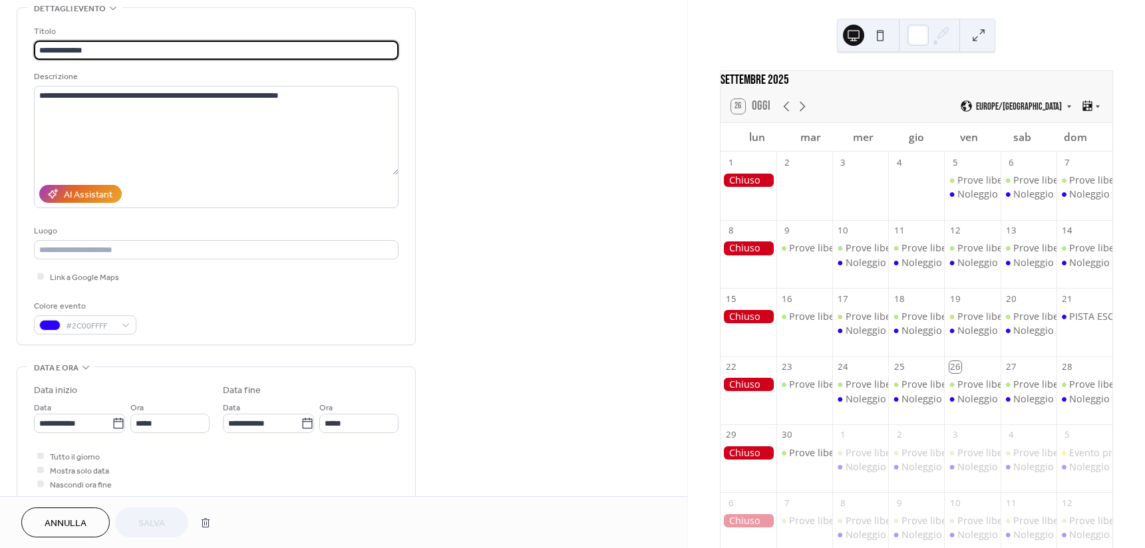
scroll to position [51, 0]
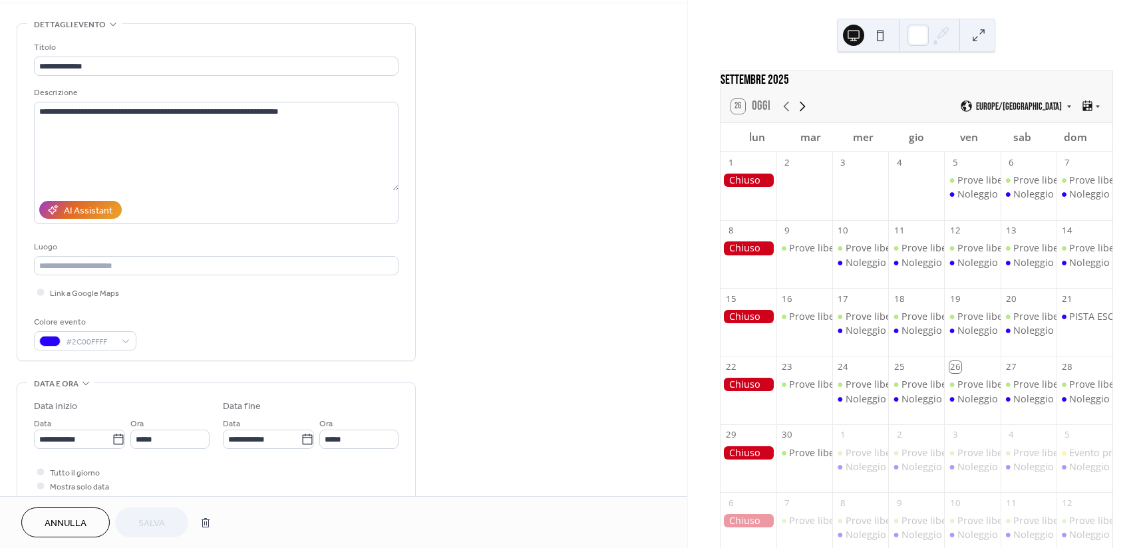
click at [806, 114] on icon at bounding box center [802, 106] width 16 height 16
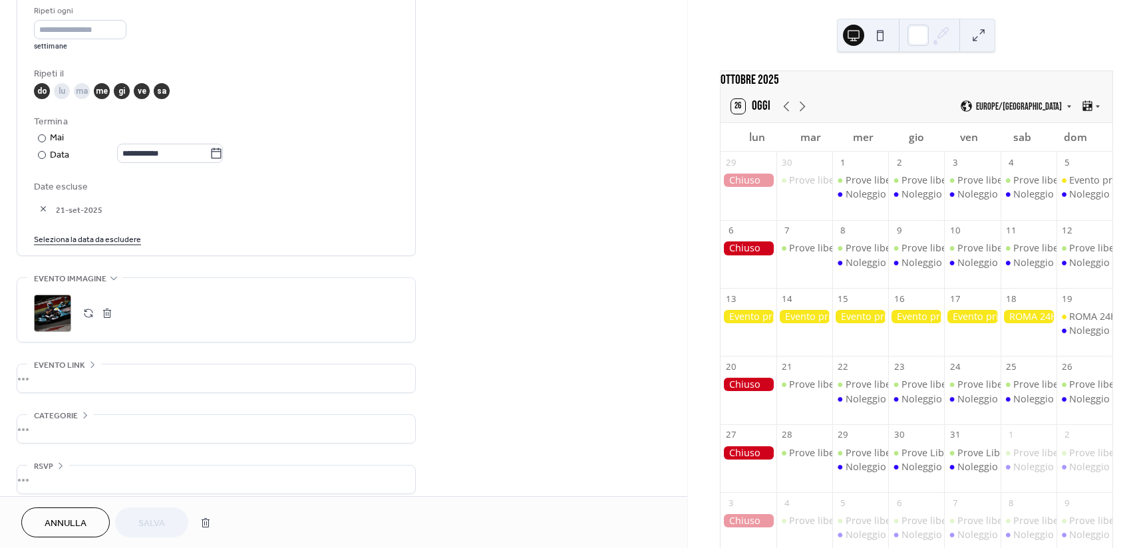
scroll to position [649, 0]
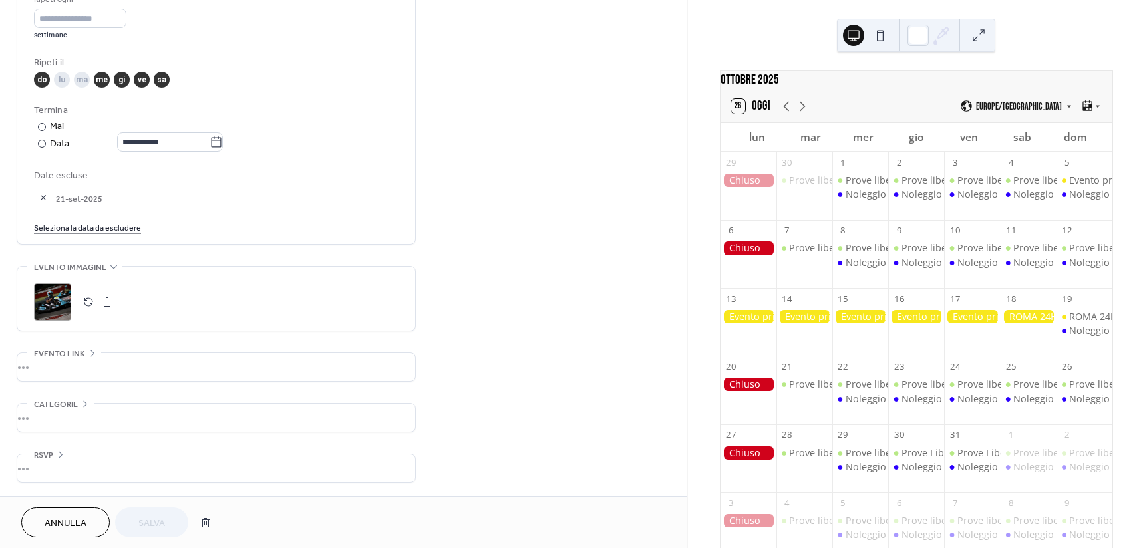
click at [87, 512] on button "Annulla" at bounding box center [65, 523] width 88 height 30
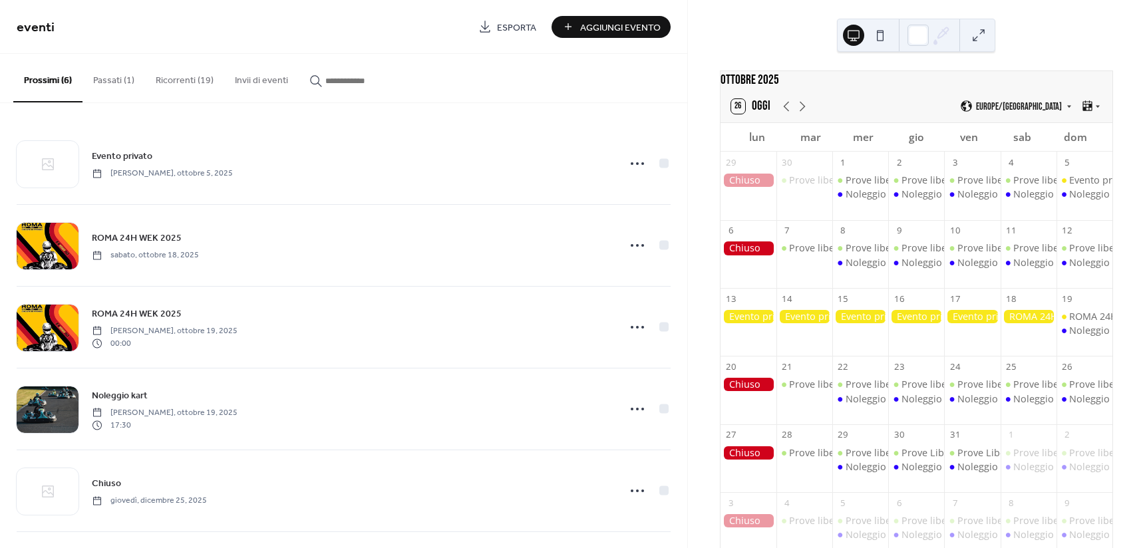
click at [890, 33] on button at bounding box center [880, 35] width 21 height 21
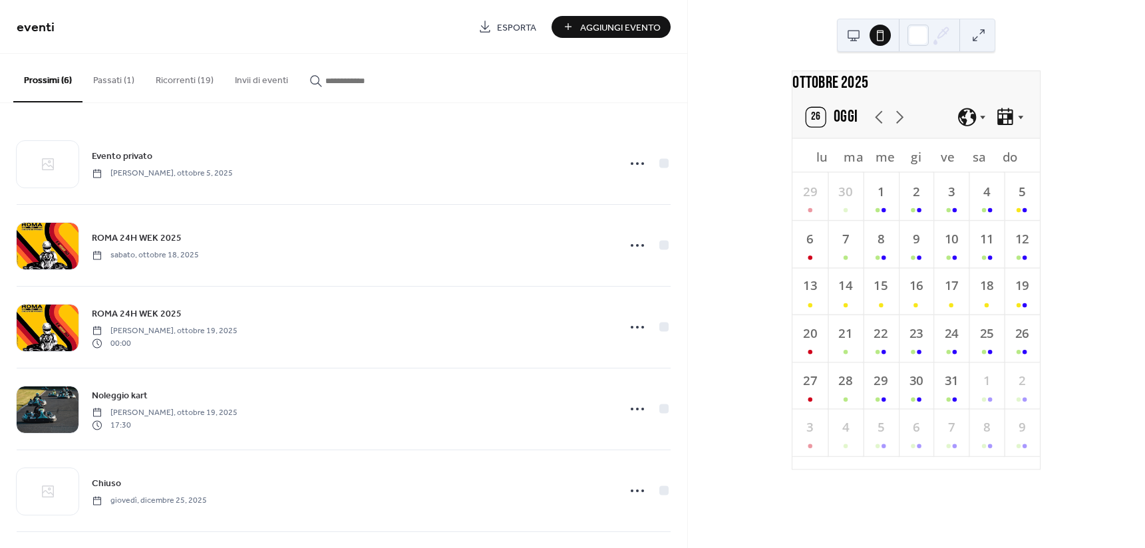
click at [852, 35] on button at bounding box center [853, 35] width 21 height 21
